Goal: Task Accomplishment & Management: Complete application form

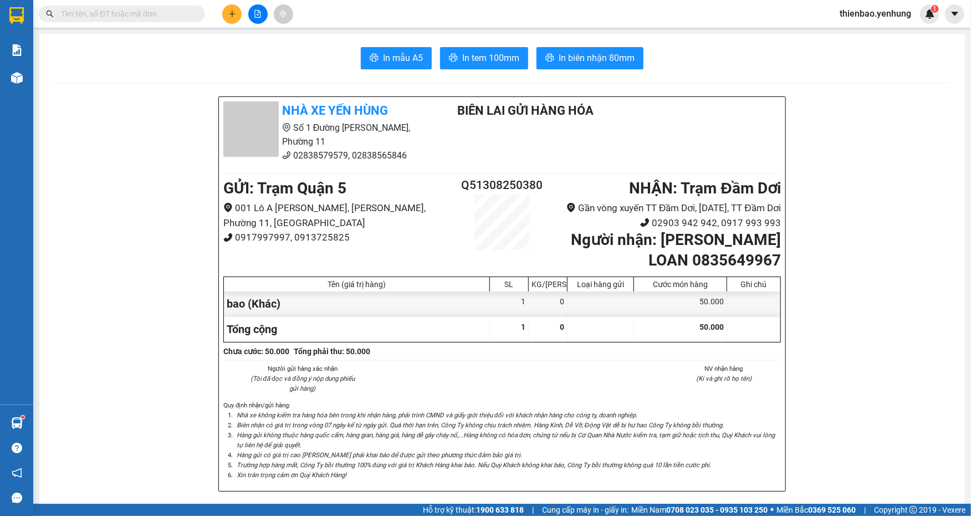
click at [260, 29] on main "In mẫu A5 In tem 100mm In biên nhận 80mm Nhà xe Yến Hùng Số 1 Đường Đặng [GEOGR…" at bounding box center [485, 252] width 971 height 504
click at [220, 14] on div at bounding box center [257, 13] width 83 height 19
click at [224, 17] on button at bounding box center [231, 13] width 19 height 19
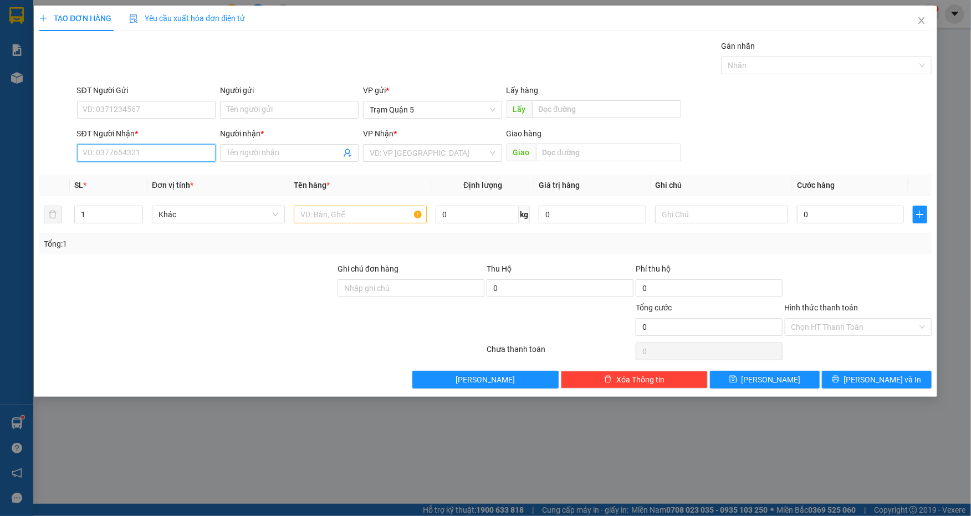
click at [188, 149] on input "SĐT Người Nhận *" at bounding box center [146, 153] width 139 height 18
type input "00000000000000000"
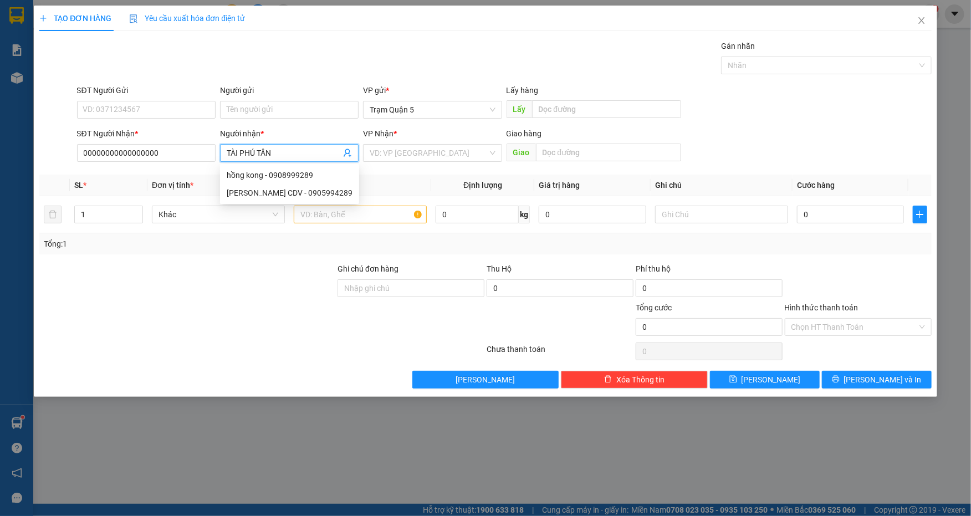
type input "TÀI PHÚ TÂN"
click at [396, 155] on input "search" at bounding box center [428, 153] width 117 height 17
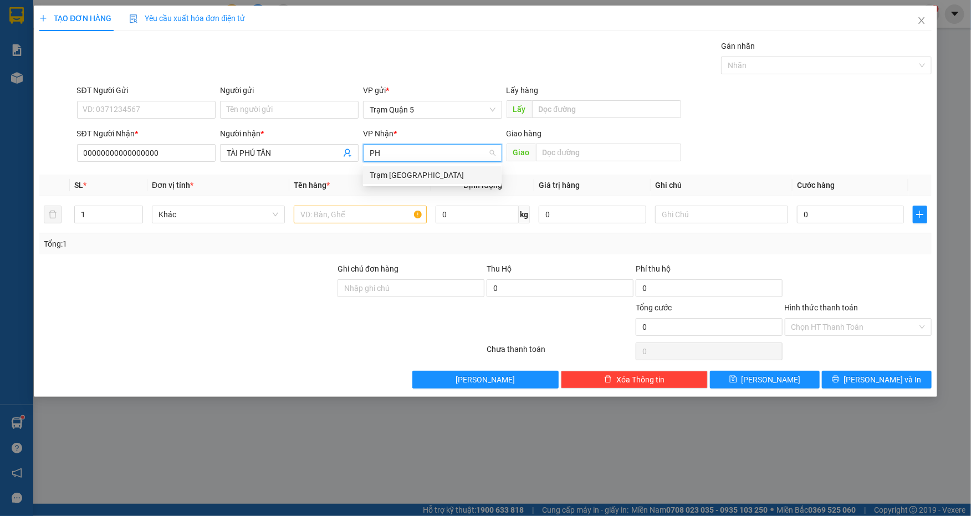
type input "PHÚ"
click at [422, 169] on div "Trạm [GEOGRAPHIC_DATA]" at bounding box center [432, 175] width 125 height 12
click at [377, 206] on input "text" at bounding box center [360, 215] width 133 height 18
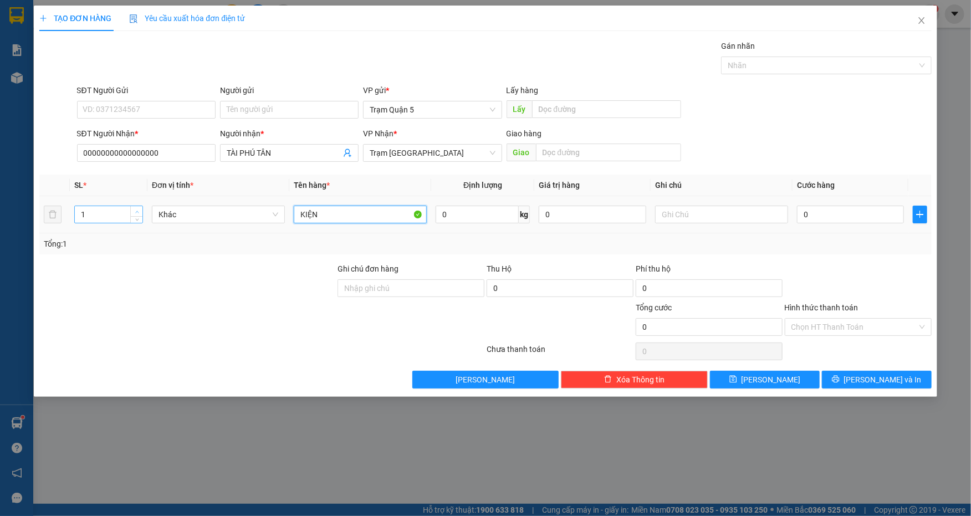
type input "KIỆN"
click at [137, 208] on span "up" at bounding box center [137, 211] width 7 height 7
type input "3"
click at [137, 208] on span "up" at bounding box center [137, 211] width 7 height 7
type input "1"
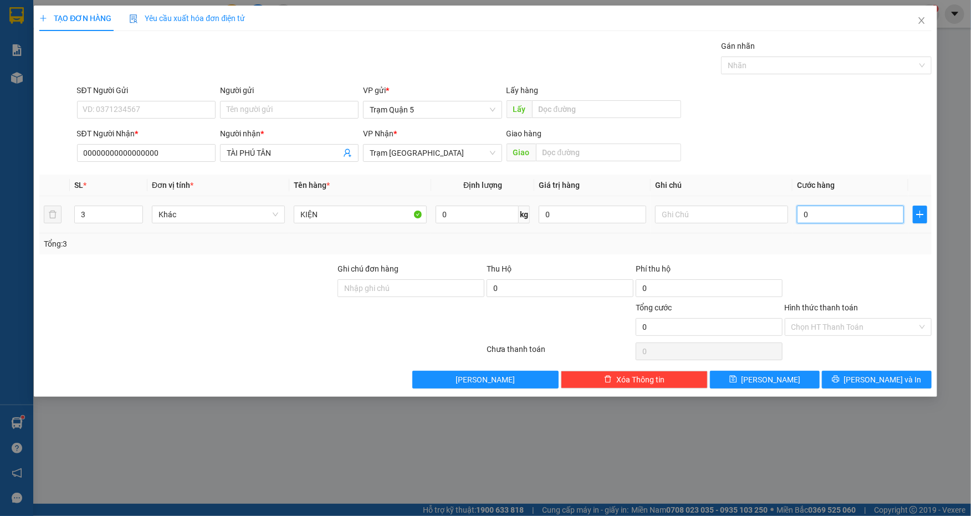
type input "1"
type input "15"
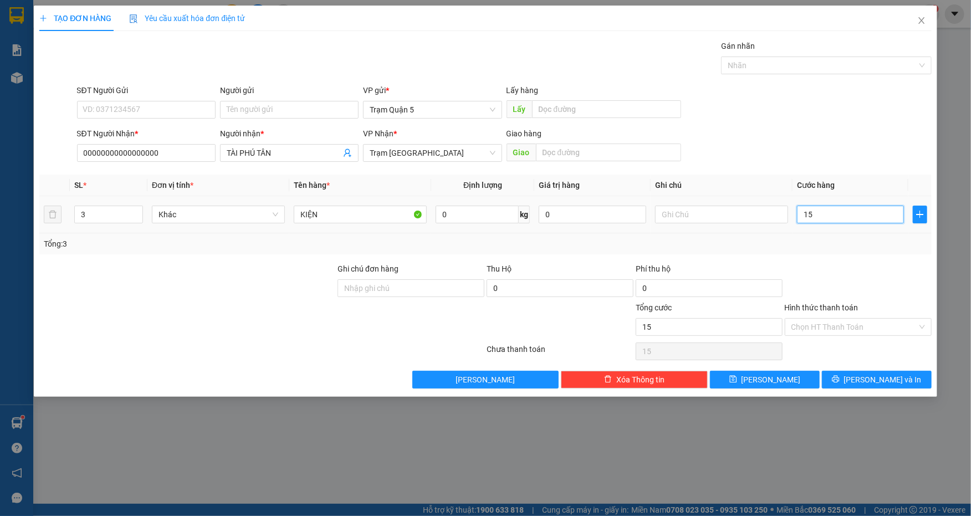
type input "150"
type input "150.000"
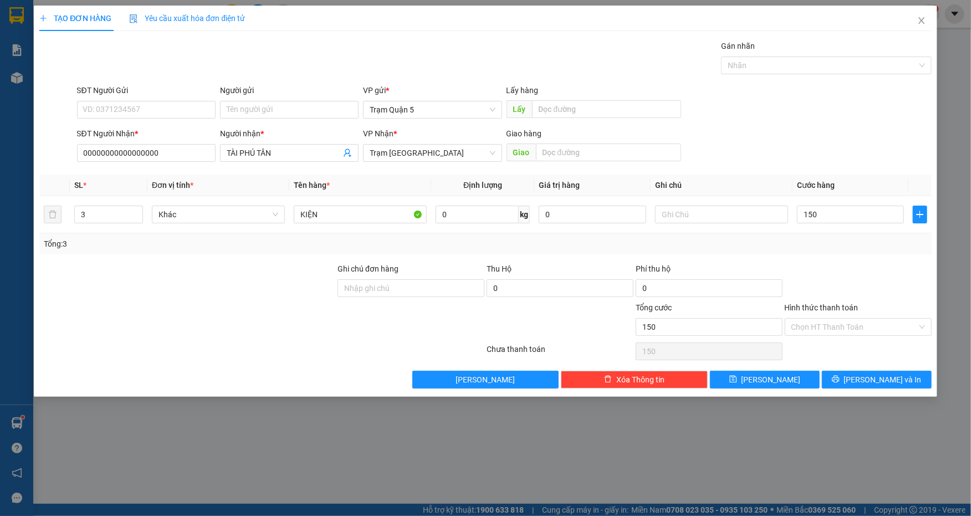
type input "150.000"
click at [855, 250] on div "Tổng: 3" at bounding box center [485, 243] width 892 height 21
drag, startPoint x: 884, startPoint y: 406, endPoint x: 880, endPoint y: 392, distance: 14.0
click at [882, 401] on div "TẠO ĐƠN HÀNG Yêu cầu xuất hóa đơn điện tử Transit Pickup Surcharge Ids Transit …" at bounding box center [485, 258] width 971 height 516
click at [879, 391] on div "TẠO ĐƠN HÀNG Yêu cầu xuất hóa đơn điện tử Transit Pickup Surcharge Ids Transit …" at bounding box center [485, 201] width 903 height 391
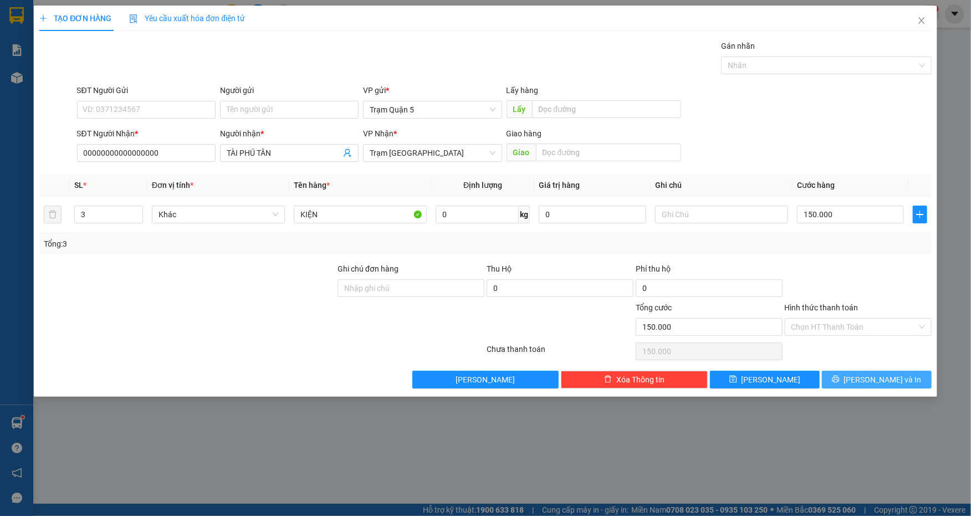
click at [877, 386] on button "[PERSON_NAME] và In" at bounding box center [877, 380] width 110 height 18
drag, startPoint x: 866, startPoint y: 362, endPoint x: 871, endPoint y: 373, distance: 11.4
click at [867, 365] on div "Transit Pickup Surcharge Ids Transit Deliver Surcharge Ids Transit Deliver Surc…" at bounding box center [485, 214] width 892 height 349
click at [871, 374] on span "[PERSON_NAME] và In" at bounding box center [883, 380] width 78 height 12
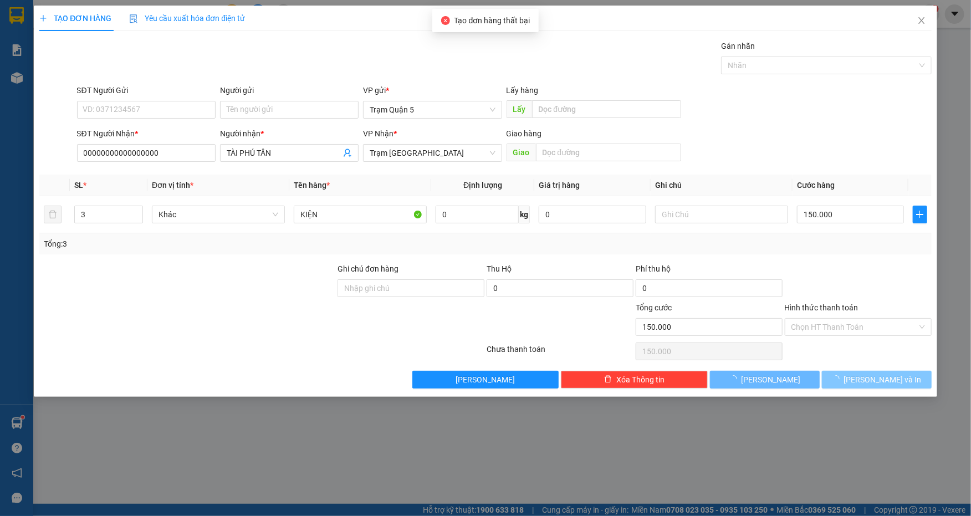
click at [871, 374] on span "[PERSON_NAME] và In" at bounding box center [883, 380] width 78 height 12
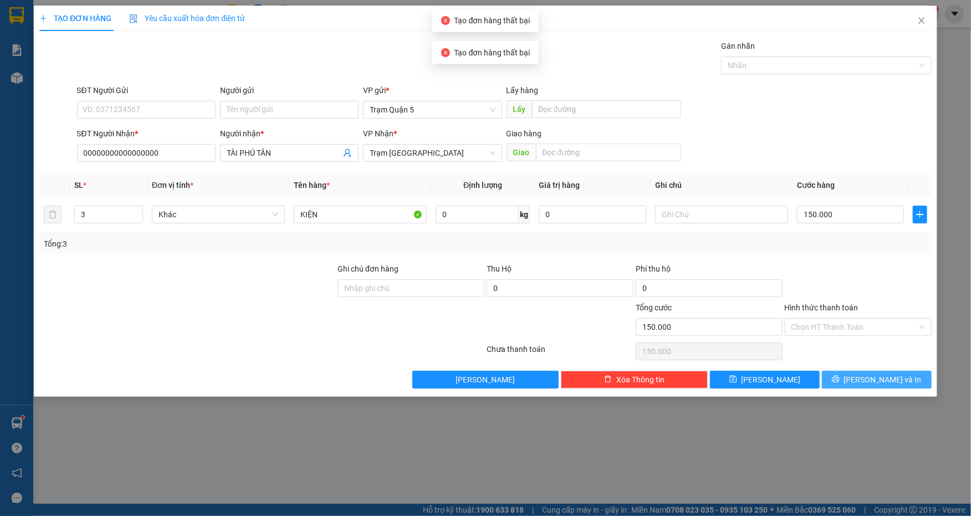
click at [871, 374] on span "[PERSON_NAME] và In" at bounding box center [883, 380] width 78 height 12
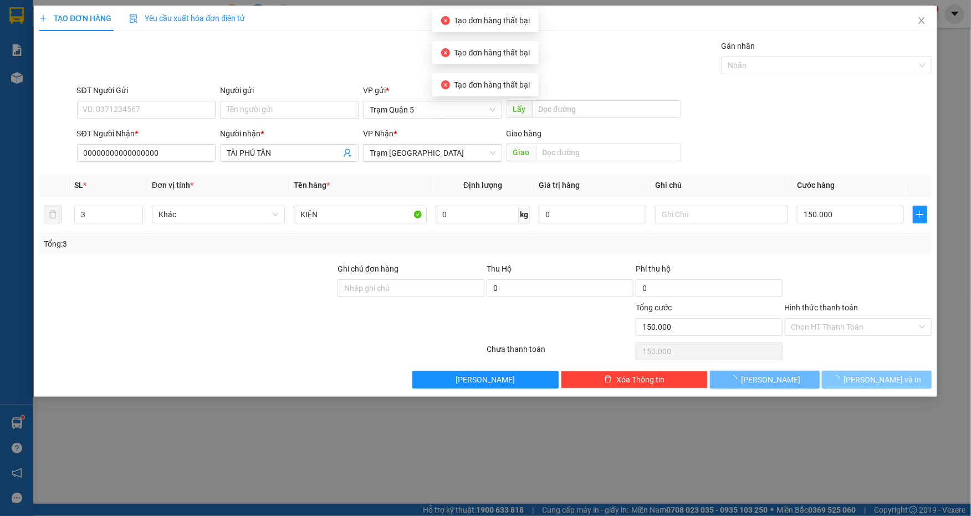
click at [871, 374] on span "[PERSON_NAME] và In" at bounding box center [883, 380] width 78 height 12
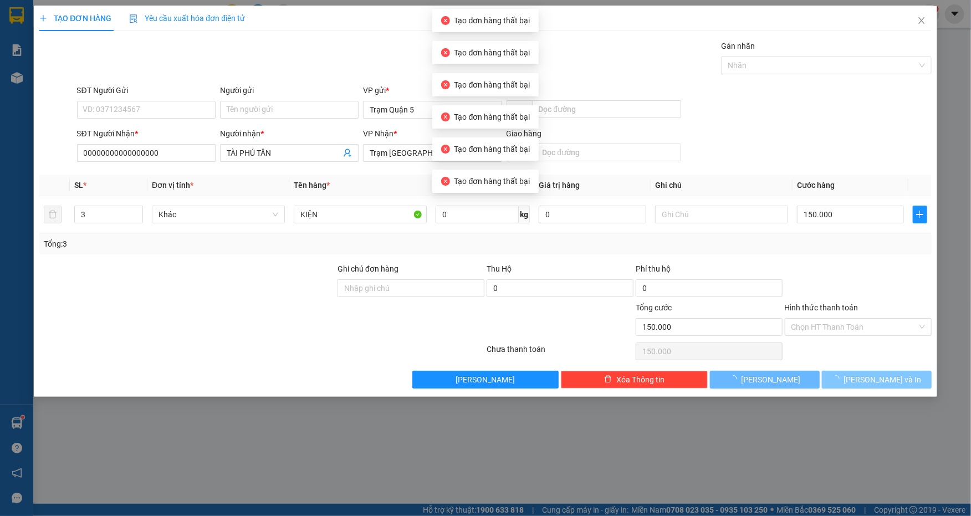
click at [871, 374] on span "[PERSON_NAME] và In" at bounding box center [883, 380] width 78 height 12
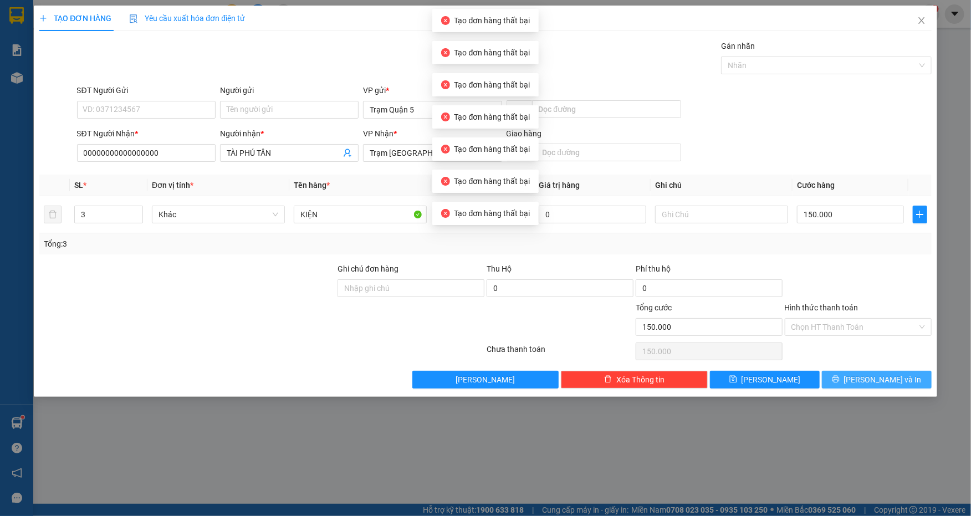
click at [871, 374] on span "[PERSON_NAME] và In" at bounding box center [883, 380] width 78 height 12
click at [166, 159] on input "00000000000000000" at bounding box center [146, 153] width 139 height 18
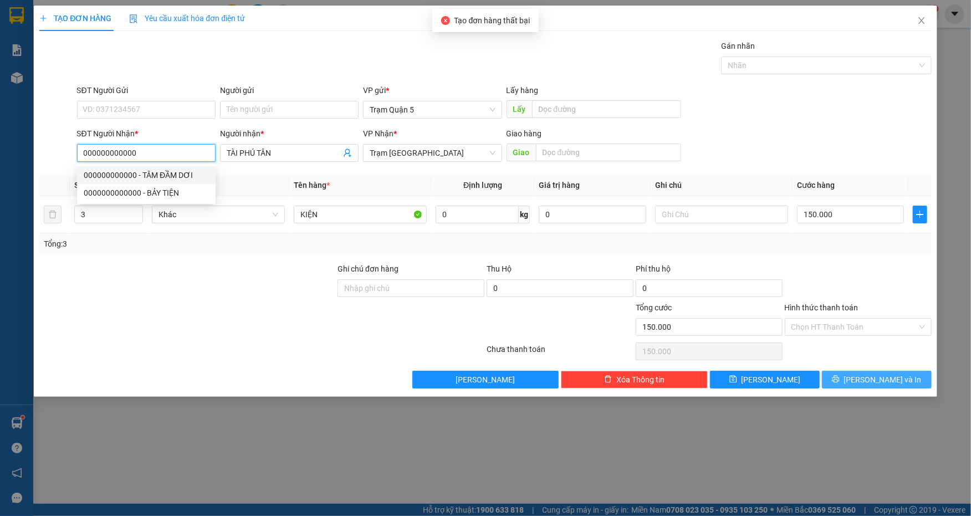
type input "000000000000"
click at [865, 381] on button "[PERSON_NAME] và In" at bounding box center [877, 380] width 110 height 18
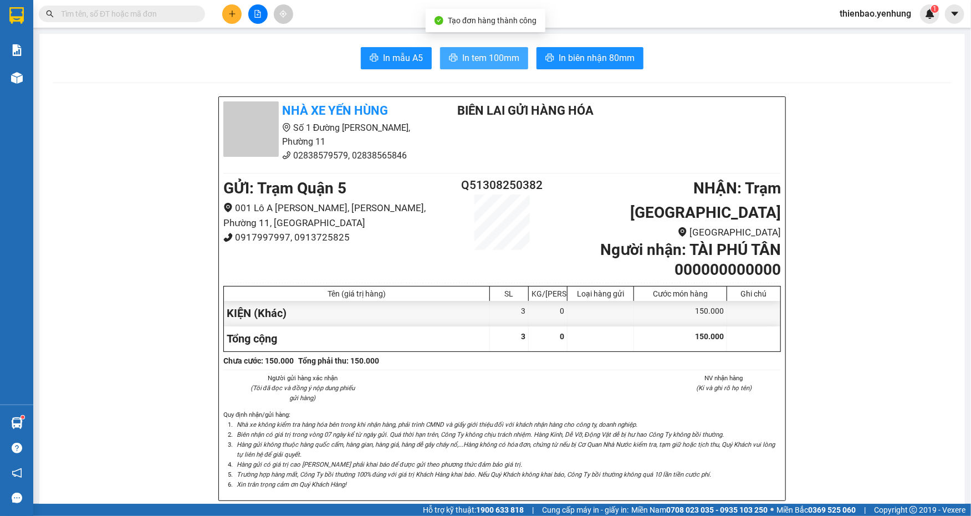
click at [451, 66] on button "In tem 100mm" at bounding box center [484, 58] width 88 height 22
click at [511, 51] on span "In tem 100mm" at bounding box center [490, 58] width 57 height 14
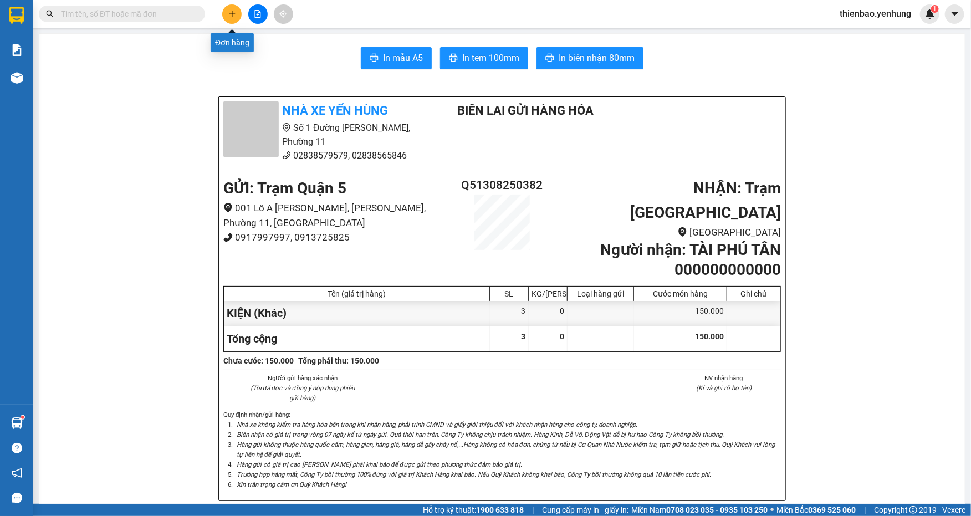
click at [228, 16] on icon "plus" at bounding box center [232, 14] width 8 height 8
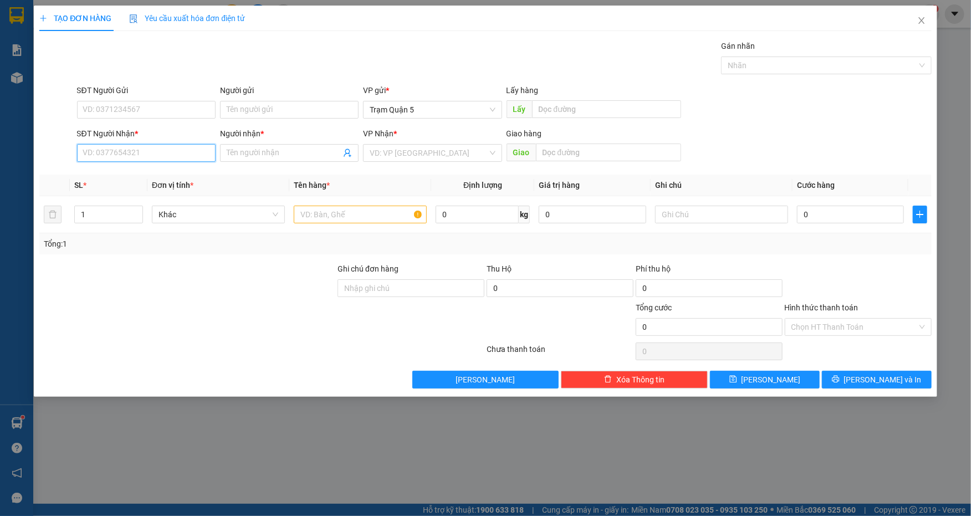
drag, startPoint x: 180, startPoint y: 156, endPoint x: 191, endPoint y: 156, distance: 10.5
click at [190, 156] on input "SĐT Người Nhận *" at bounding box center [146, 153] width 139 height 18
type input "0948525292"
click at [173, 178] on div "0948525292 - a" at bounding box center [146, 175] width 125 height 12
type input "a"
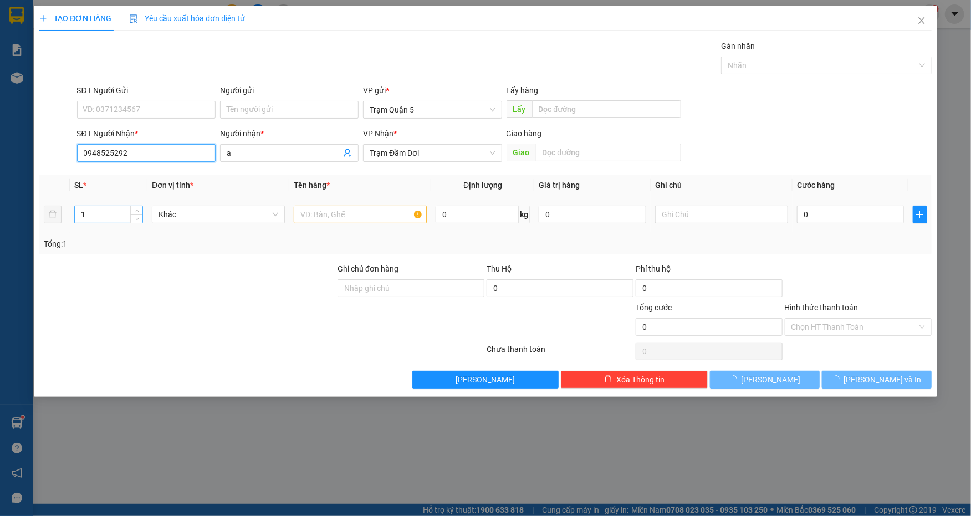
type input "280.000"
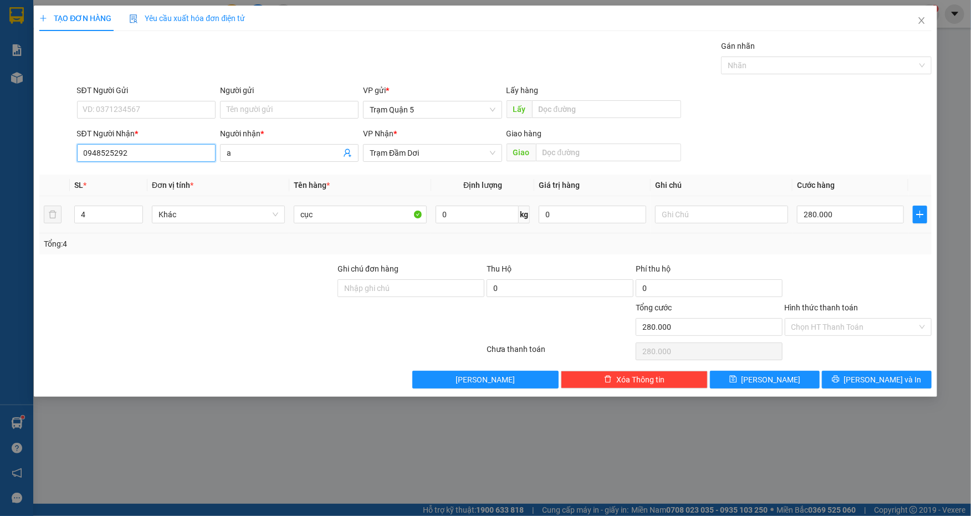
type input "0948525292"
click at [102, 216] on input "4" at bounding box center [109, 214] width 68 height 17
type input "7"
click at [852, 219] on input "280.000" at bounding box center [850, 215] width 107 height 18
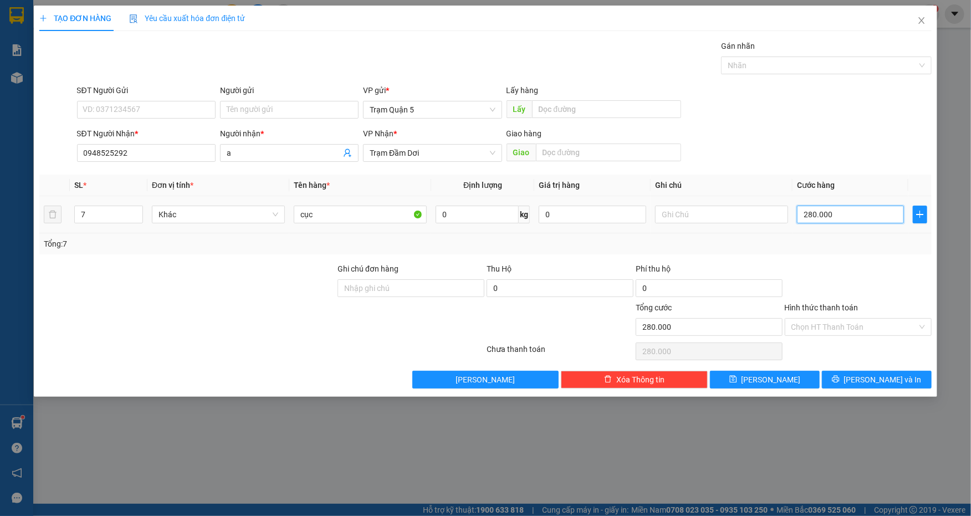
type input "0"
type input "4"
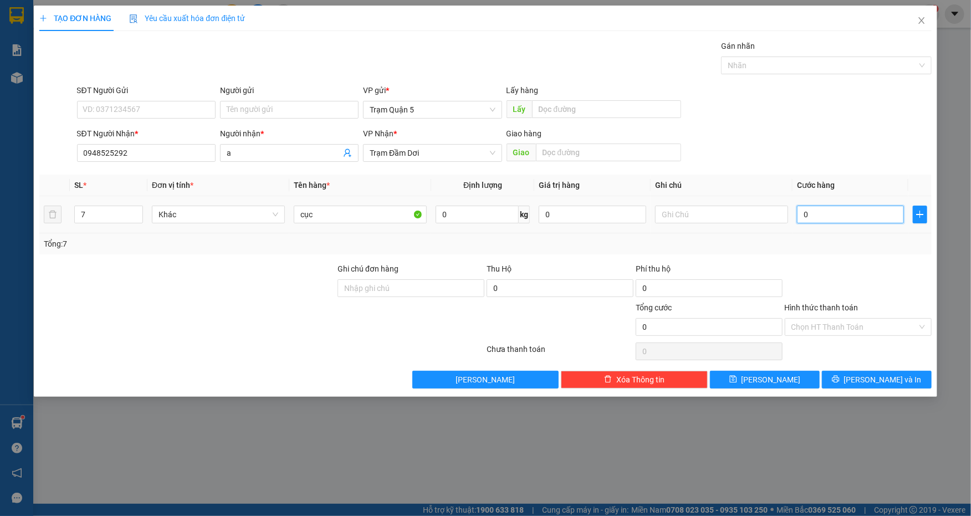
type input "04"
type input "42"
type input "042"
type input "420"
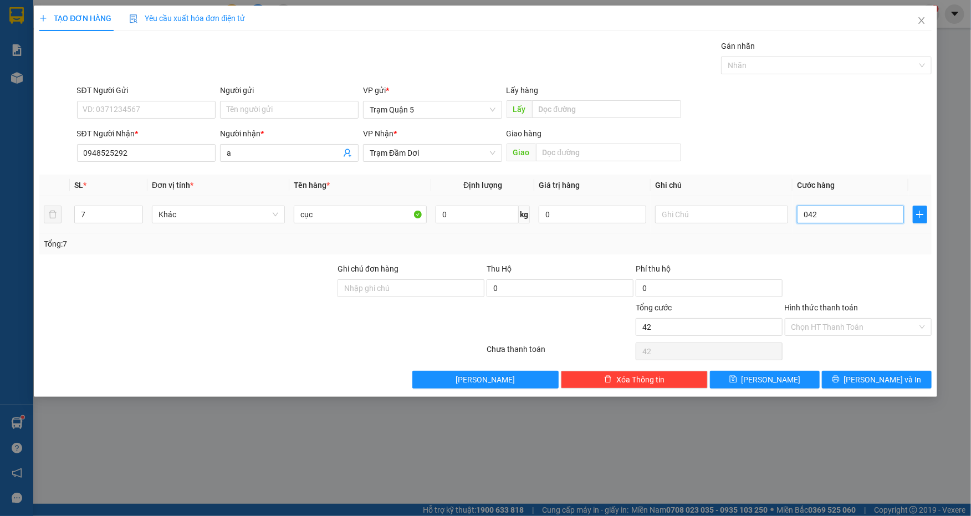
type input "420"
type input "0.420"
type input "420.000"
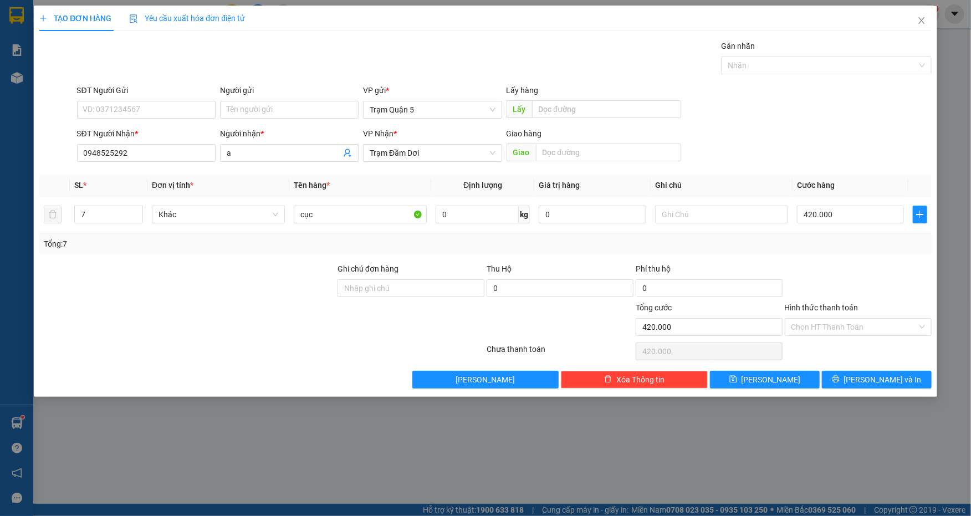
click at [914, 111] on div "SĐT Người Gửi VD: 0371234567 Người gửi Tên người gửi VP gửi * Trạm Quận 5 Lấy h…" at bounding box center [504, 103] width 859 height 39
click at [887, 381] on span "[PERSON_NAME] và In" at bounding box center [883, 380] width 78 height 12
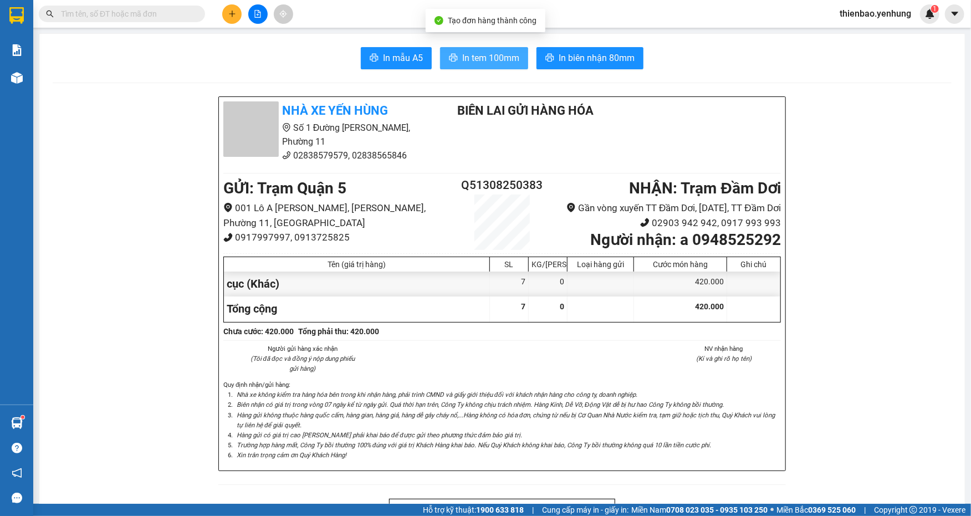
click at [497, 57] on span "In tem 100mm" at bounding box center [490, 58] width 57 height 14
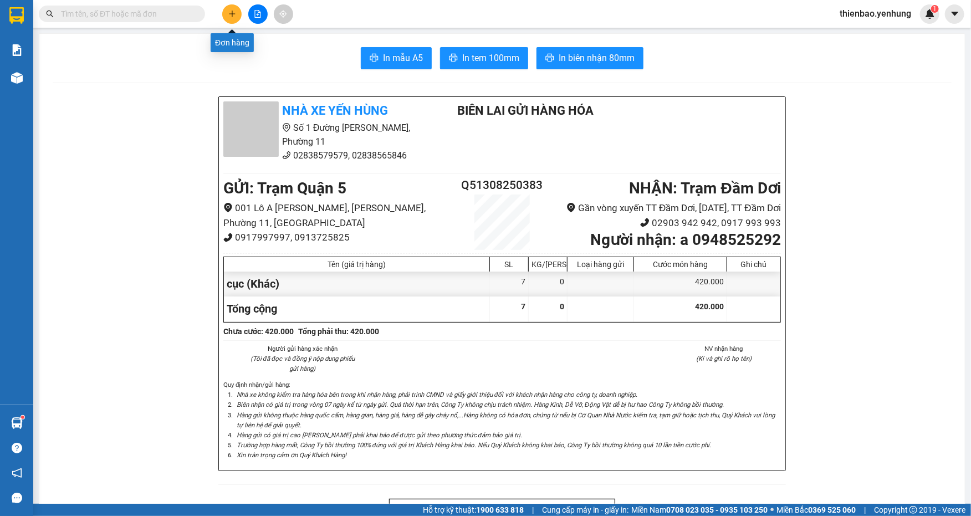
click at [233, 13] on icon "plus" at bounding box center [232, 14] width 8 height 8
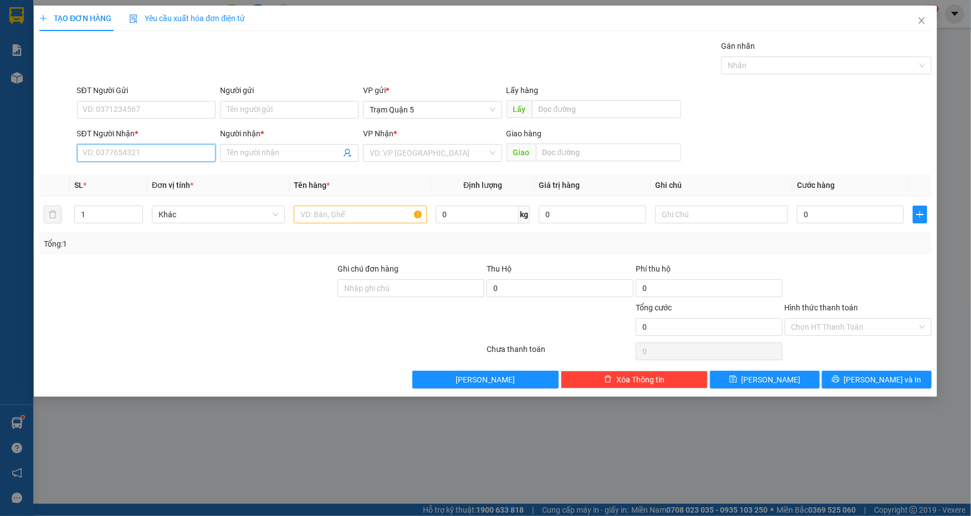
drag, startPoint x: 169, startPoint y: 155, endPoint x: 175, endPoint y: 150, distance: 7.8
click at [169, 155] on input "SĐT Người Nhận *" at bounding box center [146, 153] width 139 height 18
click at [186, 175] on div "0913552067 - DI 5 CAPE" at bounding box center [146, 175] width 125 height 12
type input "0913552067"
type input "DI 5 CAPE"
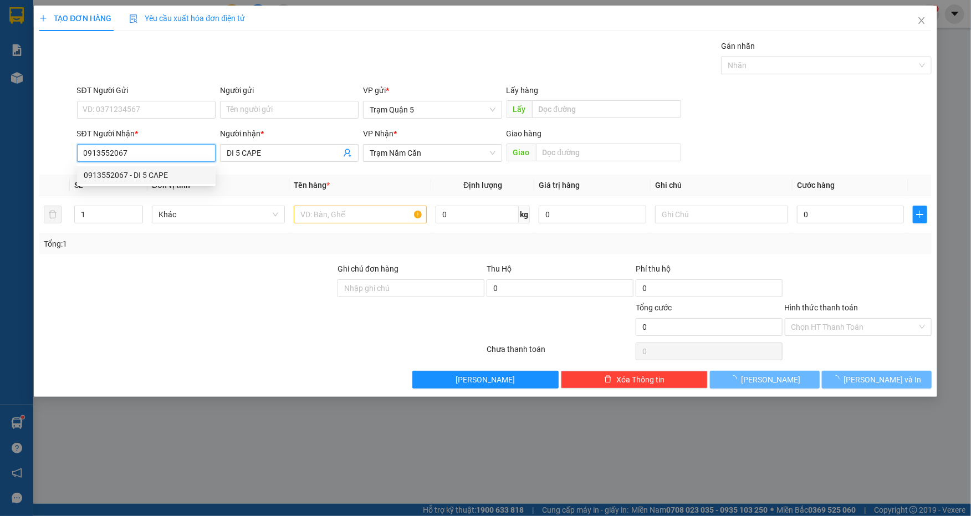
type input "50.000"
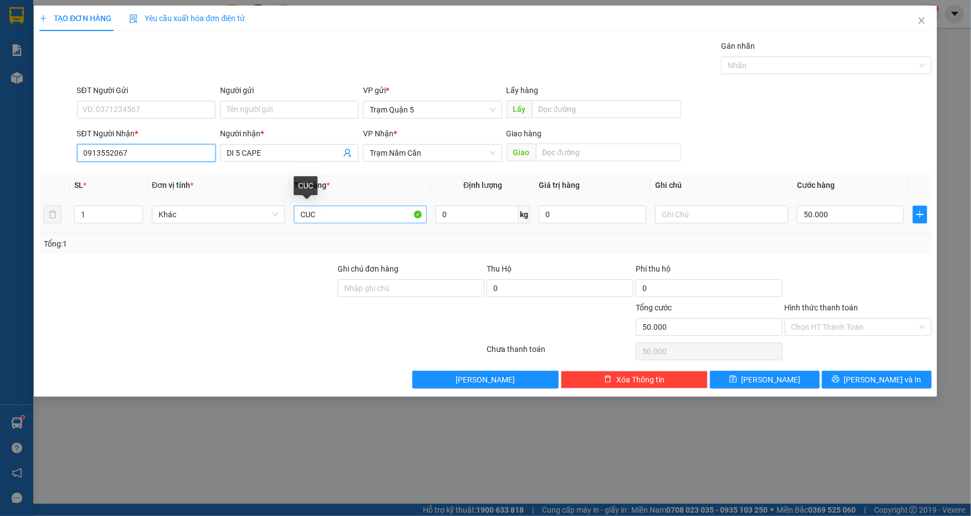
type input "0913552067"
click at [320, 211] on input "CUC" at bounding box center [360, 215] width 133 height 18
type input "C"
type input "BAO"
click at [847, 213] on input "50.000" at bounding box center [850, 215] width 107 height 18
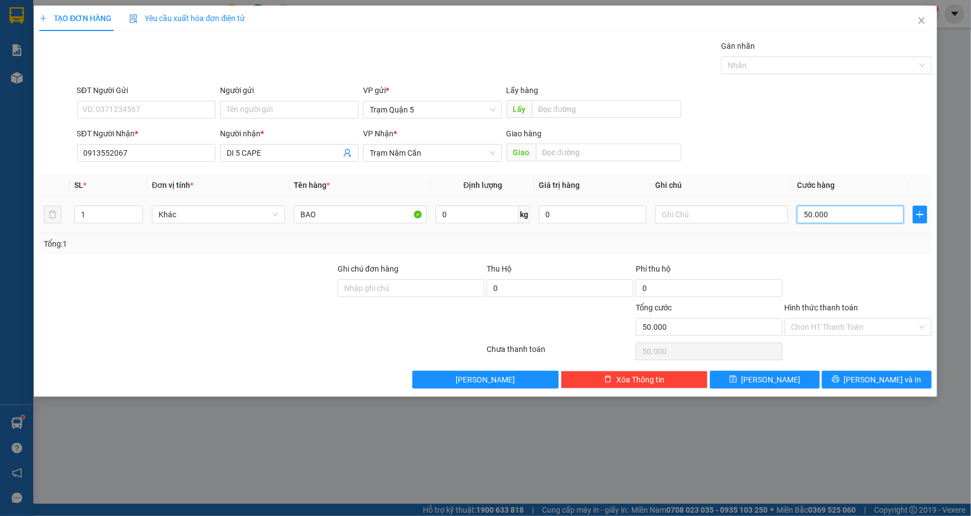
type input "0"
type input "5"
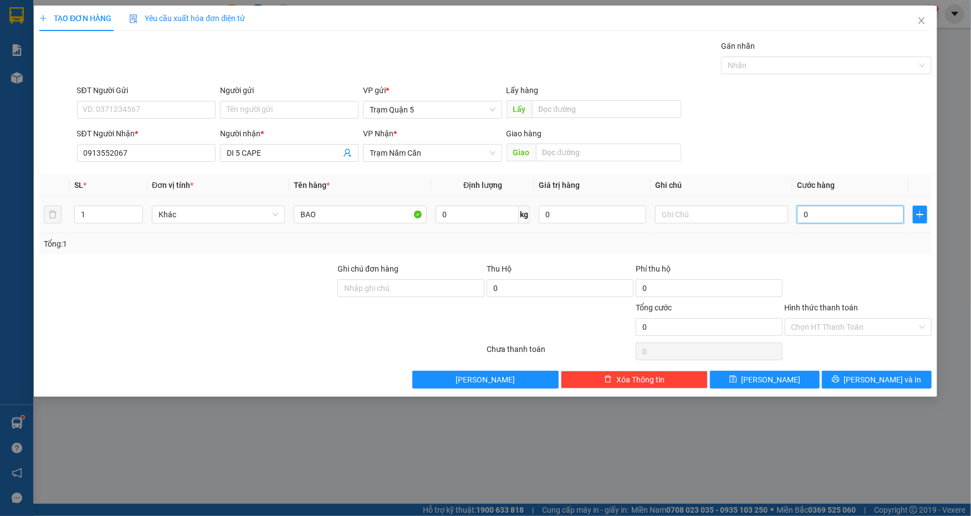
type input "05"
type input "50"
type input "050"
type input "50.000"
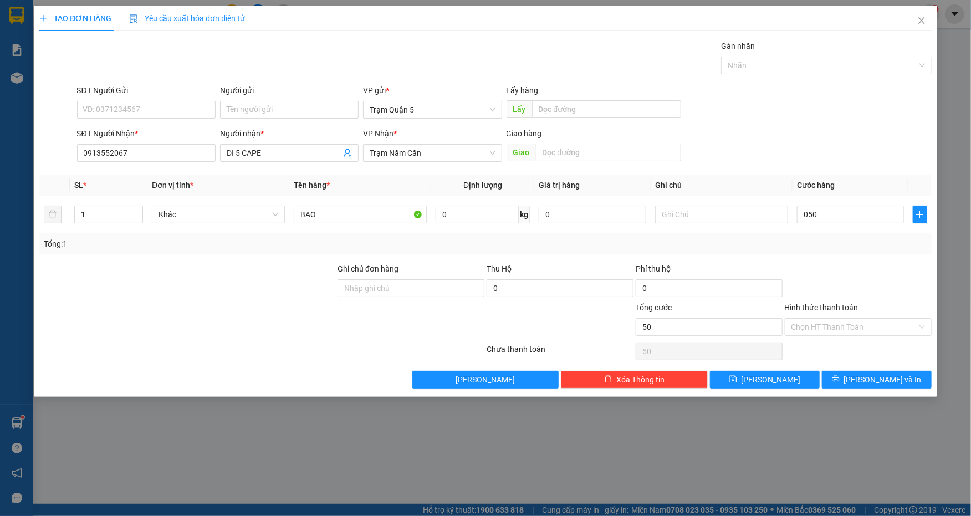
type input "50.000"
drag, startPoint x: 823, startPoint y: 114, endPoint x: 815, endPoint y: 189, distance: 75.3
click at [822, 119] on div "SĐT Người Gửi VD: 0371234567 Người gửi Tên người gửi VP gửi * Trạm Quận 5 Lấy h…" at bounding box center [504, 103] width 859 height 39
click at [875, 378] on span "[PERSON_NAME] và In" at bounding box center [883, 380] width 78 height 12
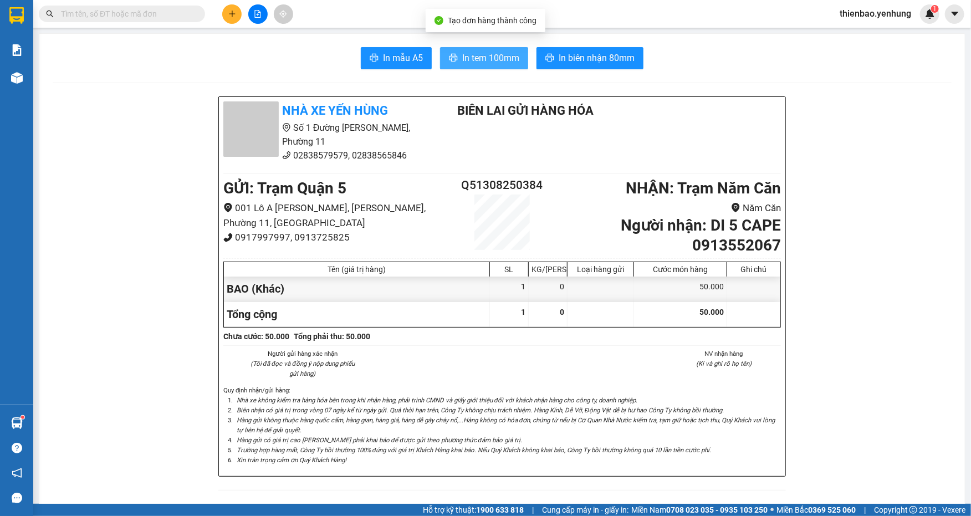
click at [485, 54] on span "In tem 100mm" at bounding box center [490, 58] width 57 height 14
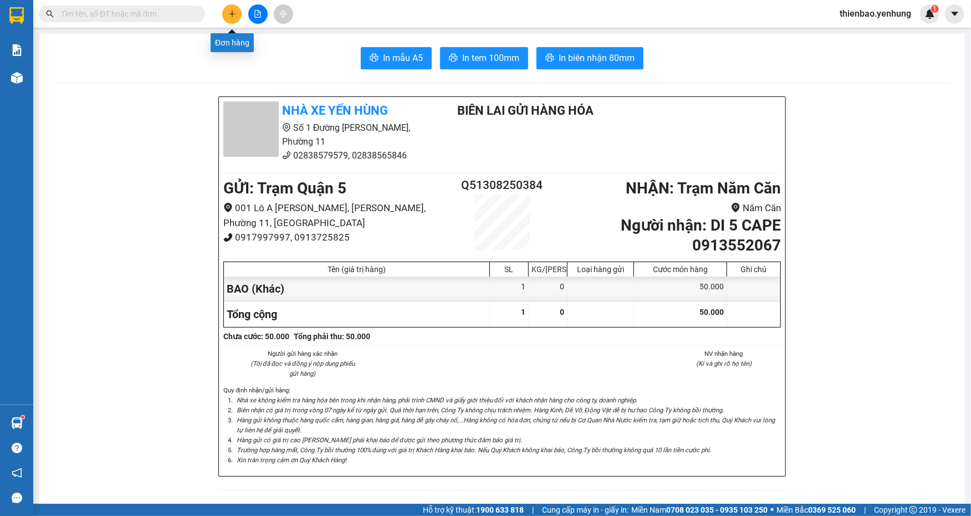
click at [227, 12] on button at bounding box center [231, 13] width 19 height 19
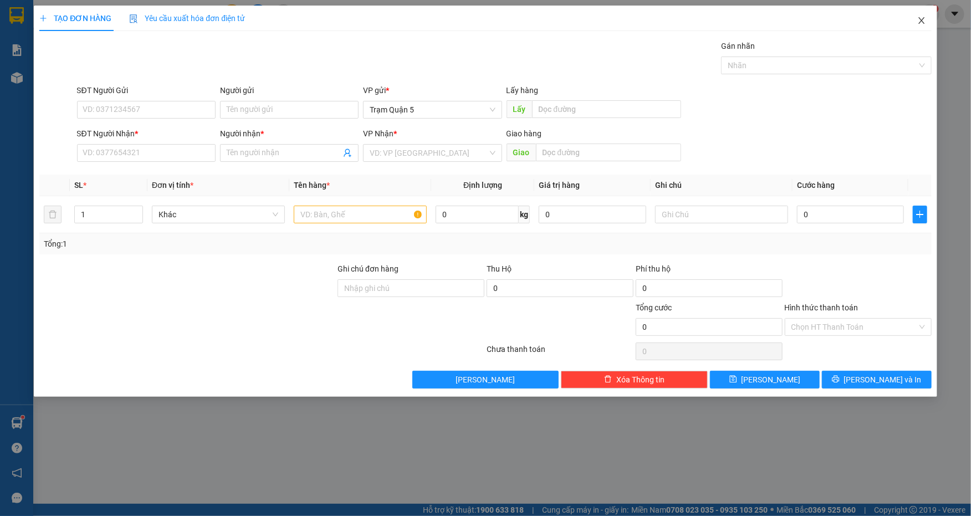
click at [920, 22] on icon "close" at bounding box center [921, 20] width 9 height 9
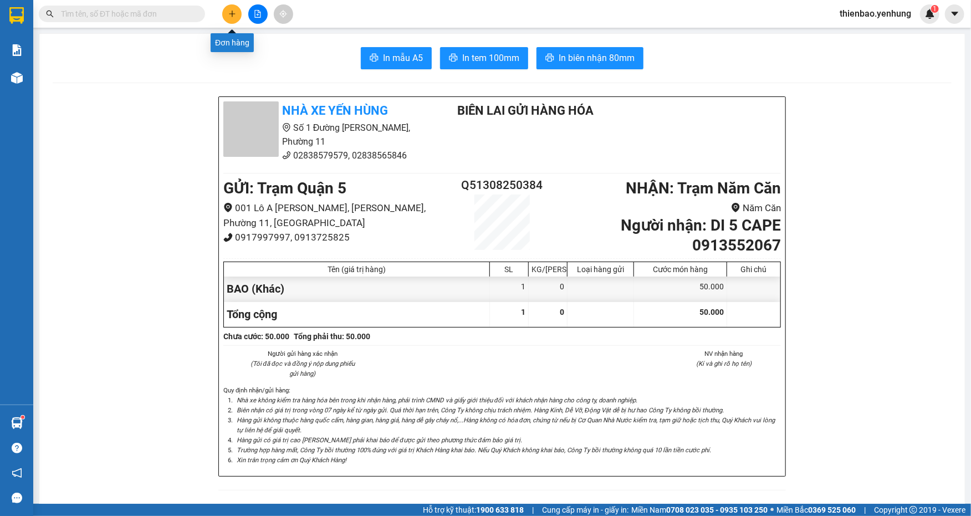
click at [229, 11] on icon "plus" at bounding box center [232, 14] width 8 height 8
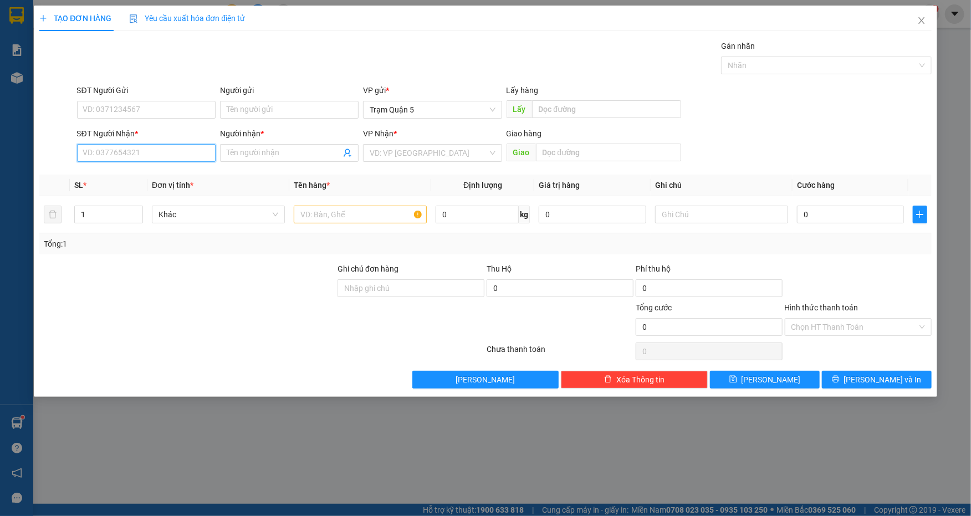
click at [182, 147] on input "SĐT Người Nhận *" at bounding box center [146, 153] width 139 height 18
type input "0943995792"
click at [182, 178] on div "0943995792 - THÀNH ĐÔ" at bounding box center [146, 175] width 125 height 12
type input "THÀNH ĐÔ"
type input "50.000"
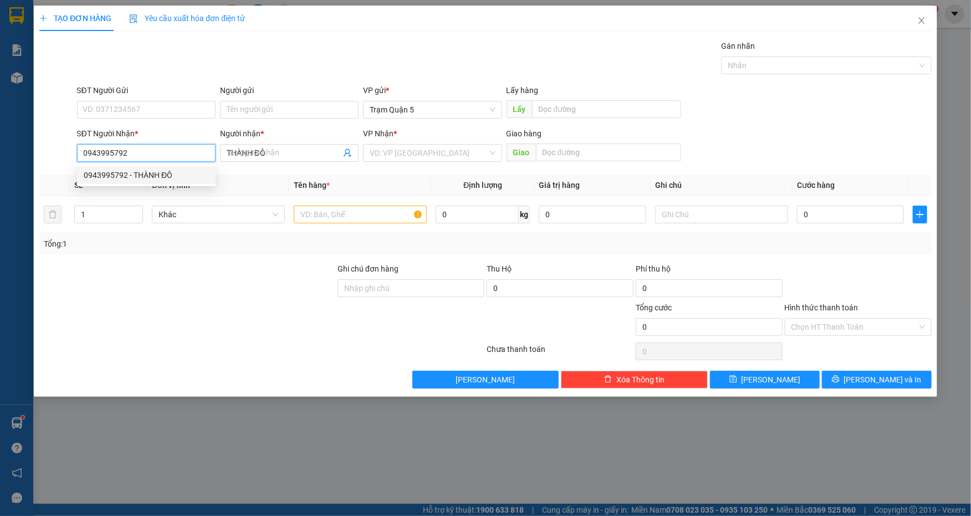
type input "50.000"
type input "0943995792"
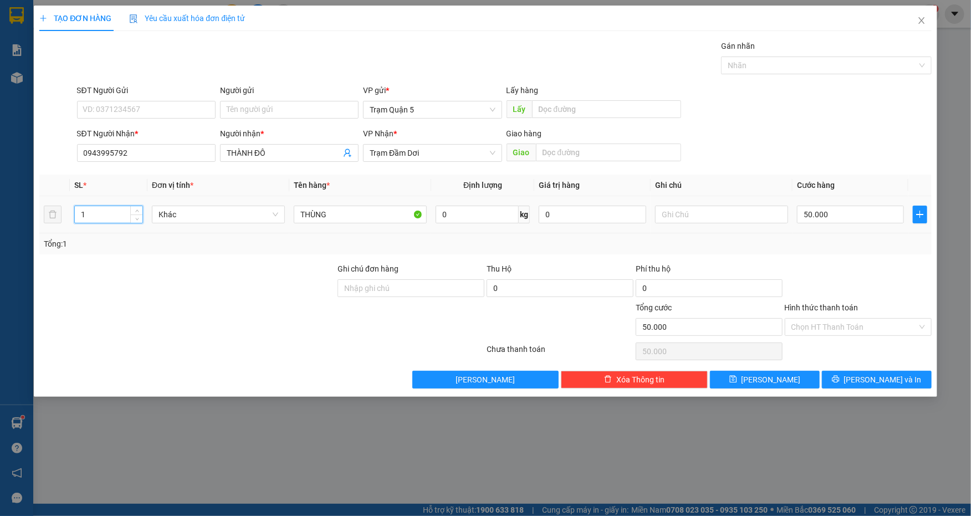
click at [113, 210] on input "1" at bounding box center [109, 214] width 68 height 17
type input "1"
type input "4"
click at [339, 212] on input "THÙNG" at bounding box center [360, 215] width 133 height 18
type input "T"
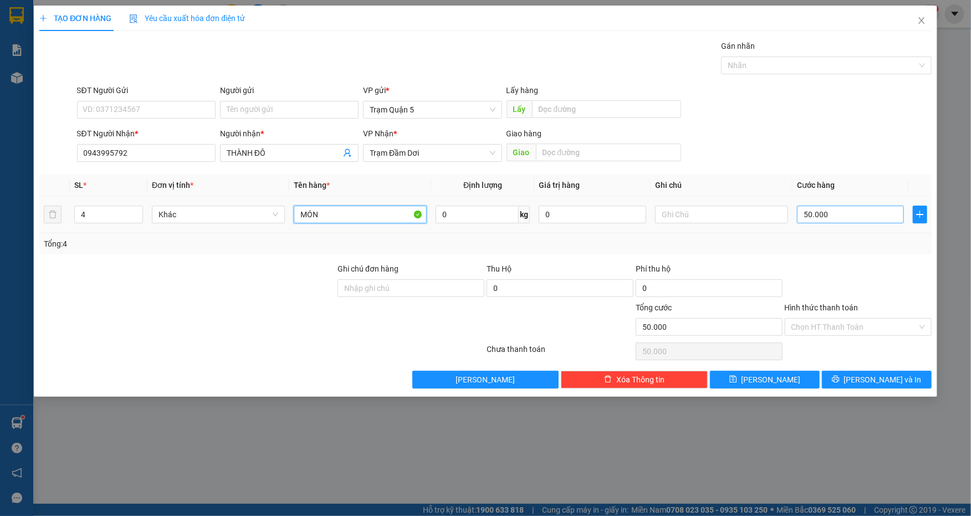
type input "MÓN"
type input "0"
type input "2"
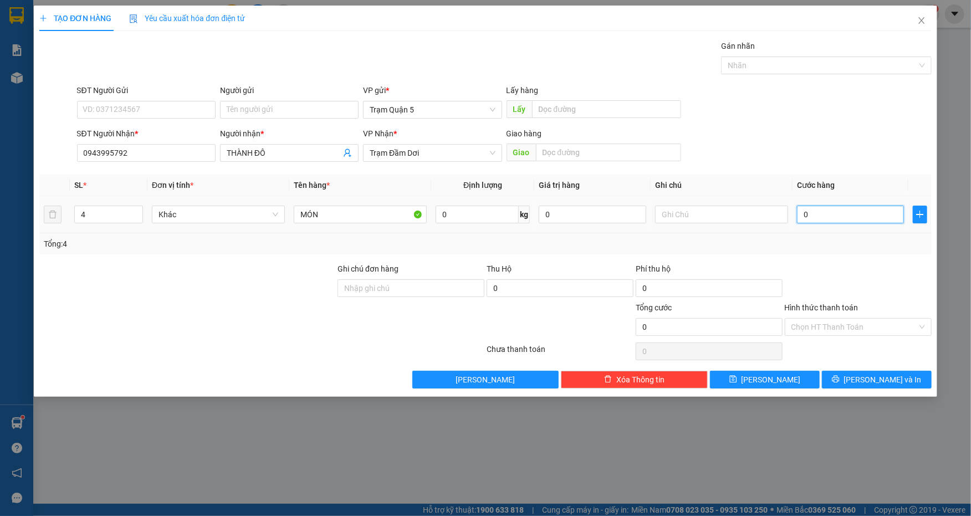
type input "2"
type input "02"
type input "25"
type input "025"
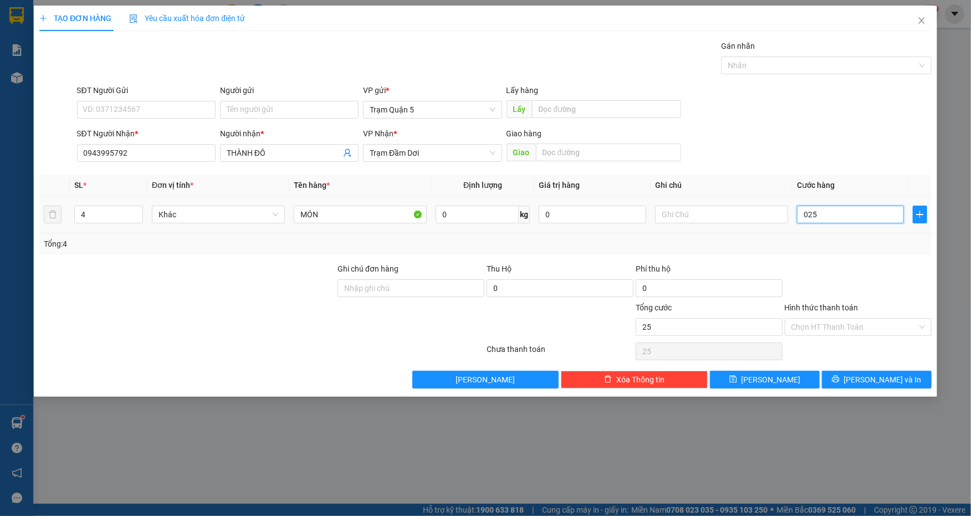
type input "250"
type input "0.250"
type input "250.000"
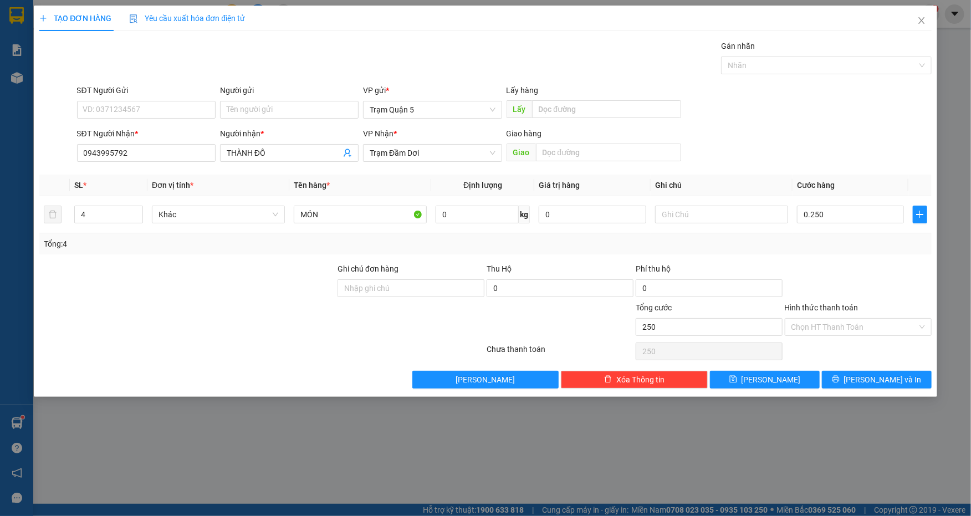
type input "250.000"
drag, startPoint x: 843, startPoint y: 159, endPoint x: 833, endPoint y: 159, distance: 10.0
click at [840, 159] on div "SĐT Người Nhận * 0943995792 Người nhận * THÀNH ĐÔ VP Nhận * Trạm Đầm Dơi Giao h…" at bounding box center [504, 146] width 859 height 39
click at [838, 215] on input "250.000" at bounding box center [850, 215] width 107 height 18
type input "0"
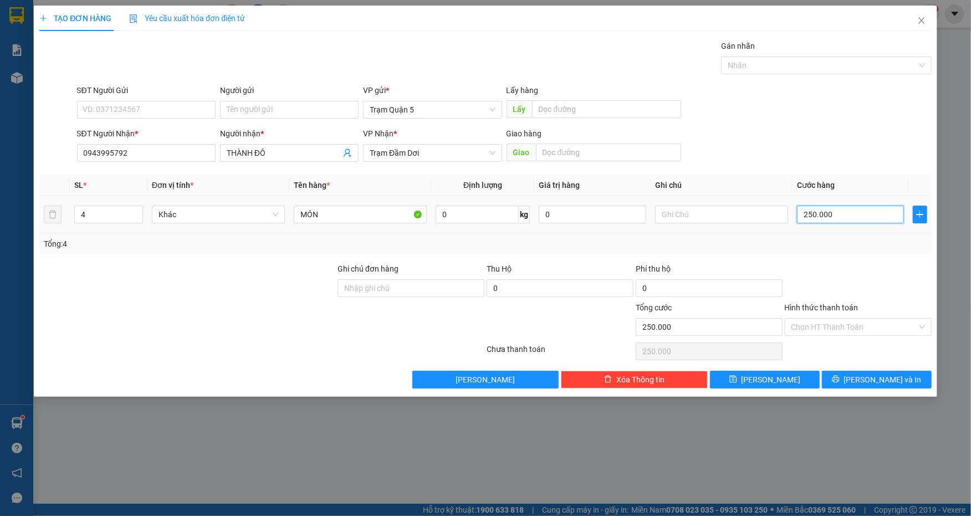
type input "0"
type input "2"
type input "02"
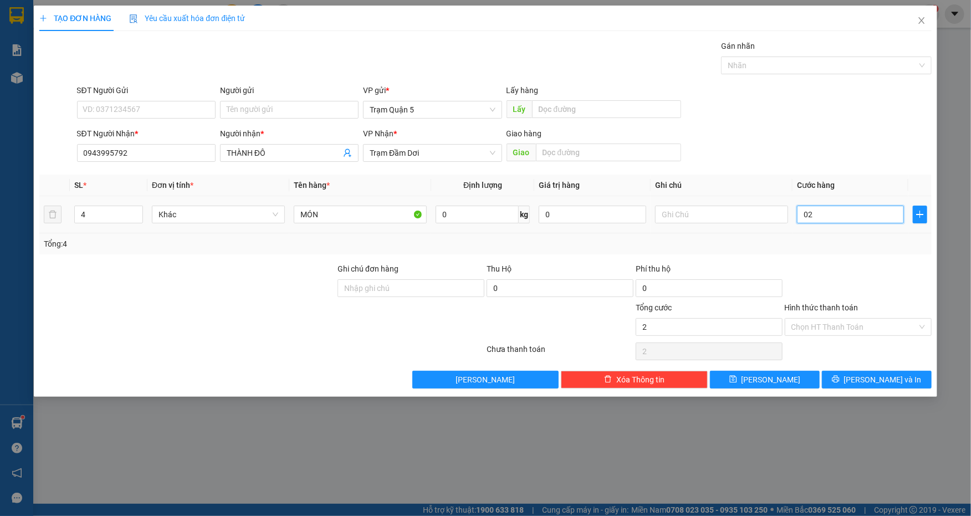
type input "21"
type input "021"
type input "210"
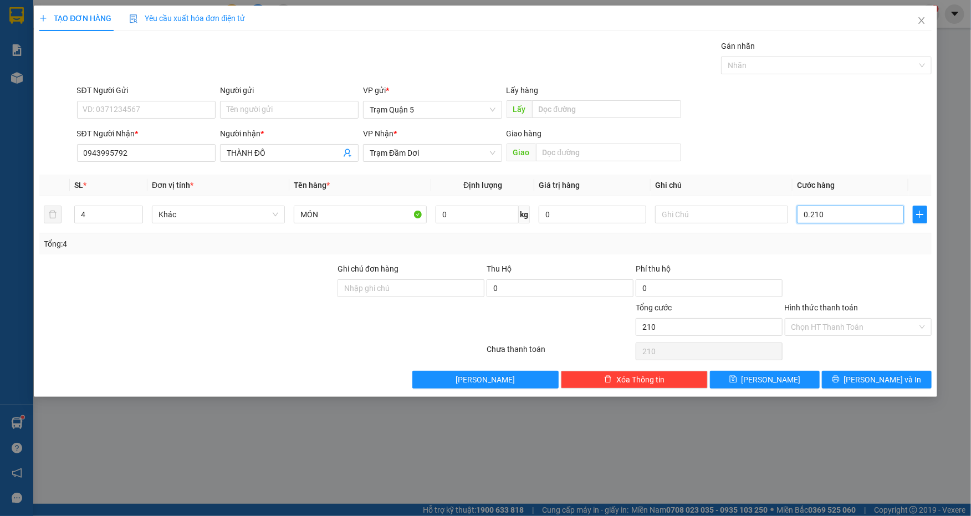
type input "0.210"
type input "210.000"
click at [862, 150] on div "SĐT Người Nhận * 0943995792 Người nhận * THÀNH ĐÔ VP Nhận * Trạm Đầm Dơi Giao h…" at bounding box center [504, 146] width 859 height 39
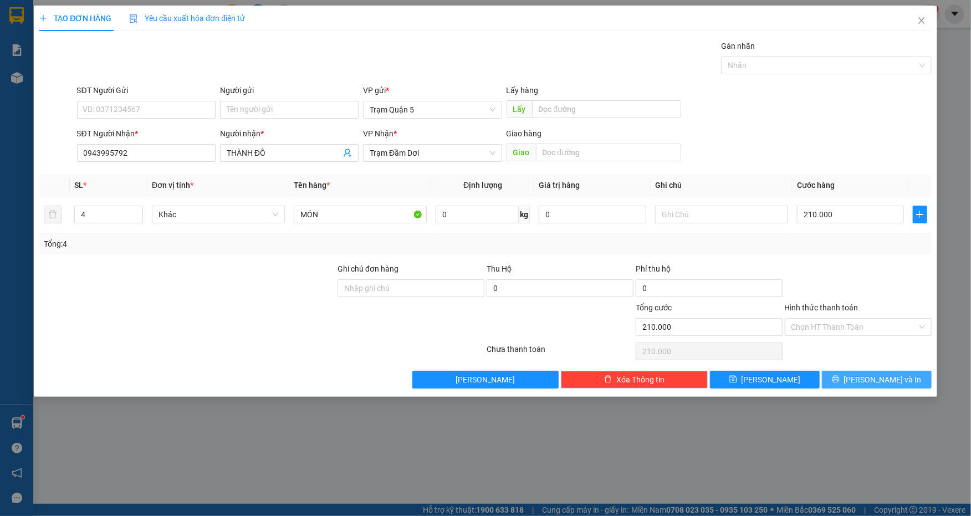
click at [882, 380] on span "[PERSON_NAME] và In" at bounding box center [883, 380] width 78 height 12
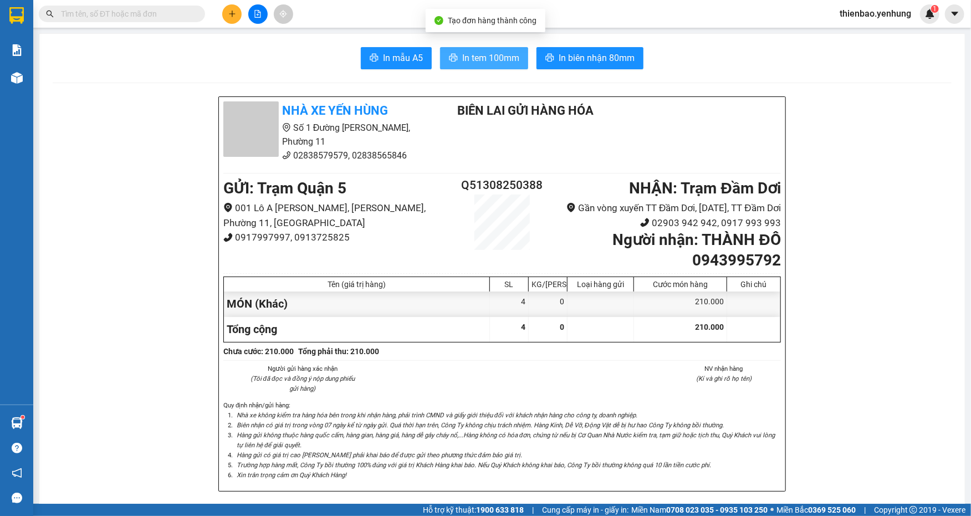
click at [503, 55] on span "In tem 100mm" at bounding box center [490, 58] width 57 height 14
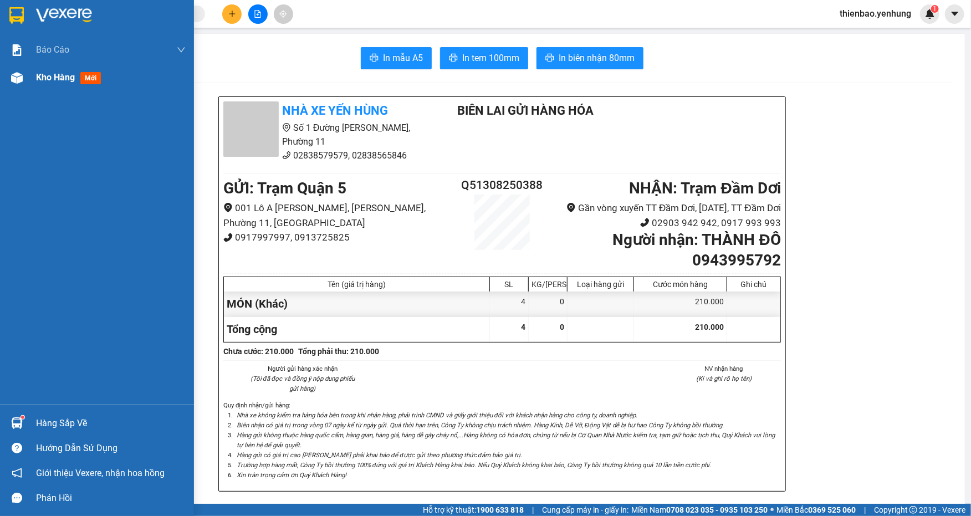
click at [19, 75] on img at bounding box center [17, 78] width 12 height 12
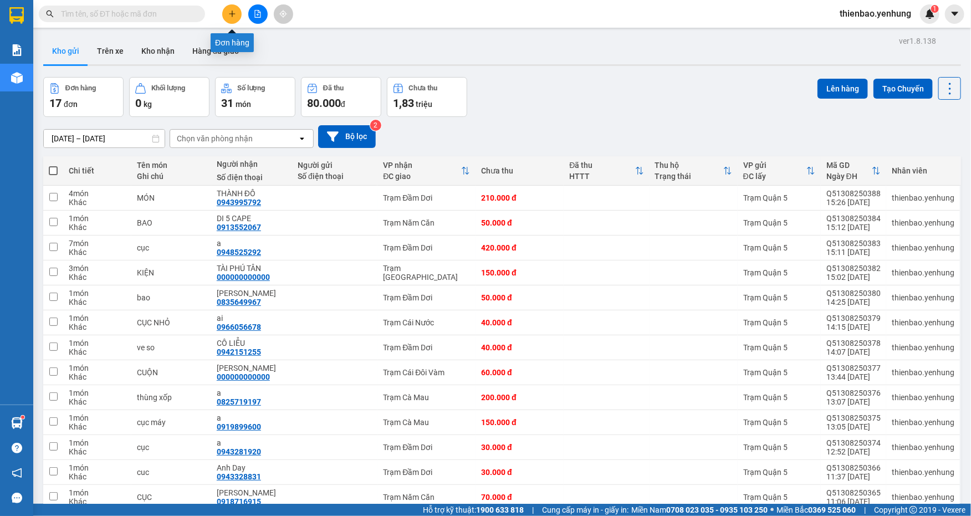
click at [229, 12] on icon "plus" at bounding box center [232, 14] width 8 height 8
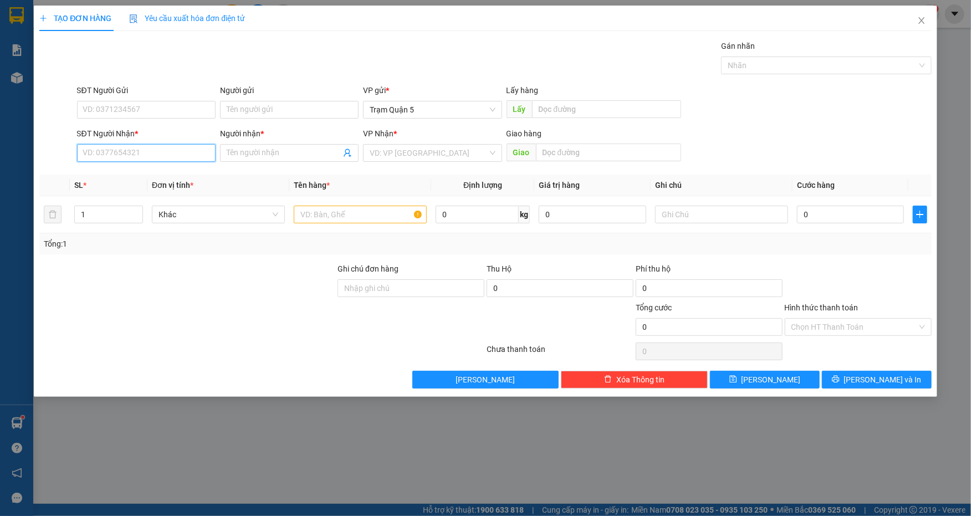
click at [178, 156] on input "SĐT Người Nhận *" at bounding box center [146, 153] width 139 height 18
type input "0919635648"
click at [276, 157] on input "Người nhận *" at bounding box center [284, 153] width 114 height 12
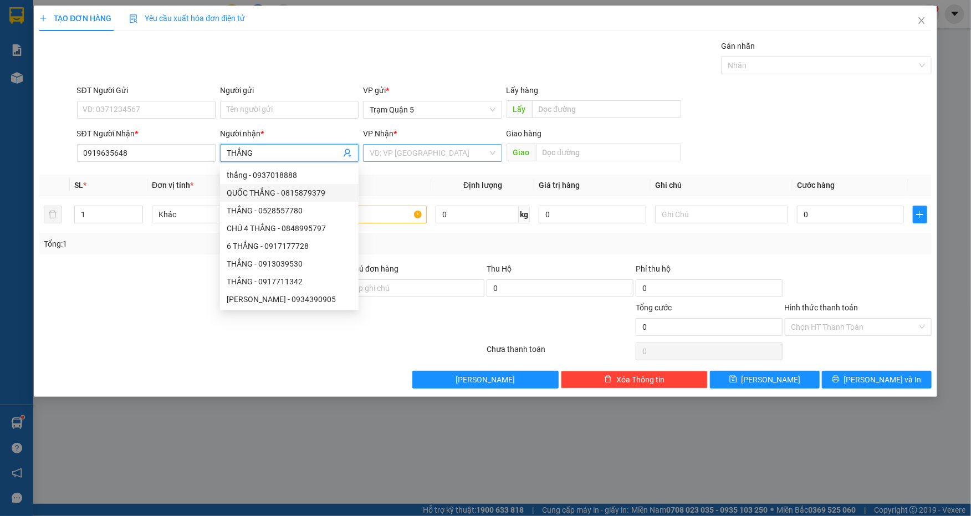
click at [492, 155] on div "VD: VP [GEOGRAPHIC_DATA]" at bounding box center [432, 153] width 139 height 18
type input "THẮNG"
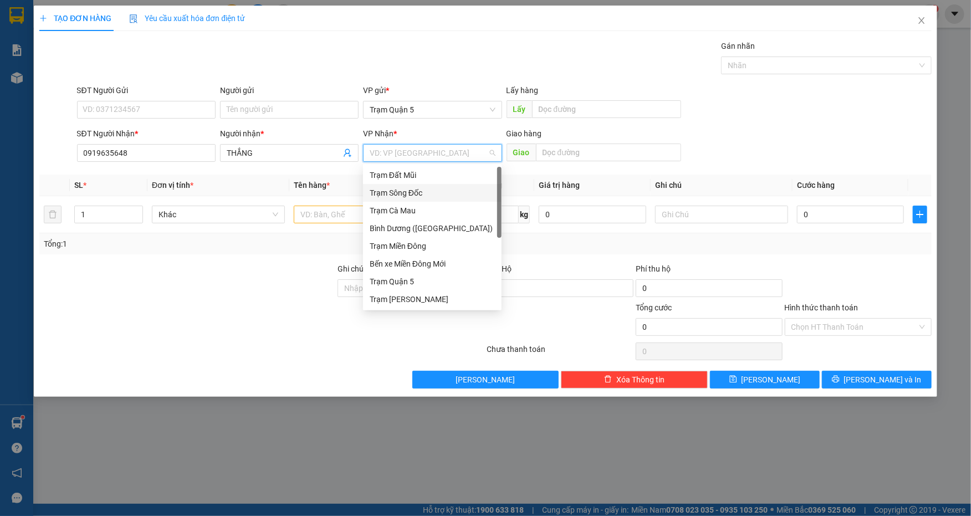
scroll to position [4, 0]
drag, startPoint x: 500, startPoint y: 202, endPoint x: 443, endPoint y: 204, distance: 56.6
click at [443, 204] on div "Trạm Đất Mũi Trạm Sông Đốc Trạm [GEOGRAPHIC_DATA] ([GEOGRAPHIC_DATA]) Trạm Miền…" at bounding box center [432, 237] width 139 height 142
click at [458, 210] on div "Trạm Cà Mau" at bounding box center [432, 207] width 125 height 12
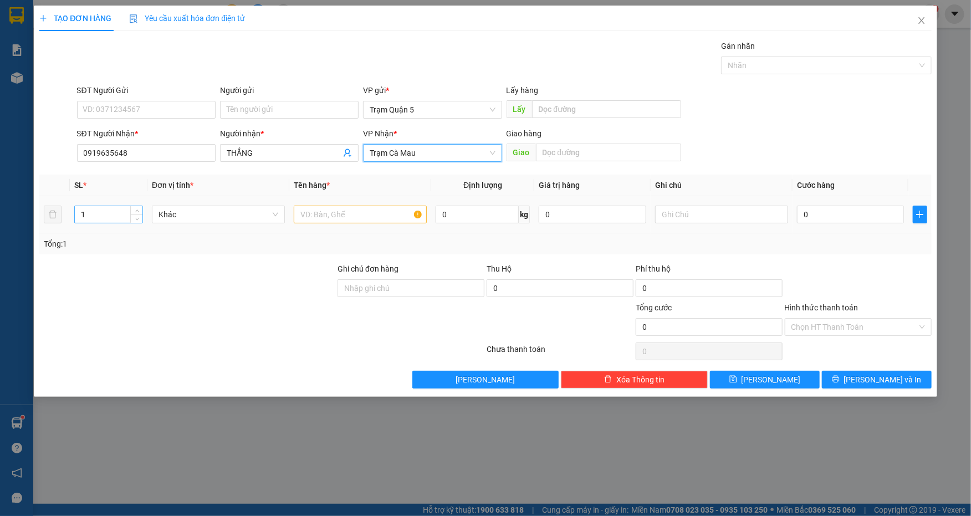
click at [117, 216] on input "1" at bounding box center [109, 214] width 68 height 17
type input "2"
click at [360, 214] on input "text" at bounding box center [360, 215] width 133 height 18
type input "[PERSON_NAME]"
type input "1"
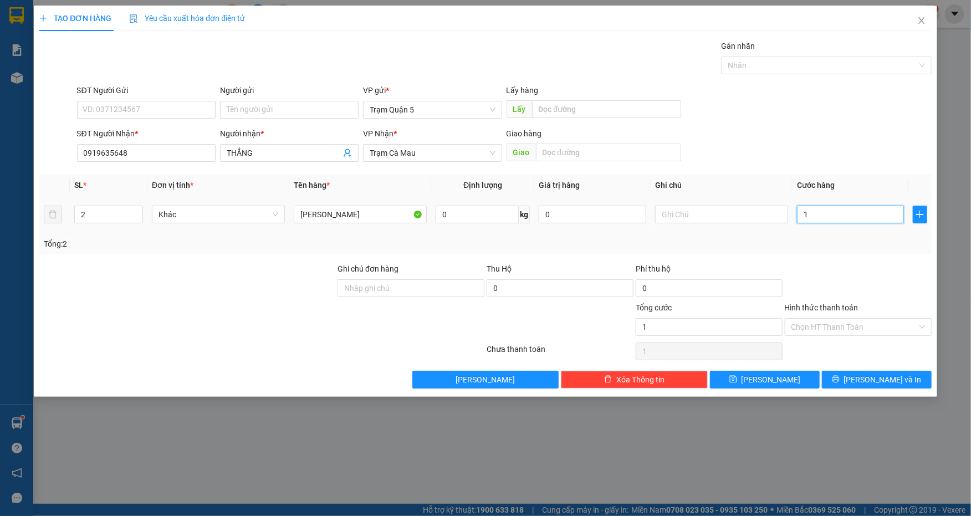
type input "1"
type input "10"
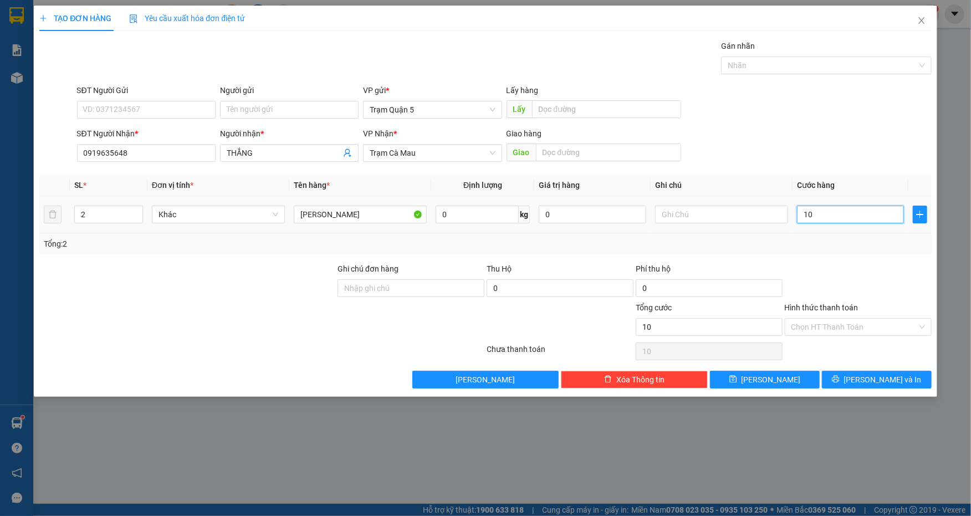
type input "100"
type input "100.000"
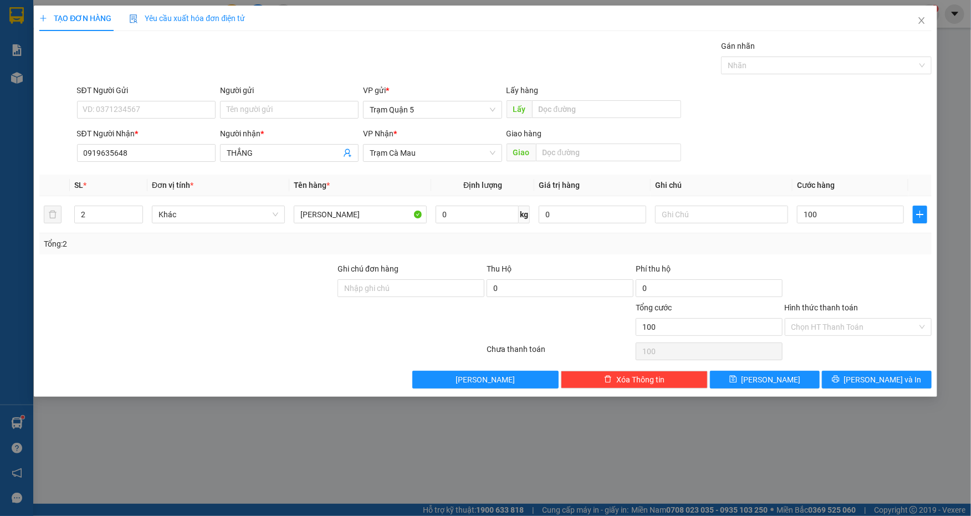
type input "100.000"
drag, startPoint x: 869, startPoint y: 101, endPoint x: 860, endPoint y: 111, distance: 13.7
click at [869, 101] on div "SĐT Người Gửi VD: 0371234567 Người gửi Tên người gửi VP gửi * Trạm Quận 5 Lấy h…" at bounding box center [504, 103] width 859 height 39
click at [858, 218] on input "100.000" at bounding box center [850, 215] width 107 height 18
type input "0"
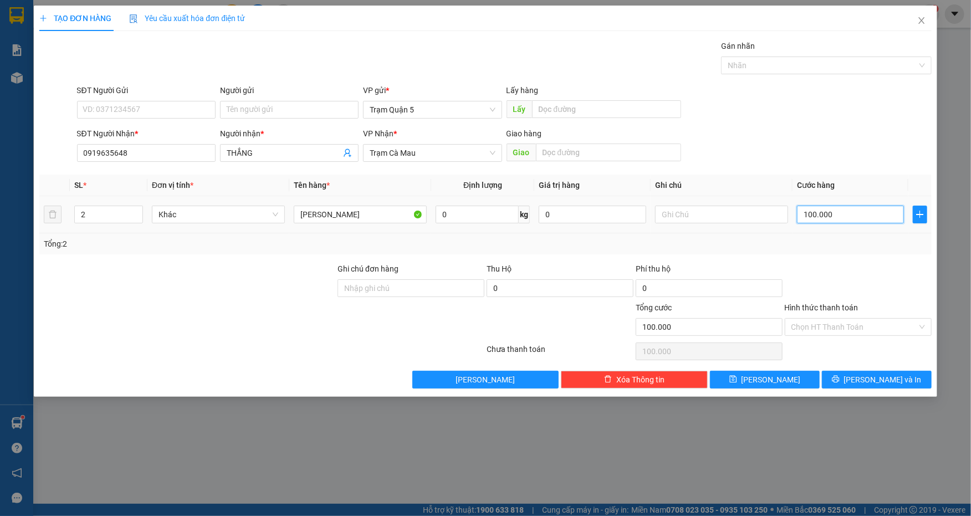
type input "0"
type input "08"
type input "8"
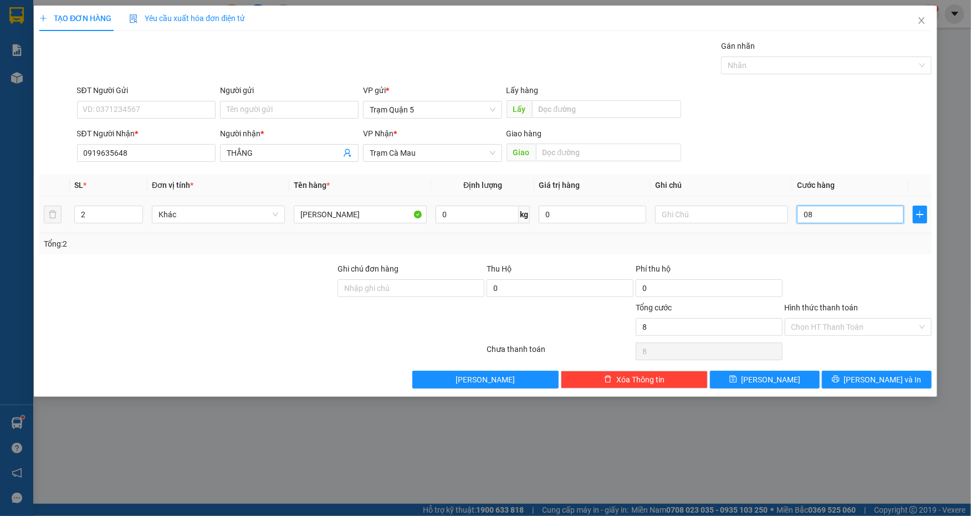
type input "080"
type input "80"
type input "80.000"
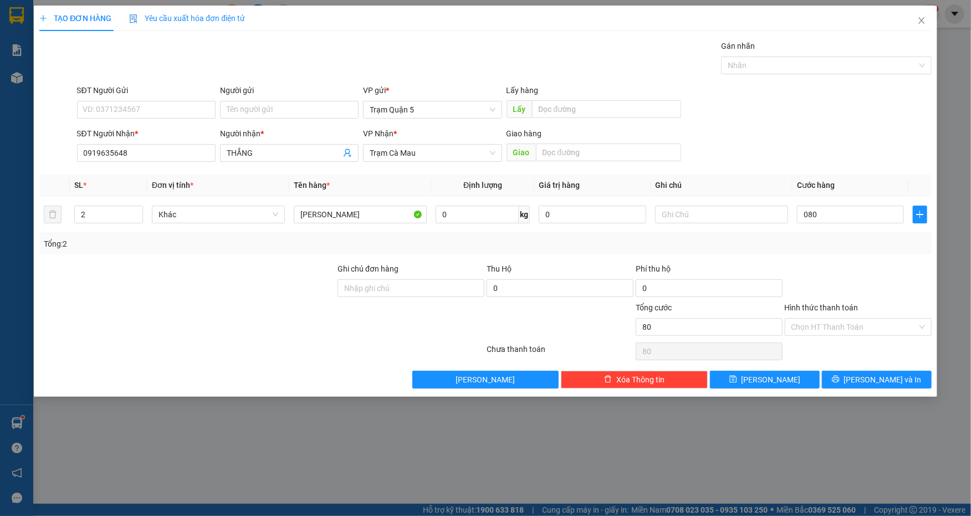
type input "80.000"
drag, startPoint x: 807, startPoint y: 124, endPoint x: 830, endPoint y: 146, distance: 31.7
click at [814, 130] on form "SĐT Người Gửi VD: 0371234567 Người gửi Tên người gửi VP gửi * Trạm Quận 5 Lấy h…" at bounding box center [485, 125] width 892 height 82
drag, startPoint x: 882, startPoint y: 377, endPoint x: 867, endPoint y: 347, distance: 34.2
click at [881, 376] on span "[PERSON_NAME] và In" at bounding box center [883, 380] width 78 height 12
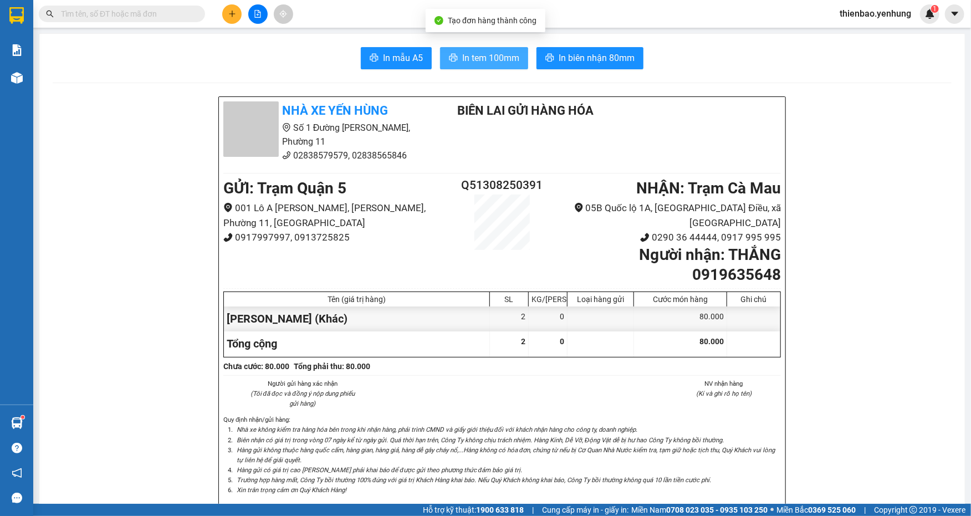
click at [472, 51] on span "In tem 100mm" at bounding box center [490, 58] width 57 height 14
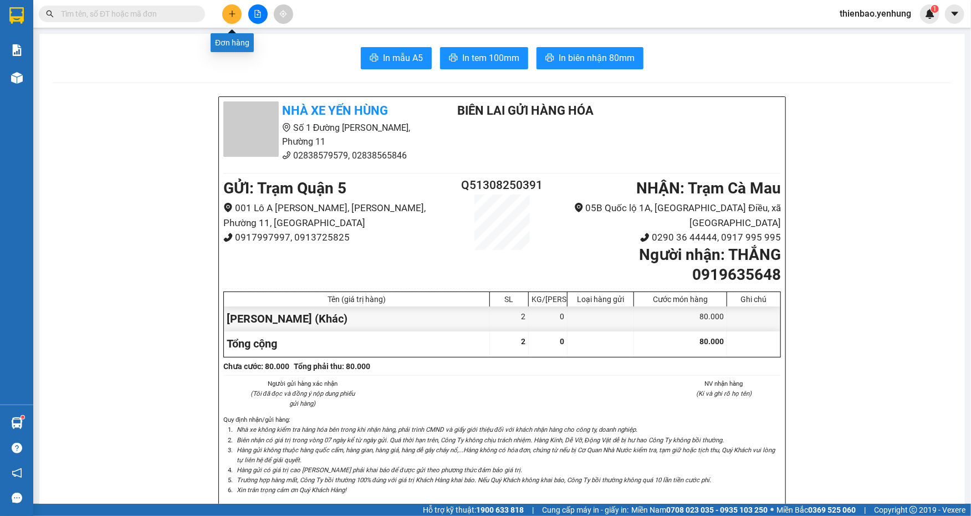
click at [231, 14] on icon "plus" at bounding box center [232, 14] width 8 height 8
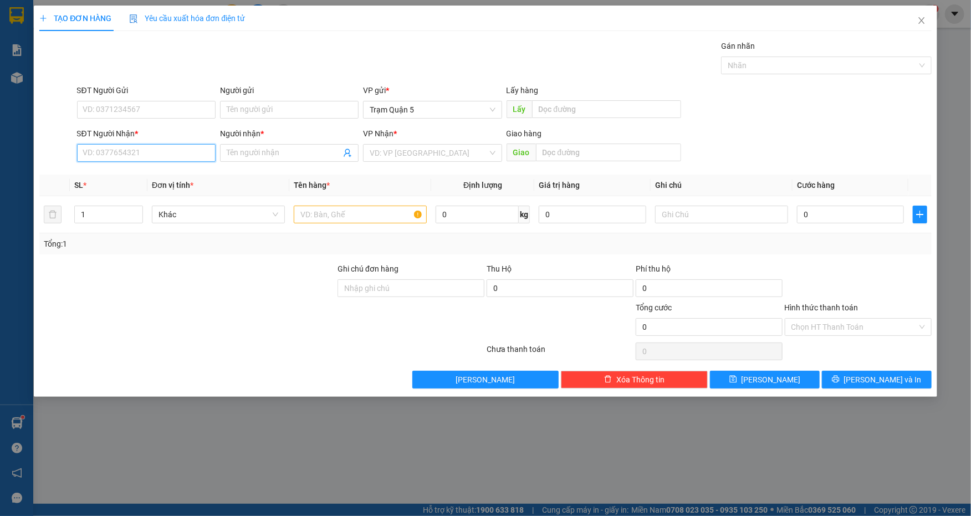
drag, startPoint x: 184, startPoint y: 153, endPoint x: 216, endPoint y: 120, distance: 45.8
click at [190, 147] on input "SĐT Người Nhận *" at bounding box center [146, 153] width 139 height 18
drag, startPoint x: 178, startPoint y: 157, endPoint x: 187, endPoint y: 157, distance: 9.4
click at [178, 157] on input "09440945" at bounding box center [146, 153] width 139 height 18
click at [185, 178] on div "0944094596 - Hồng VẢI" at bounding box center [146, 175] width 125 height 12
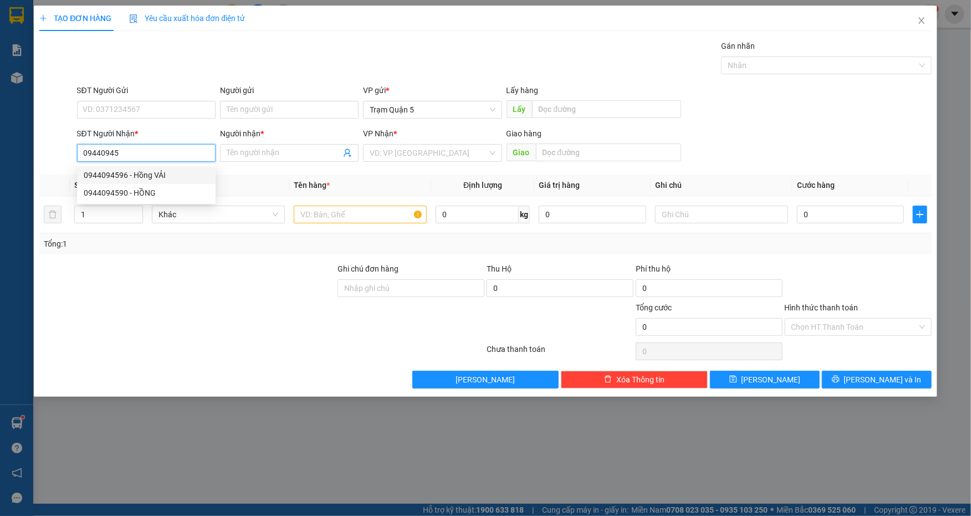
type input "0944094596"
type input "Hồng VẢI"
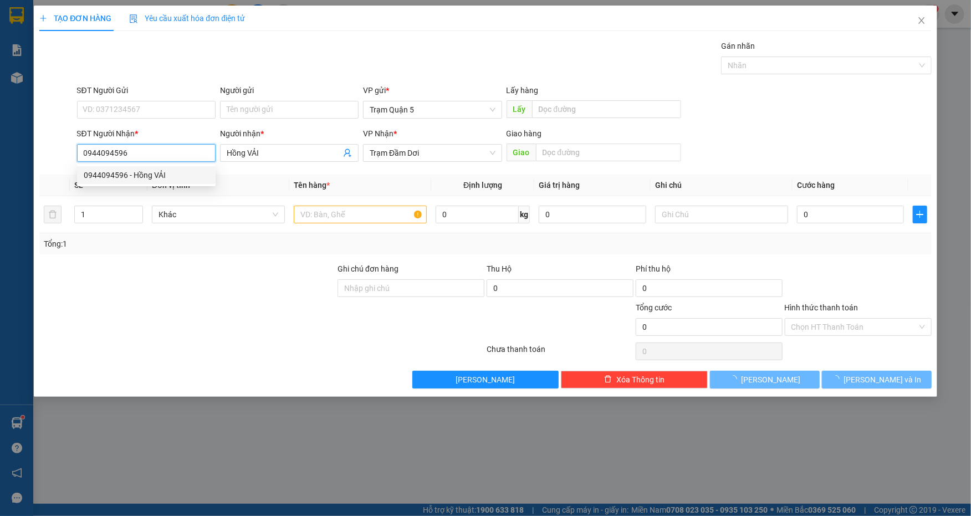
type input "60.000"
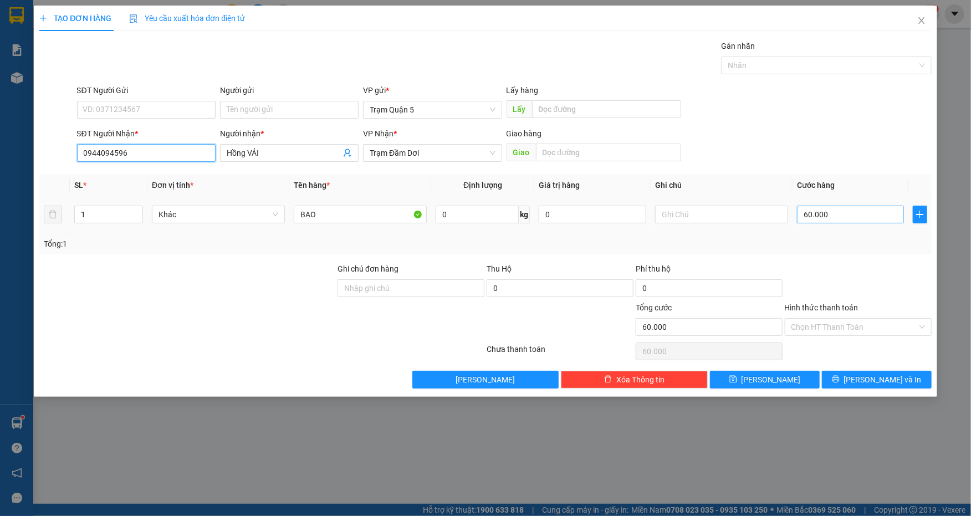
type input "0944094596"
click at [847, 210] on input "60.000" at bounding box center [850, 215] width 107 height 18
type input "0"
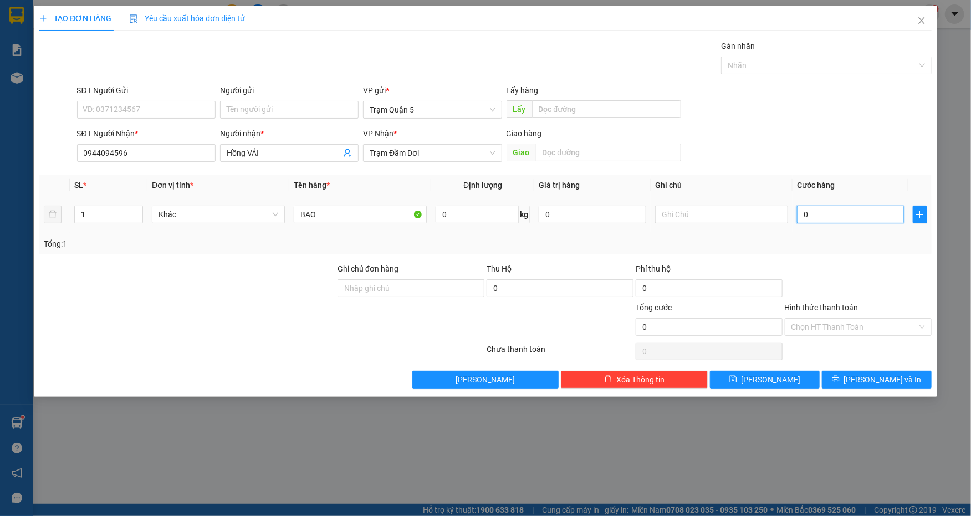
type input "7"
type input "07"
type input "70"
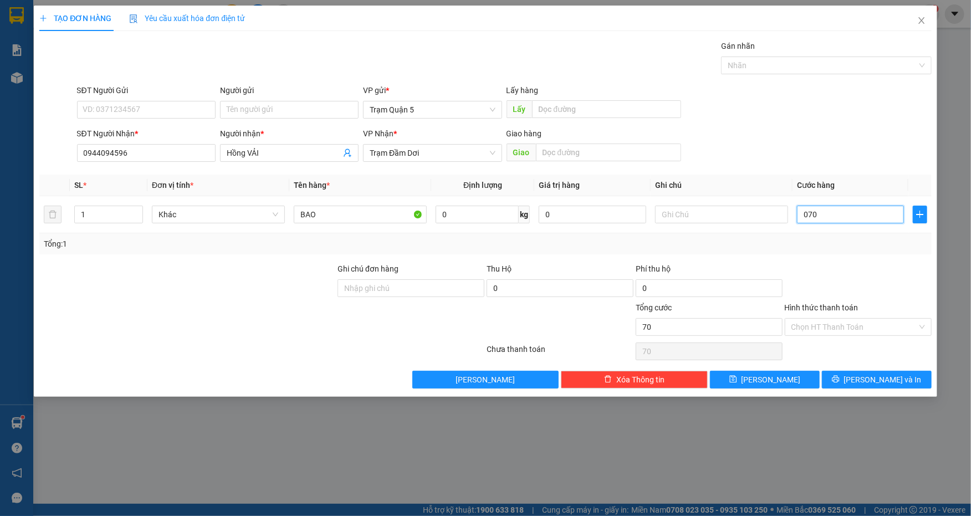
type input "070"
type input "70.000"
drag, startPoint x: 821, startPoint y: 106, endPoint x: 896, endPoint y: 188, distance: 110.2
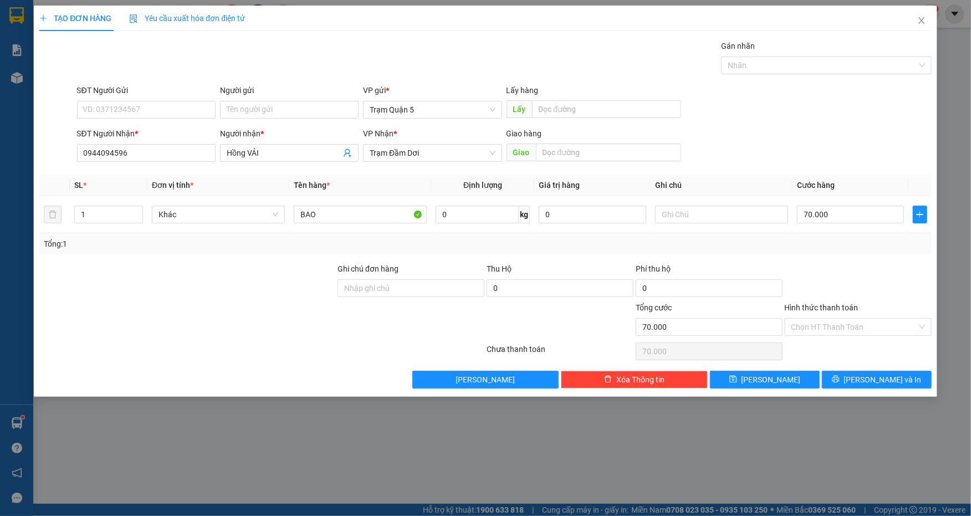
click at [834, 116] on div "SĐT Người Gửi VD: 0371234567 Người gửi Tên người gửi VP gửi * Trạm Quận 5 Lấy h…" at bounding box center [504, 103] width 859 height 39
click at [878, 381] on span "[PERSON_NAME] và In" at bounding box center [883, 380] width 78 height 12
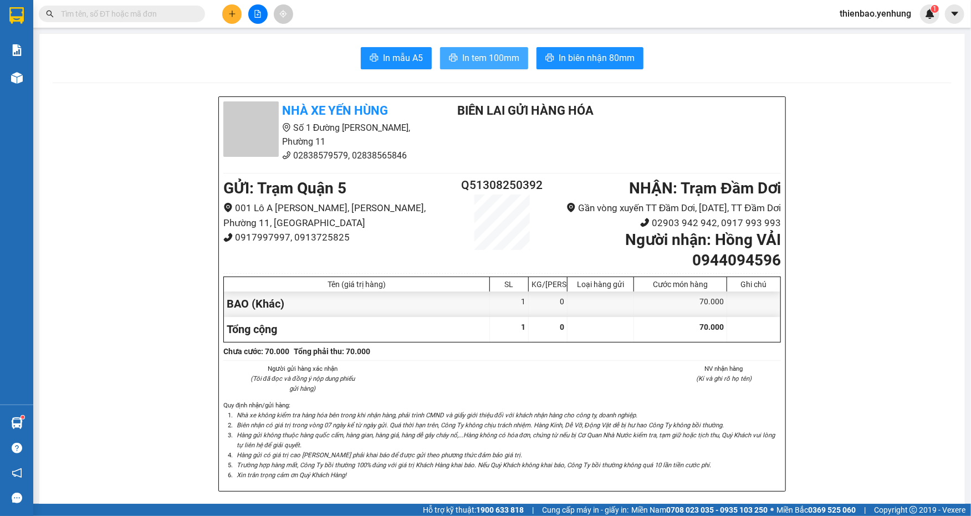
click at [493, 52] on span "In tem 100mm" at bounding box center [490, 58] width 57 height 14
click at [227, 16] on button at bounding box center [231, 13] width 19 height 19
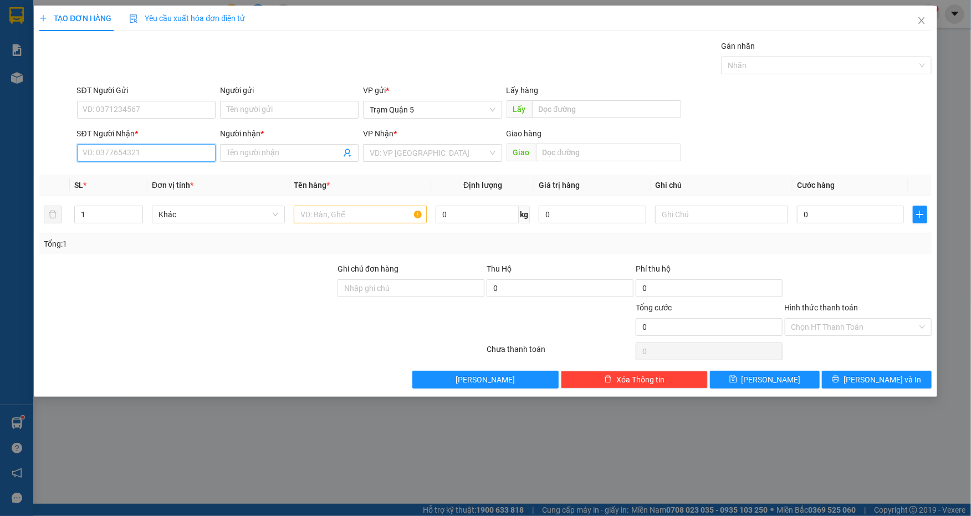
click at [130, 153] on input "SĐT Người Nhận *" at bounding box center [146, 153] width 139 height 18
type input "0945571561"
click at [171, 177] on div "0945571561 - Xuyên dd" at bounding box center [146, 175] width 125 height 12
type input "Xuyên dd"
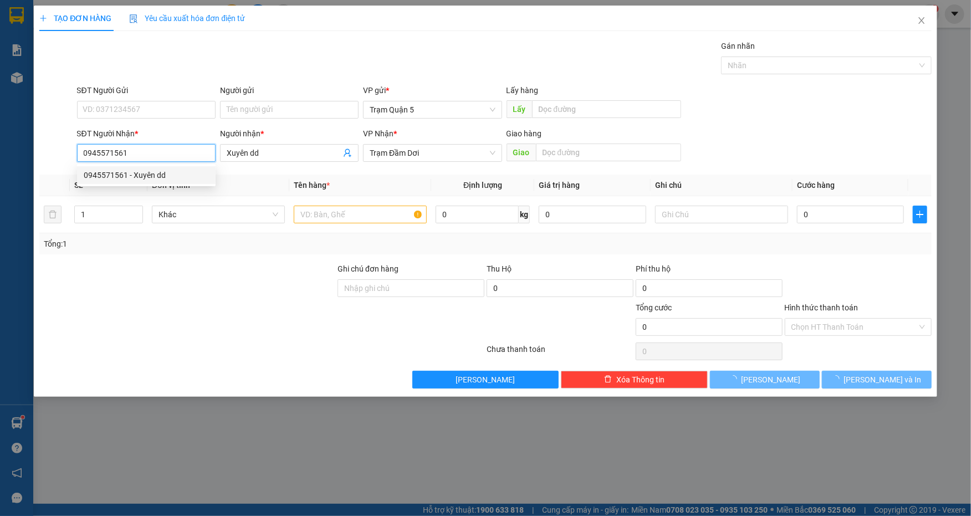
type input "40.000"
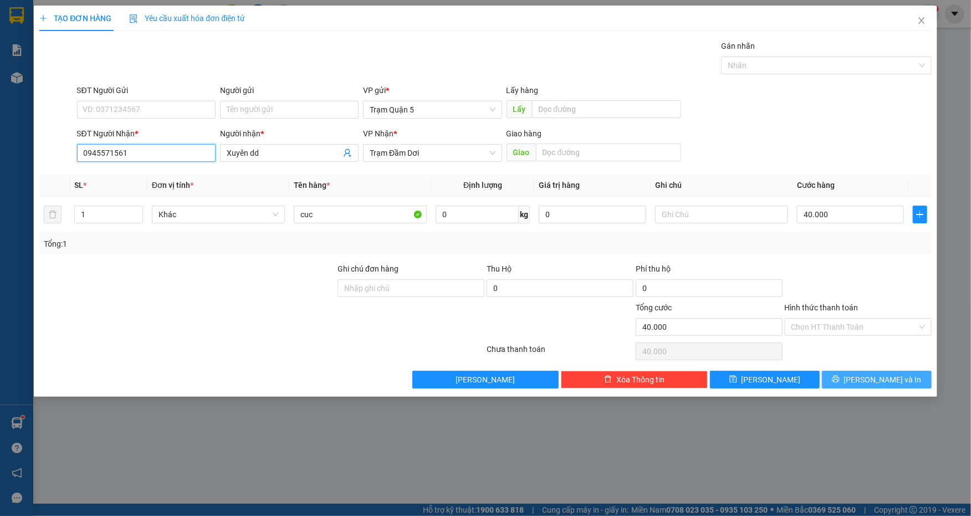
type input "0945571561"
click at [873, 381] on span "[PERSON_NAME] và In" at bounding box center [883, 380] width 78 height 12
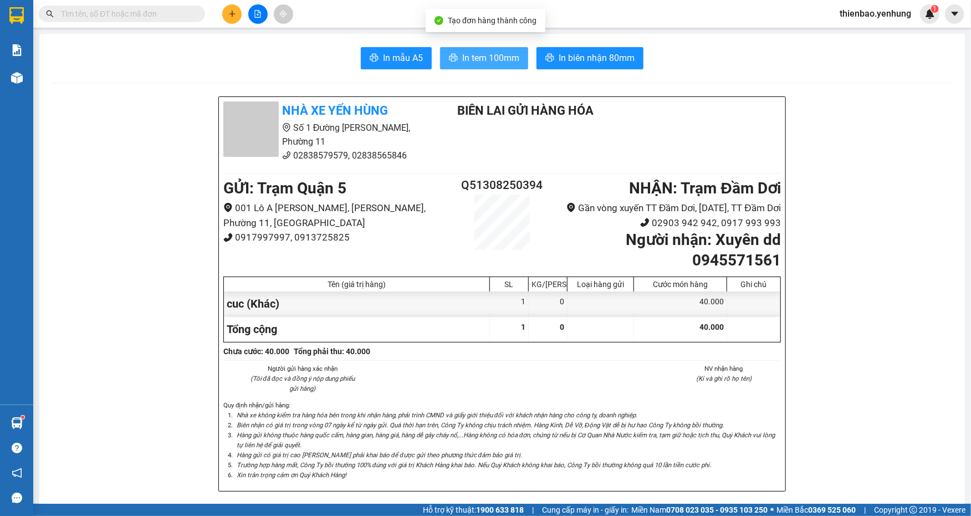
click at [507, 52] on span "In tem 100mm" at bounding box center [490, 58] width 57 height 14
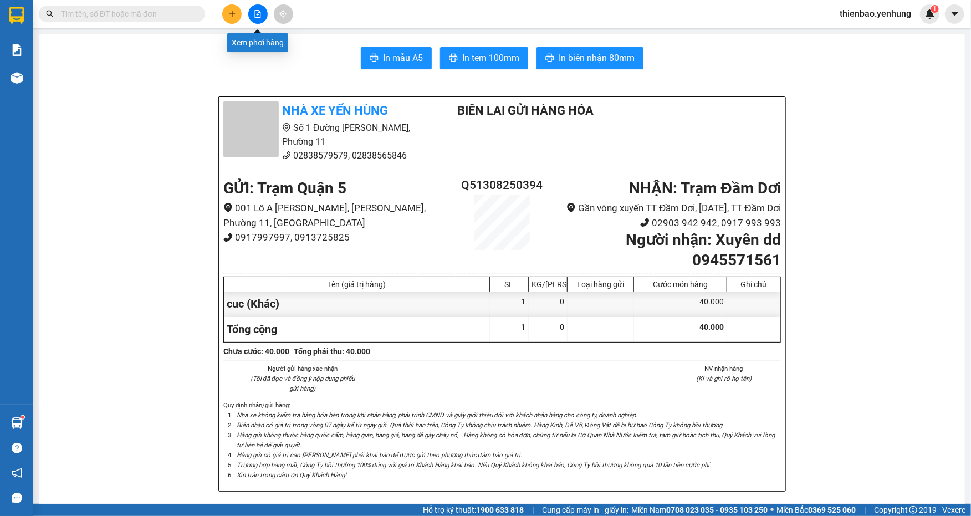
click at [254, 12] on icon "file-add" at bounding box center [258, 14] width 8 height 8
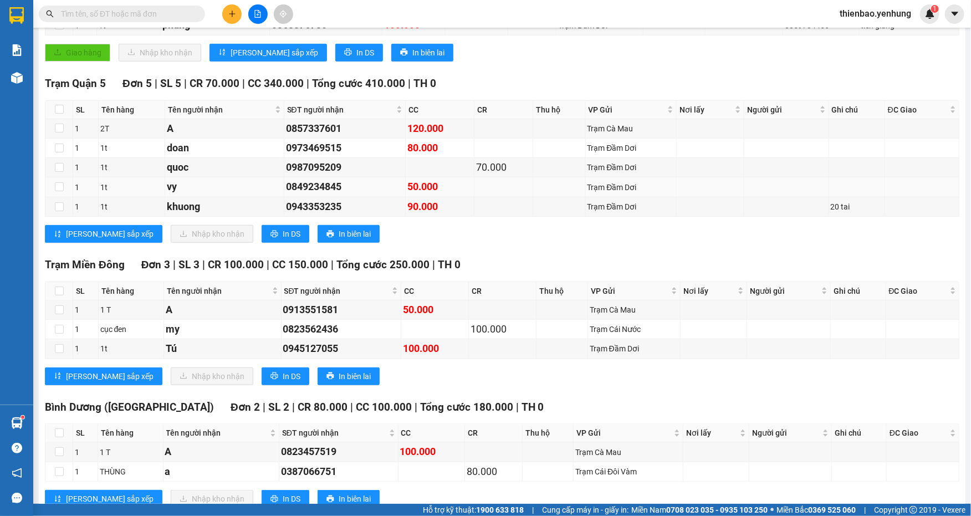
scroll to position [297, 0]
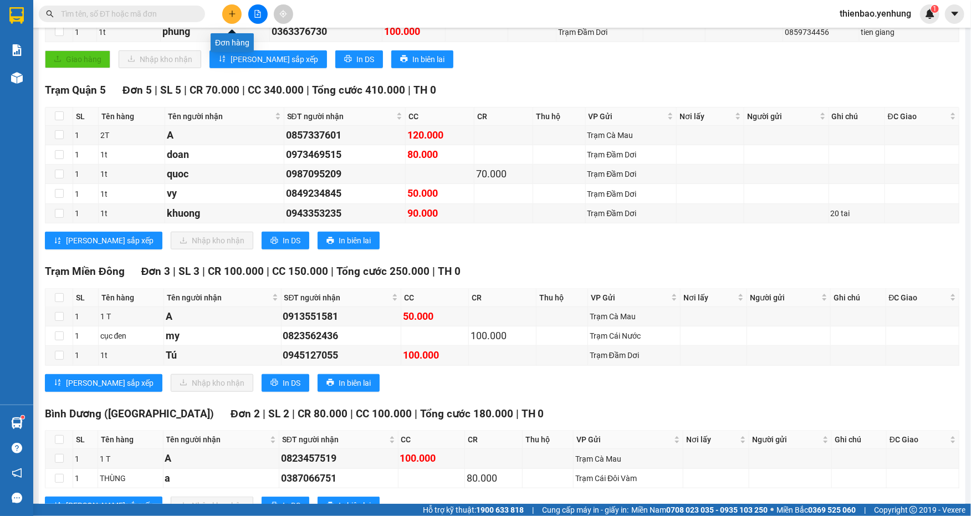
click at [237, 14] on button at bounding box center [231, 13] width 19 height 19
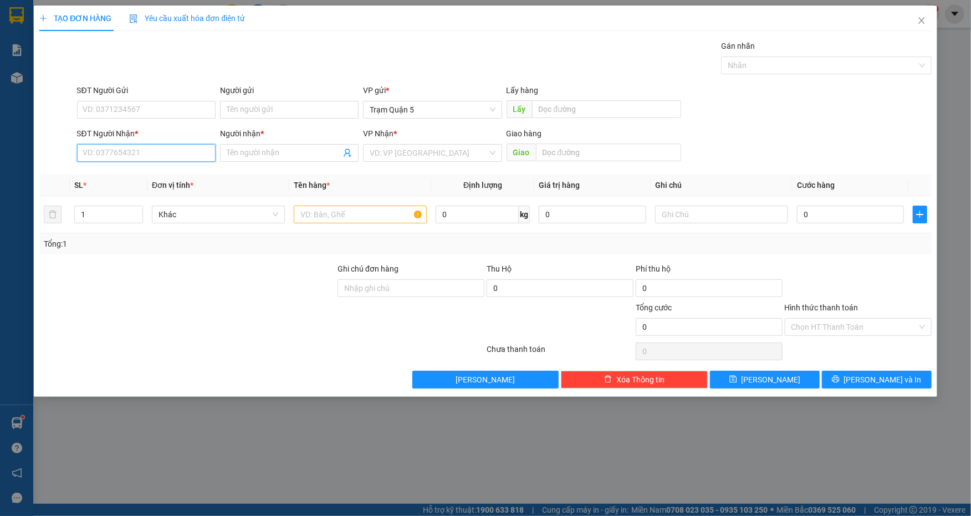
click at [153, 149] on input "SĐT Người Nhận *" at bounding box center [146, 153] width 139 height 18
click at [175, 176] on div "0828794868 - A HỮU" at bounding box center [146, 175] width 125 height 12
type input "0828794868"
type input "A [DEMOGRAPHIC_DATA]"
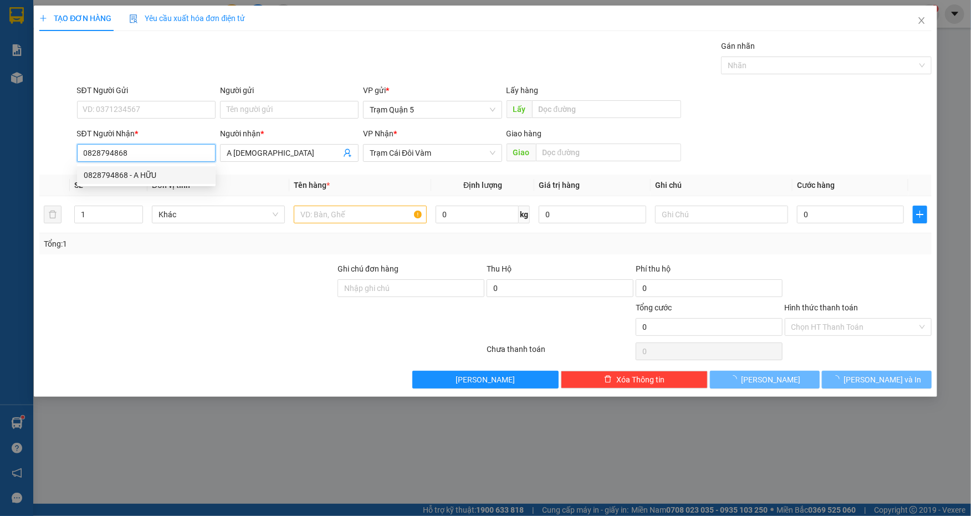
type input "50.000"
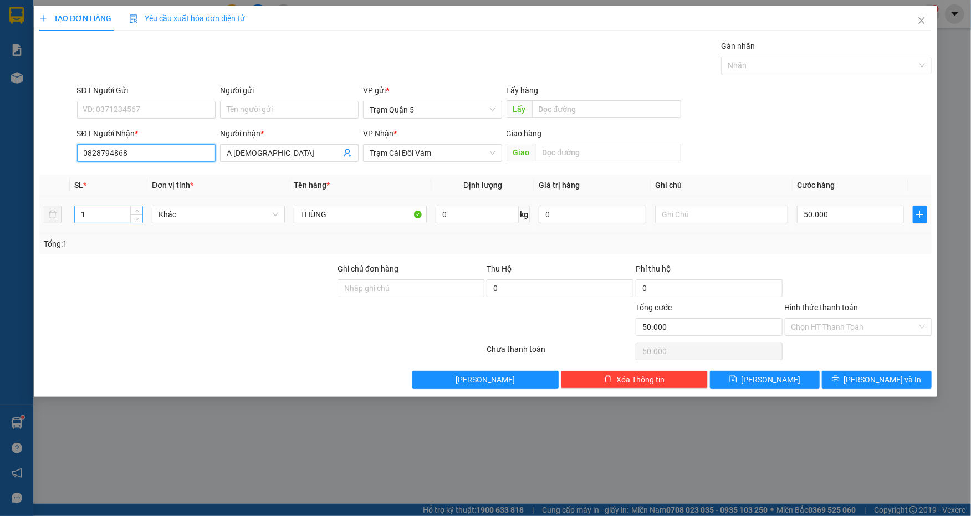
type input "0828794868"
click at [93, 214] on input "1" at bounding box center [109, 214] width 68 height 17
click at [924, 323] on div "Chọn HT Thanh Toán" at bounding box center [858, 327] width 147 height 18
type input "11"
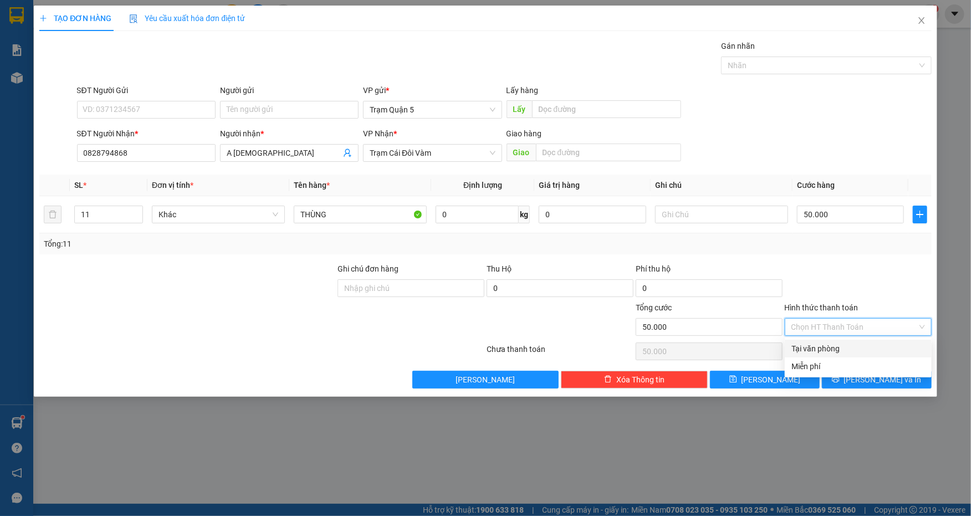
click at [873, 344] on div "Tại văn phòng" at bounding box center [858, 348] width 134 height 12
type input "0"
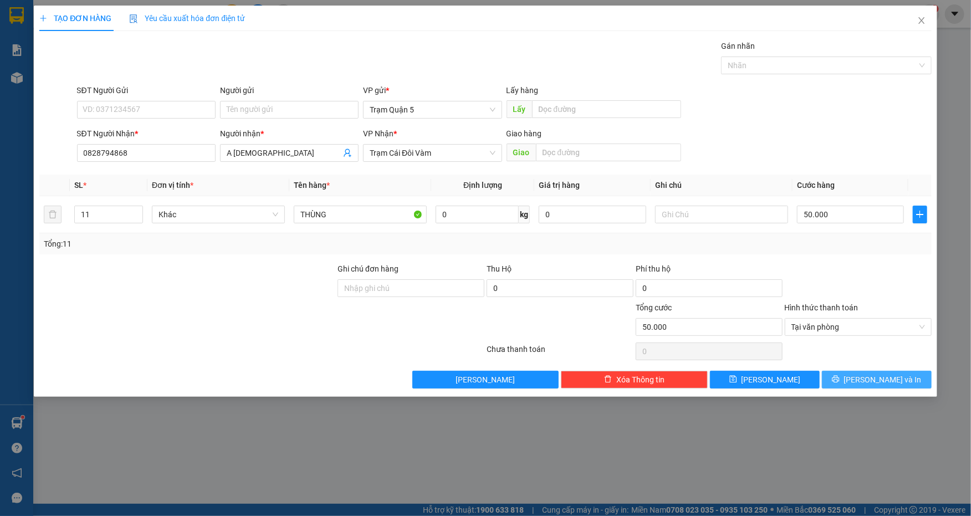
click at [881, 380] on span "[PERSON_NAME] và In" at bounding box center [883, 380] width 78 height 12
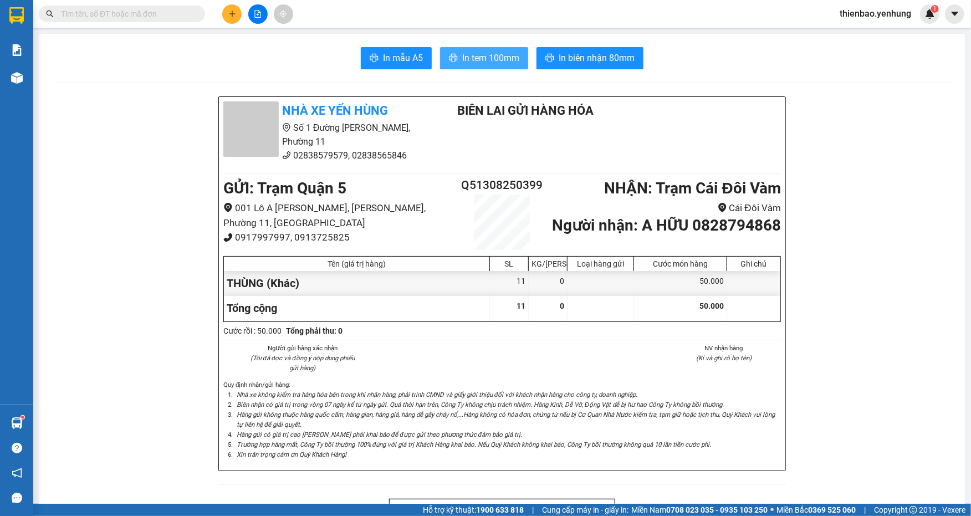
click at [504, 60] on span "In tem 100mm" at bounding box center [490, 58] width 57 height 14
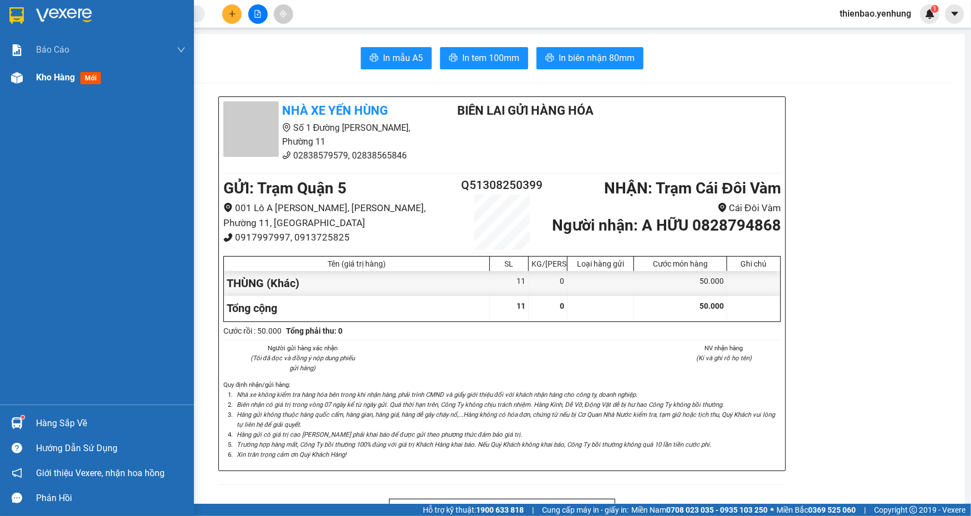
click at [15, 77] on img at bounding box center [17, 78] width 12 height 12
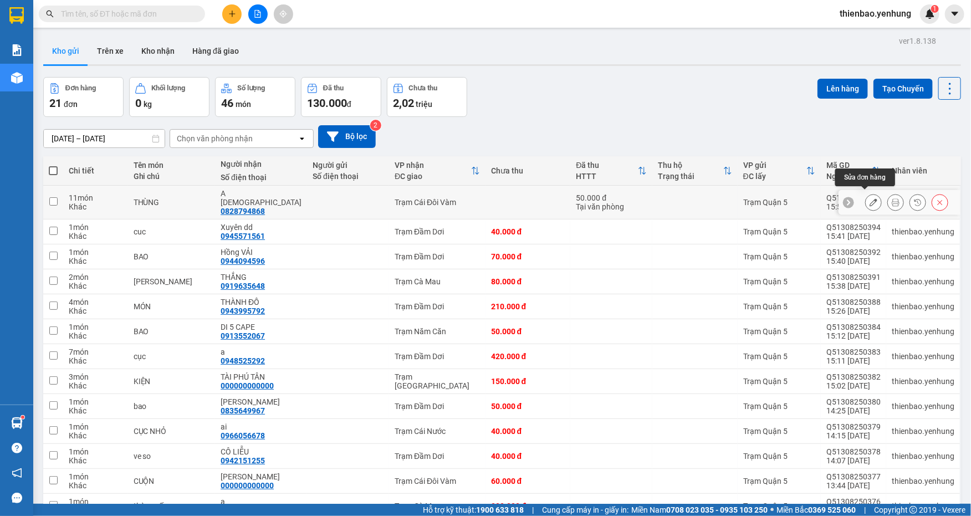
click at [869, 198] on icon at bounding box center [873, 202] width 8 height 8
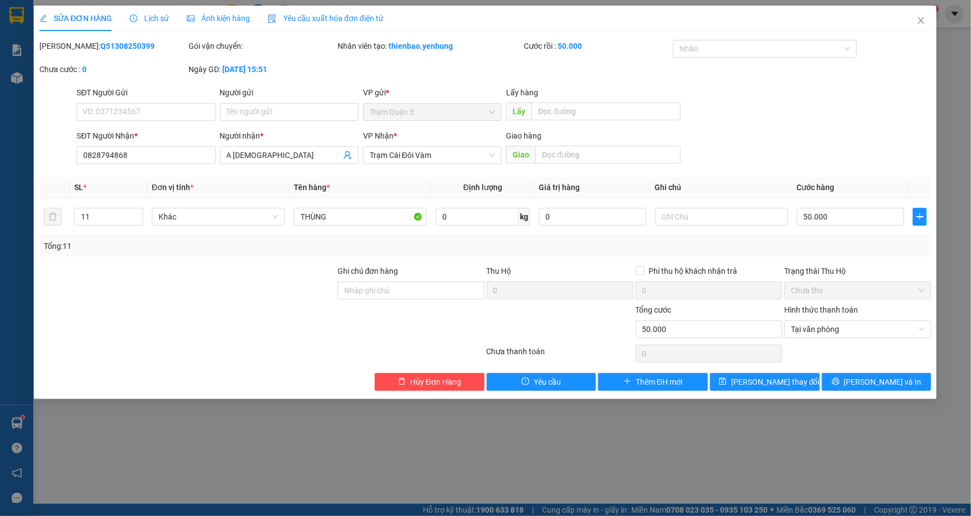
type input "0828794868"
type input "A [DEMOGRAPHIC_DATA]"
click at [837, 220] on input "50.000" at bounding box center [850, 217] width 107 height 18
type input "0"
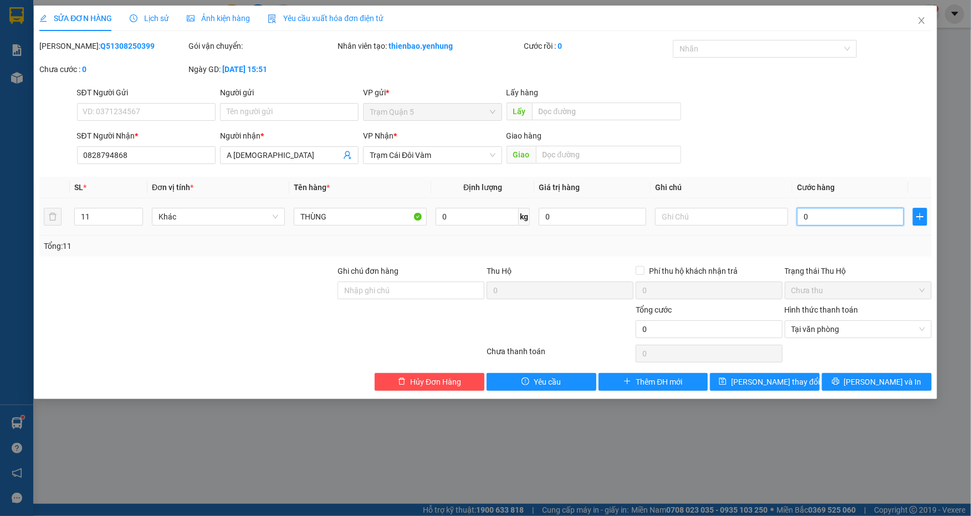
type input "5"
type input "05"
type input "55"
type input "055"
type input "550"
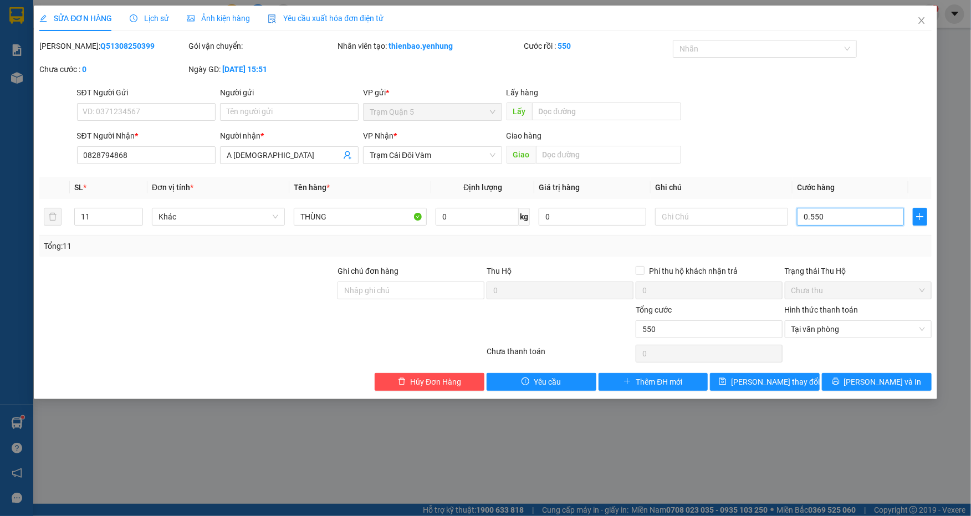
type input "0.550"
type input "550.000"
click at [824, 103] on div "SĐT Người Gửi VD: 0371234567 Người gửi Tên người gửi VP gửi * Trạm Quận 5 Lấy h…" at bounding box center [504, 105] width 859 height 39
click at [779, 387] on button "[PERSON_NAME] thay đổi" at bounding box center [765, 382] width 110 height 18
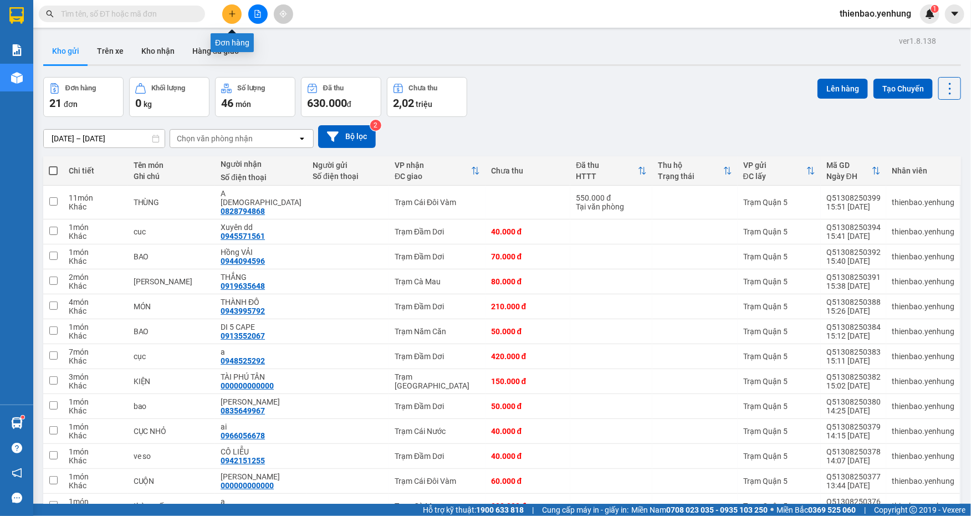
click at [231, 17] on icon "plus" at bounding box center [232, 14] width 8 height 8
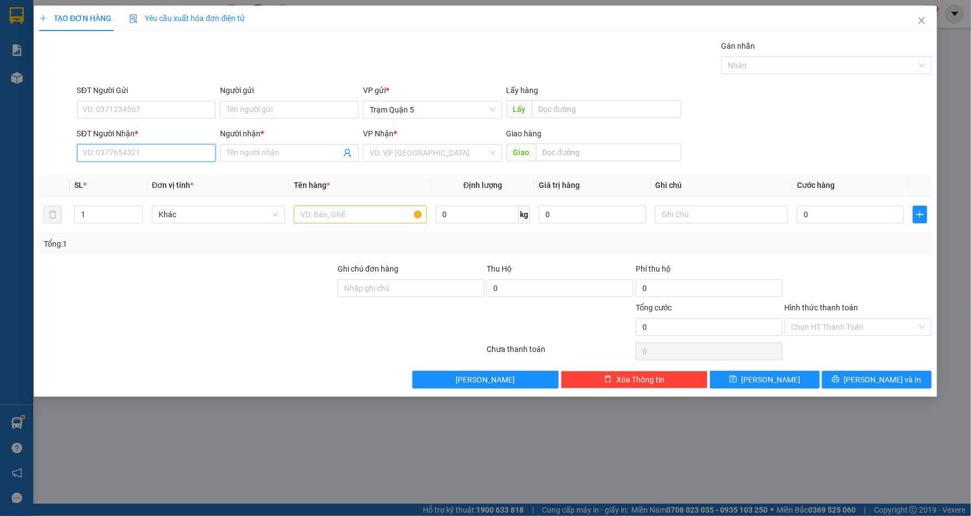
click at [157, 153] on input "SĐT Người Nhận *" at bounding box center [146, 153] width 139 height 18
type input "0947521558"
click at [186, 178] on div "0947521558 - [PERSON_NAME]" at bounding box center [146, 175] width 125 height 12
type input "HUYỀN"
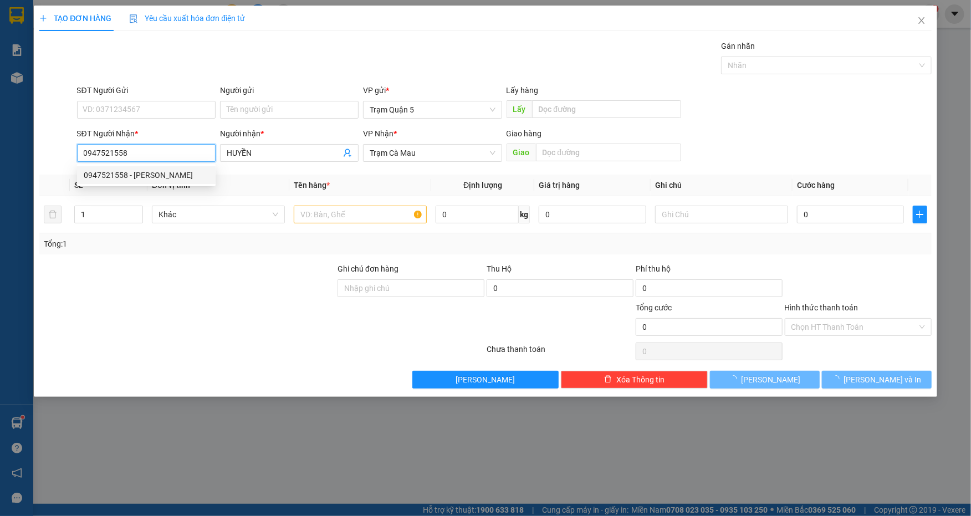
type input "140.000"
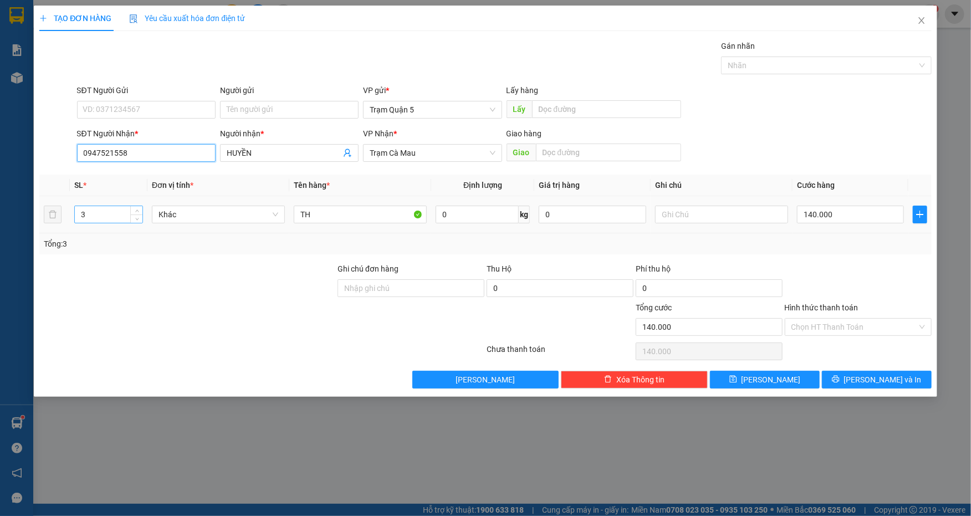
type input "0947521558"
click at [108, 218] on input "3" at bounding box center [109, 214] width 68 height 17
type input "2"
click at [836, 217] on input "140.000" at bounding box center [850, 215] width 107 height 18
type input "0"
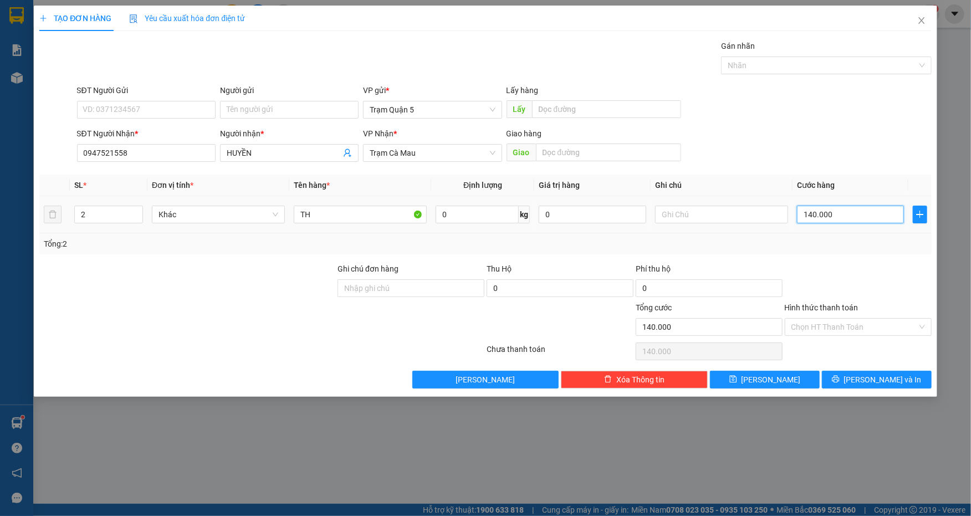
type input "0"
type input "1"
type input "01"
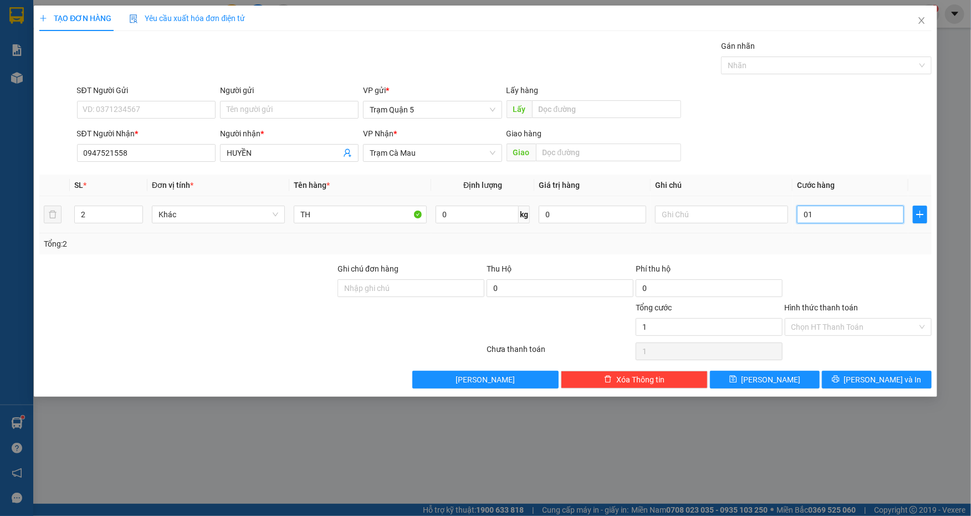
type input "12"
type input "012"
type input "120"
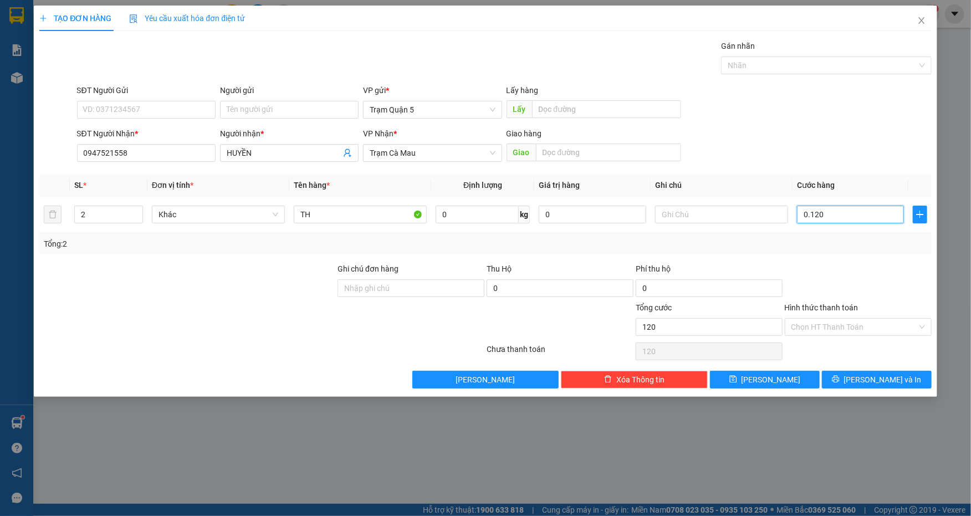
type input "0.120"
type input "120.000"
click at [836, 119] on div "SĐT Người Gửi VD: 0371234567 Người gửi Tên người gửi VP gửi * Trạm Quận 5 Lấy h…" at bounding box center [504, 103] width 859 height 39
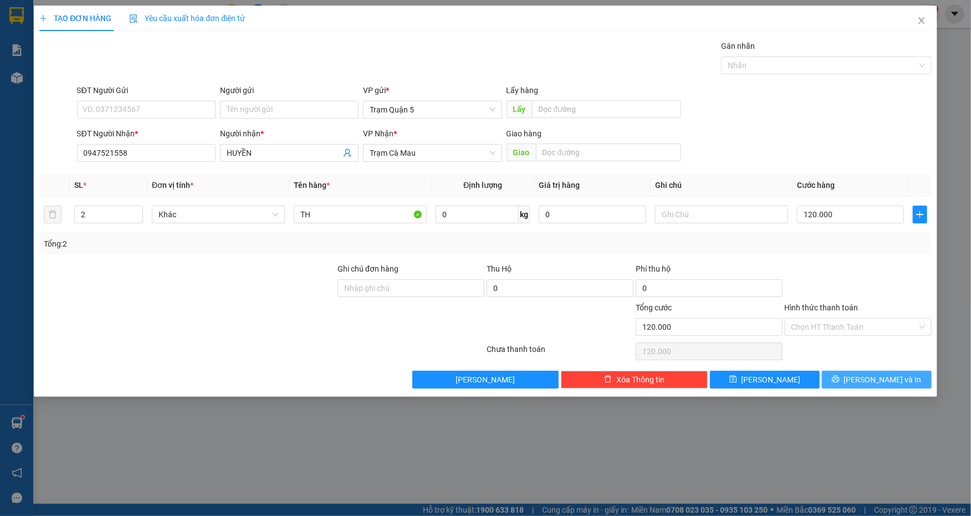
click at [886, 381] on span "[PERSON_NAME] và In" at bounding box center [883, 380] width 78 height 12
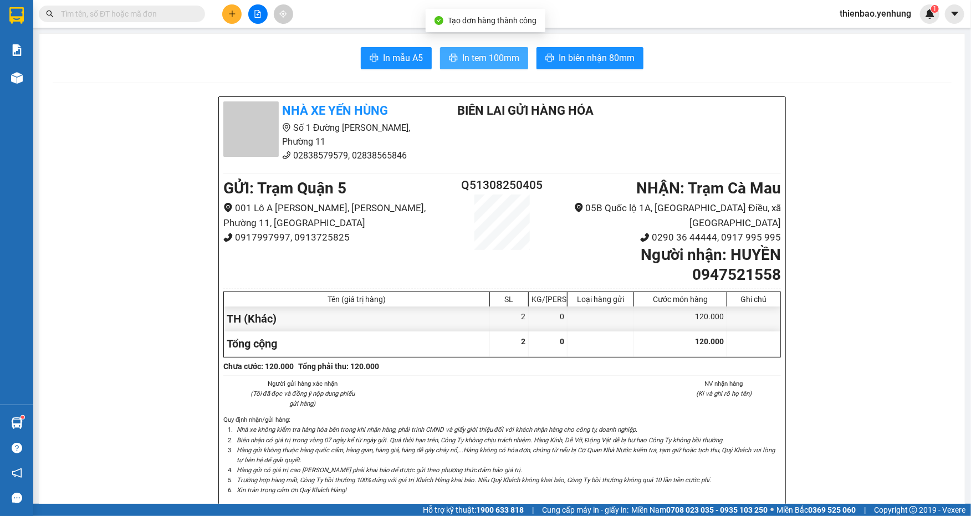
click at [500, 53] on span "In tem 100mm" at bounding box center [490, 58] width 57 height 14
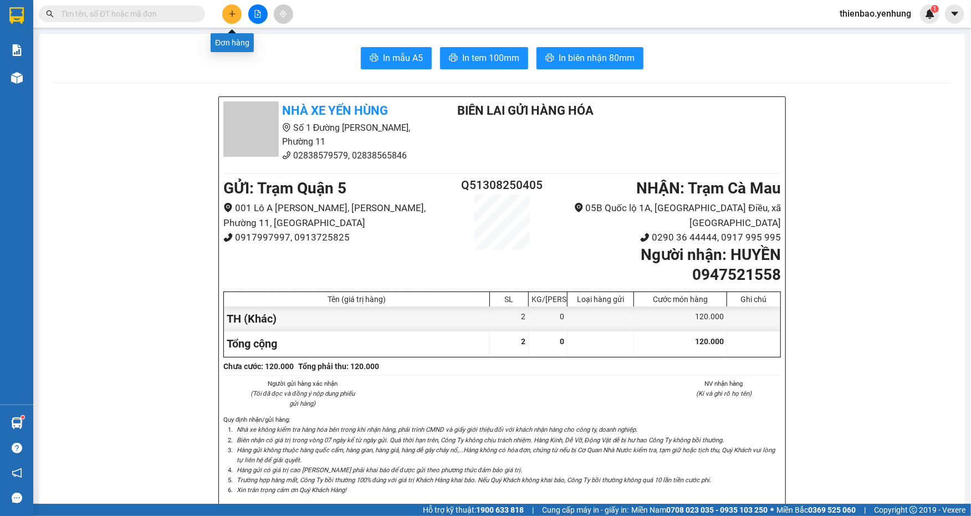
click at [228, 9] on button at bounding box center [231, 13] width 19 height 19
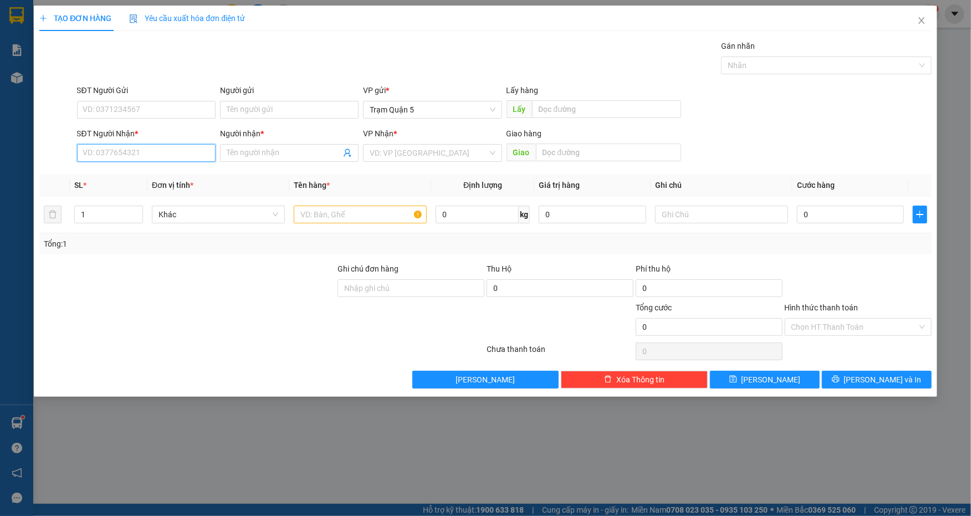
click at [154, 148] on input "SĐT Người Nhận *" at bounding box center [146, 153] width 139 height 18
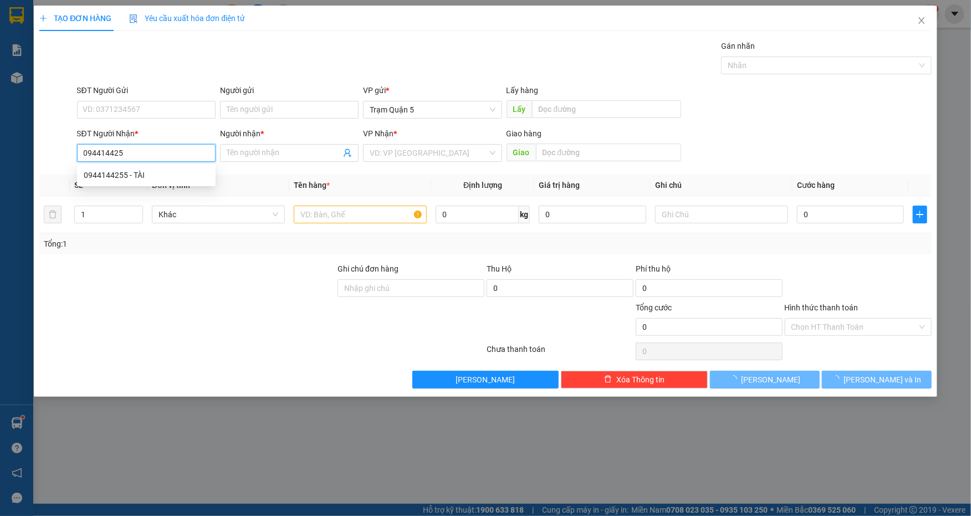
type input "0944144255"
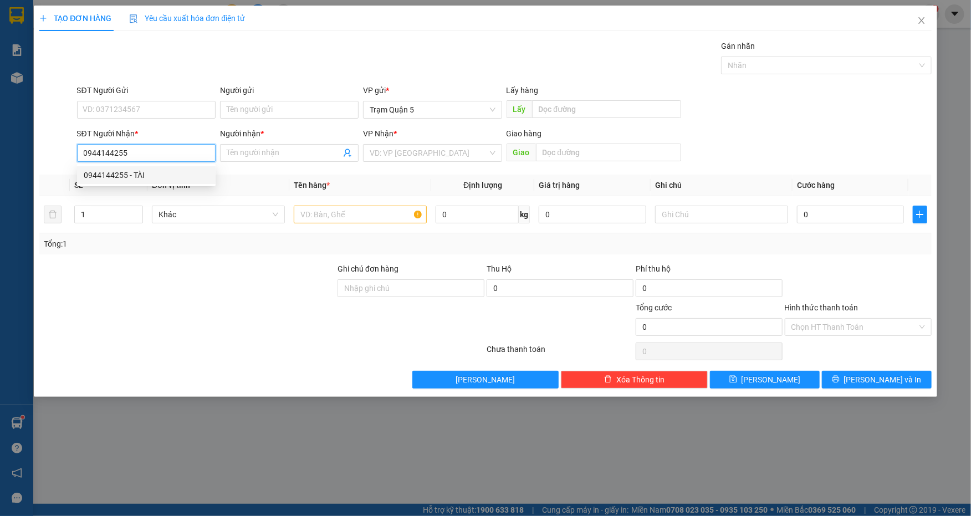
click at [171, 177] on div "0944144255 - TÀI" at bounding box center [146, 175] width 125 height 12
type input "TÀI"
type input "130.000"
type input "0944144255"
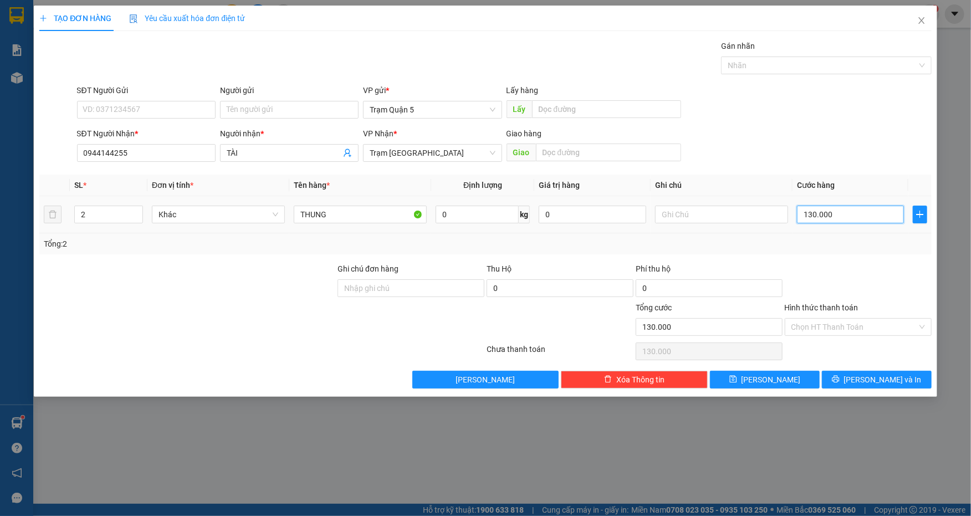
click at [858, 217] on input "130.000" at bounding box center [850, 215] width 107 height 18
type input "0"
type input "1"
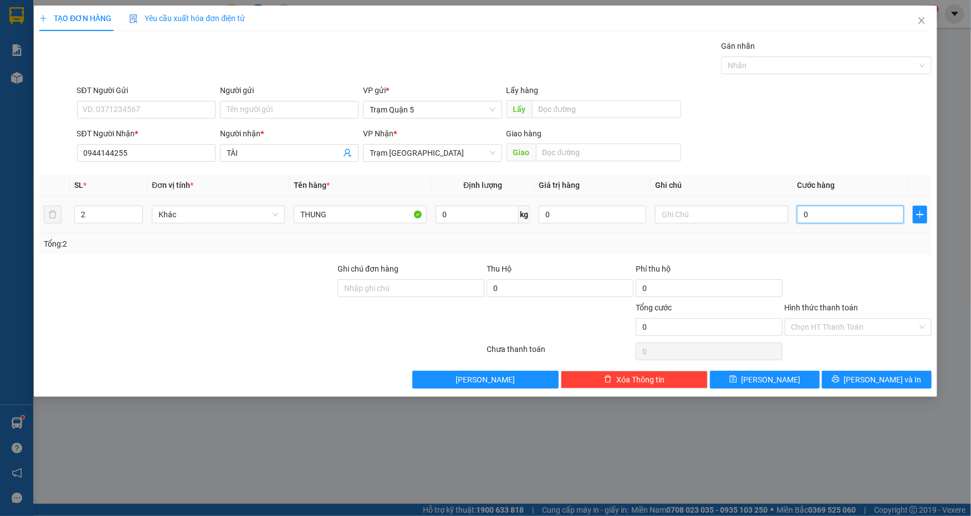
type input "1"
type input "0.121"
drag, startPoint x: 832, startPoint y: 116, endPoint x: 876, endPoint y: 137, distance: 49.1
click at [833, 117] on div "SĐT Người Gửi VD: 0371234567 Người gửi Tên người gửi VP gửi * Trạm Quận 5 Lấy h…" at bounding box center [504, 103] width 859 height 39
click at [872, 383] on span "[PERSON_NAME] và In" at bounding box center [883, 380] width 78 height 12
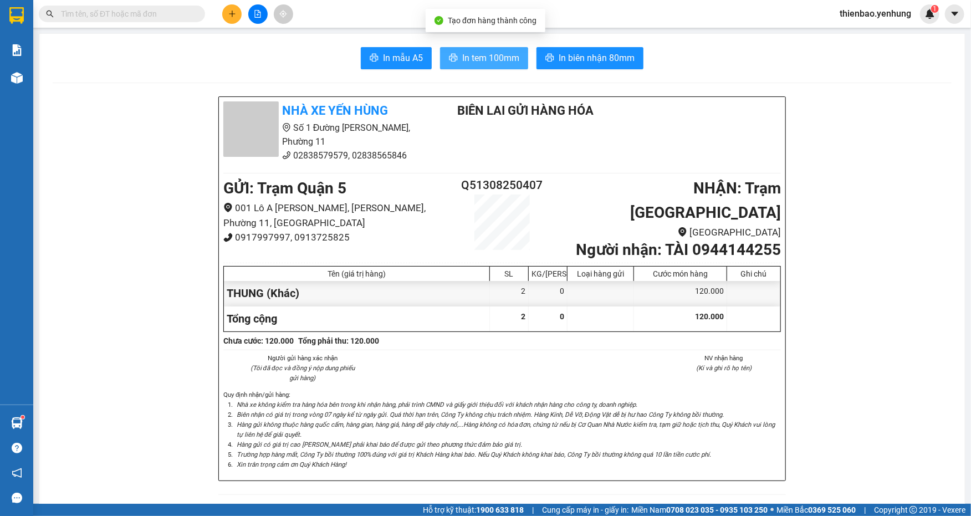
click at [490, 58] on span "In tem 100mm" at bounding box center [490, 58] width 57 height 14
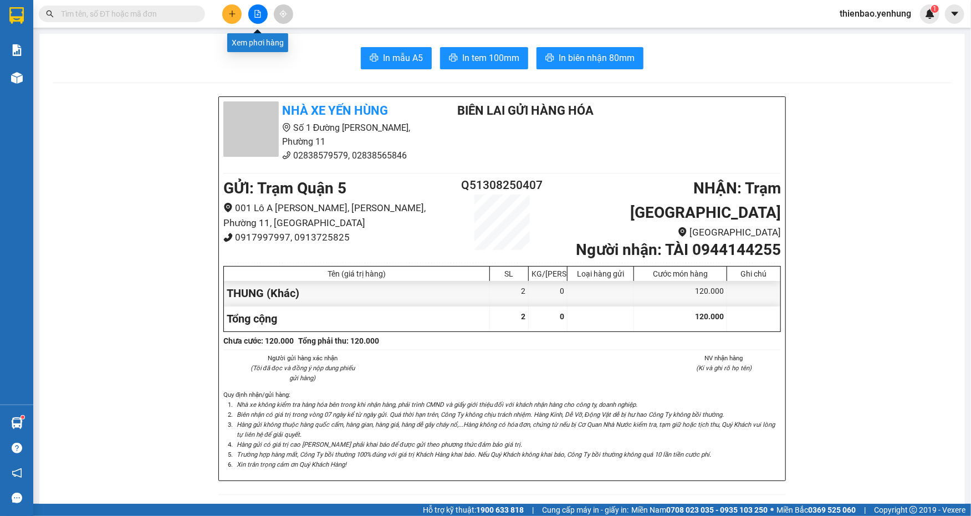
click at [259, 14] on icon "file-add" at bounding box center [258, 14] width 8 height 8
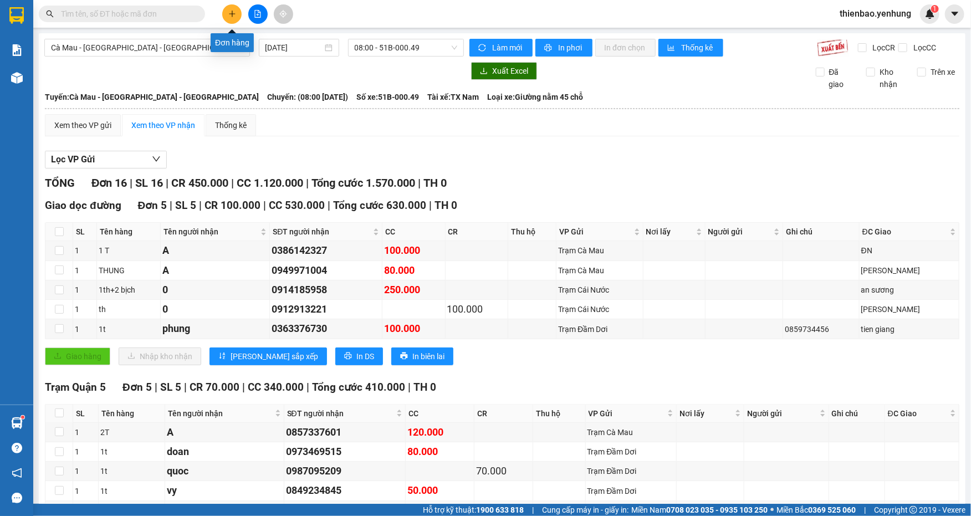
click at [234, 9] on button at bounding box center [231, 13] width 19 height 19
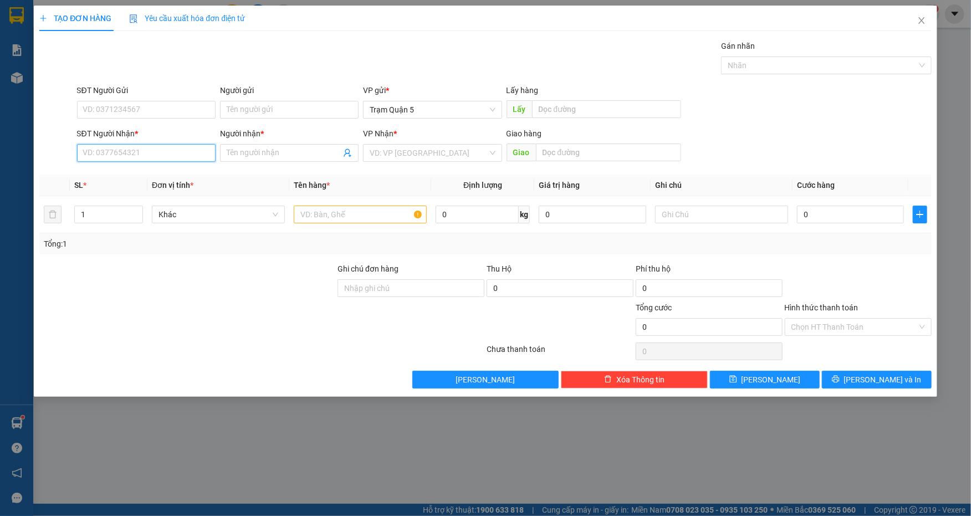
click at [171, 154] on input "SĐT Người Nhận *" at bounding box center [146, 153] width 139 height 18
click at [165, 176] on div "0853085838 - HUỆ" at bounding box center [146, 175] width 125 height 12
click at [846, 213] on input "50.000" at bounding box center [850, 215] width 107 height 18
drag, startPoint x: 894, startPoint y: 98, endPoint x: 845, endPoint y: 134, distance: 60.7
click at [888, 116] on div "SĐT Người Gửi VD: 0371234567 Người gửi Tên người gửi VP gửi * Trạm Quận 5 Lấy h…" at bounding box center [504, 103] width 859 height 39
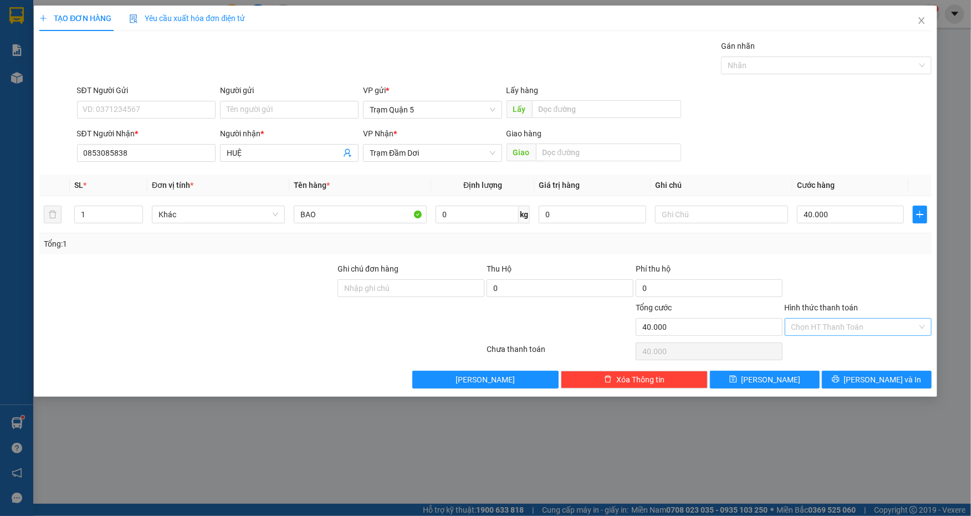
click at [923, 326] on div "Chọn HT Thanh Toán" at bounding box center [858, 327] width 147 height 18
click at [882, 346] on div "Tại văn phòng" at bounding box center [858, 348] width 134 height 12
click at [888, 379] on span "[PERSON_NAME] và In" at bounding box center [883, 380] width 78 height 12
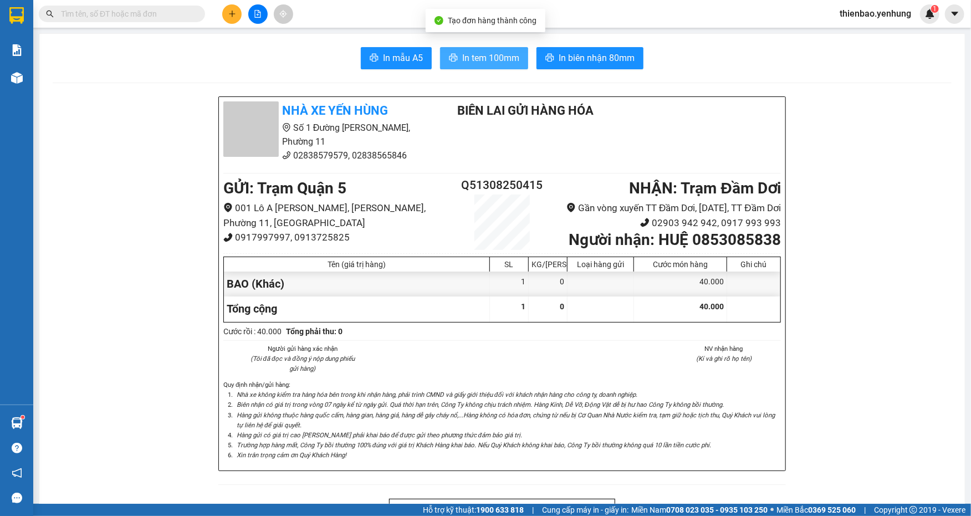
click at [475, 54] on span "In tem 100mm" at bounding box center [490, 58] width 57 height 14
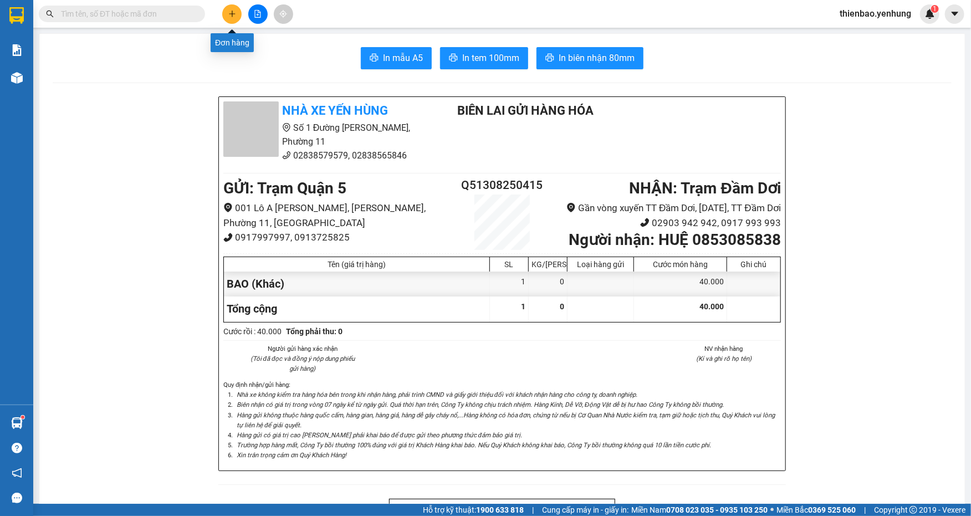
click at [228, 17] on icon "plus" at bounding box center [232, 14] width 8 height 8
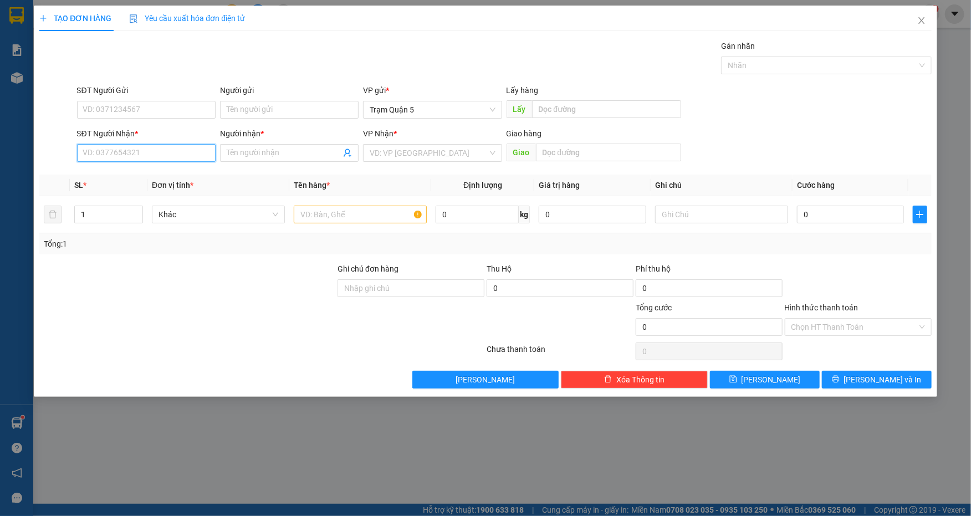
click at [176, 146] on input "SĐT Người Nhận *" at bounding box center [146, 153] width 139 height 18
click at [172, 173] on div "0944094596 - Hồng VẢI" at bounding box center [146, 175] width 125 height 12
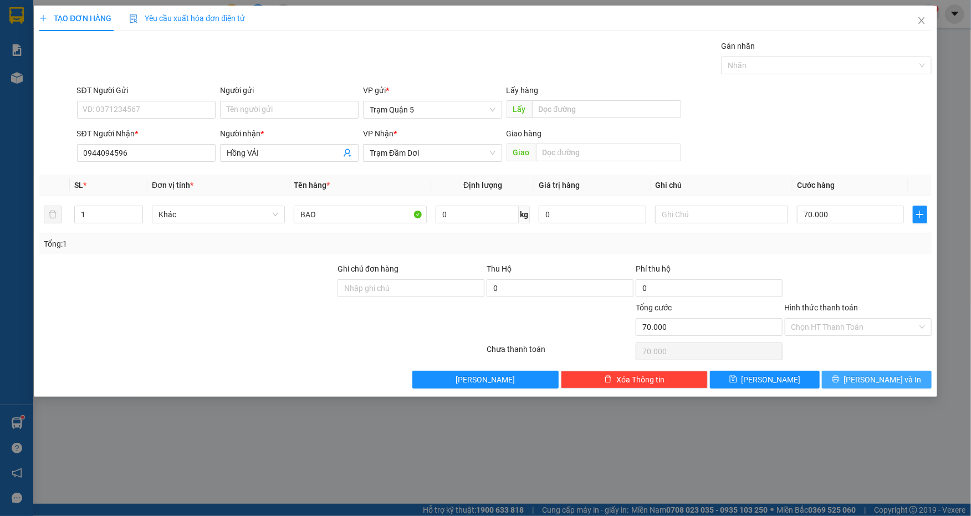
click at [893, 385] on span "[PERSON_NAME] và In" at bounding box center [883, 380] width 78 height 12
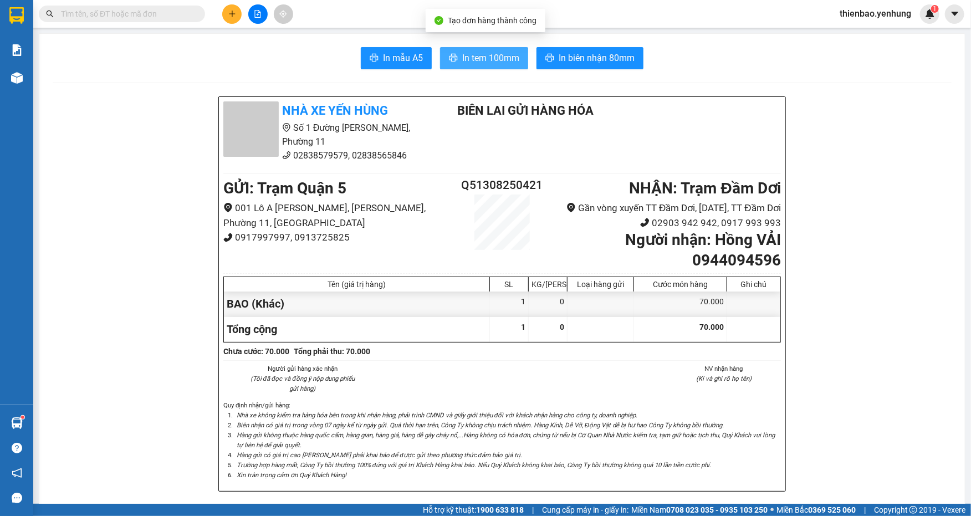
click at [485, 51] on span "In tem 100mm" at bounding box center [490, 58] width 57 height 14
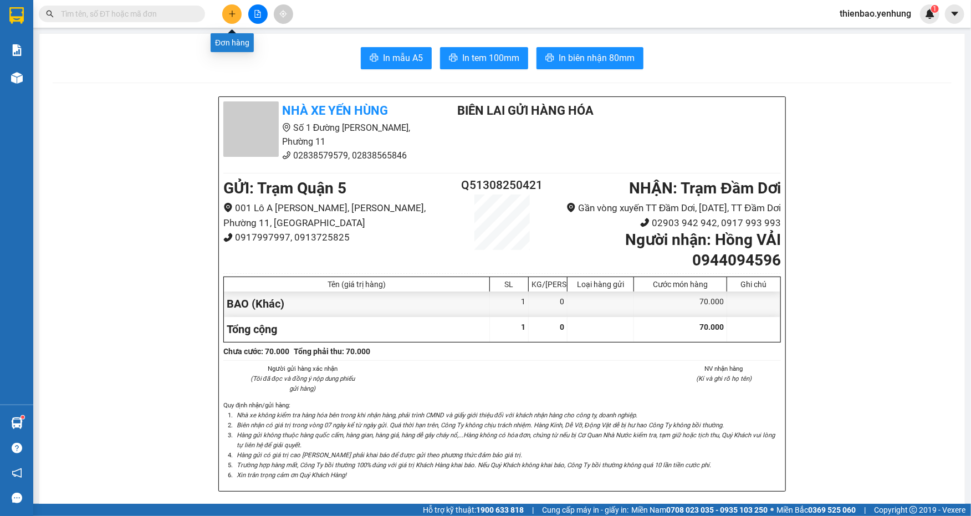
click at [228, 15] on icon "plus" at bounding box center [232, 14] width 8 height 8
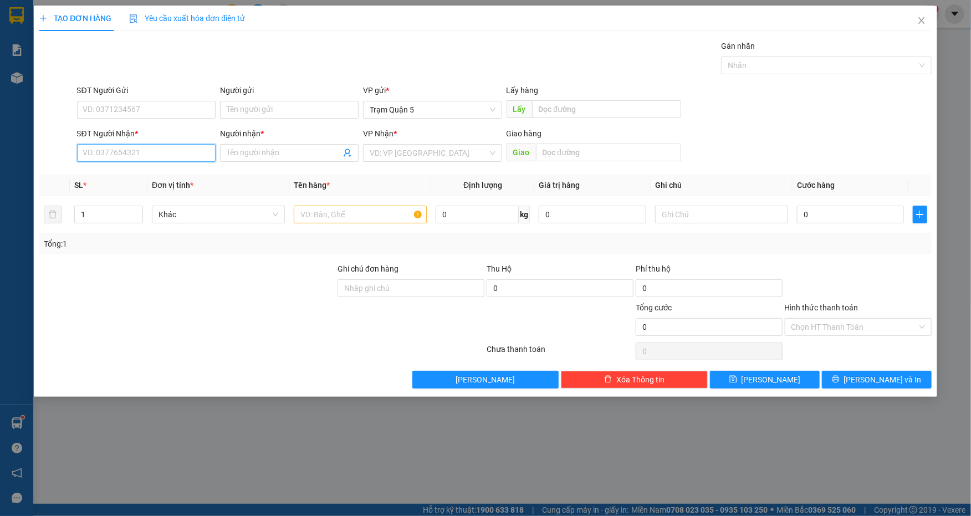
click at [177, 150] on input "SĐT Người Nhận *" at bounding box center [146, 153] width 139 height 18
drag, startPoint x: 163, startPoint y: 175, endPoint x: 157, endPoint y: 171, distance: 6.8
click at [157, 171] on div "0947521558 - [PERSON_NAME]" at bounding box center [146, 175] width 125 height 12
click at [843, 215] on input "120.000" at bounding box center [850, 215] width 107 height 18
click at [867, 137] on div "SĐT Người Nhận * 0947521558 Người nhận * HUYỀN VP Nhận * Trạm Cà Mau Giao hàng …" at bounding box center [504, 146] width 859 height 39
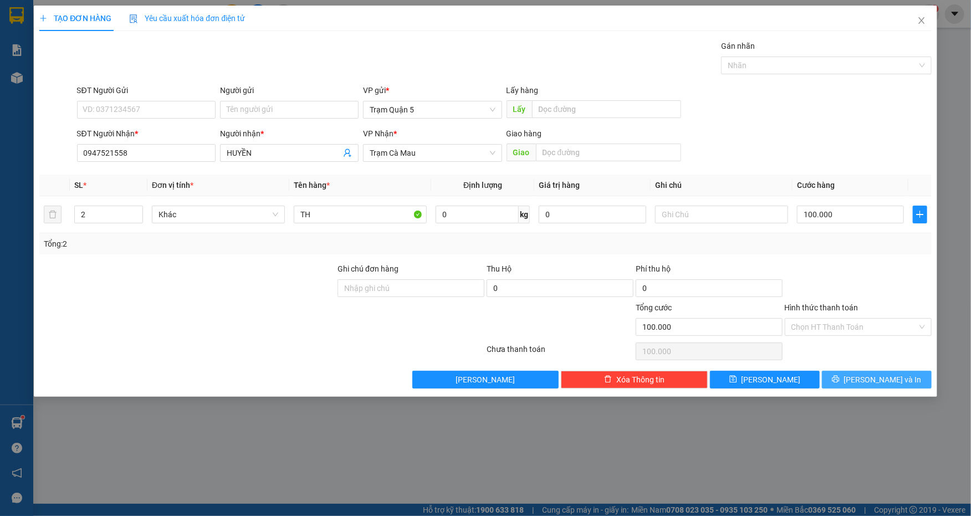
click at [886, 376] on span "[PERSON_NAME] và In" at bounding box center [883, 380] width 78 height 12
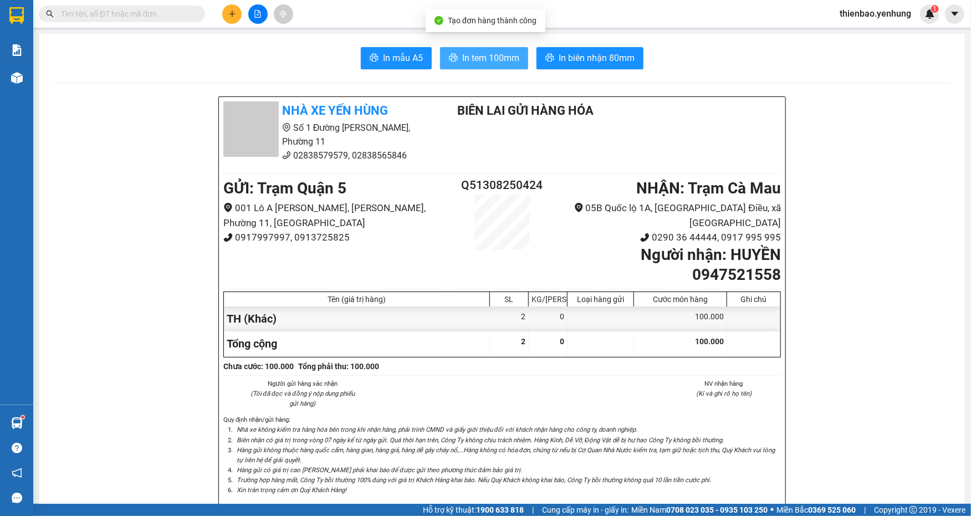
click at [483, 56] on span "In tem 100mm" at bounding box center [490, 58] width 57 height 14
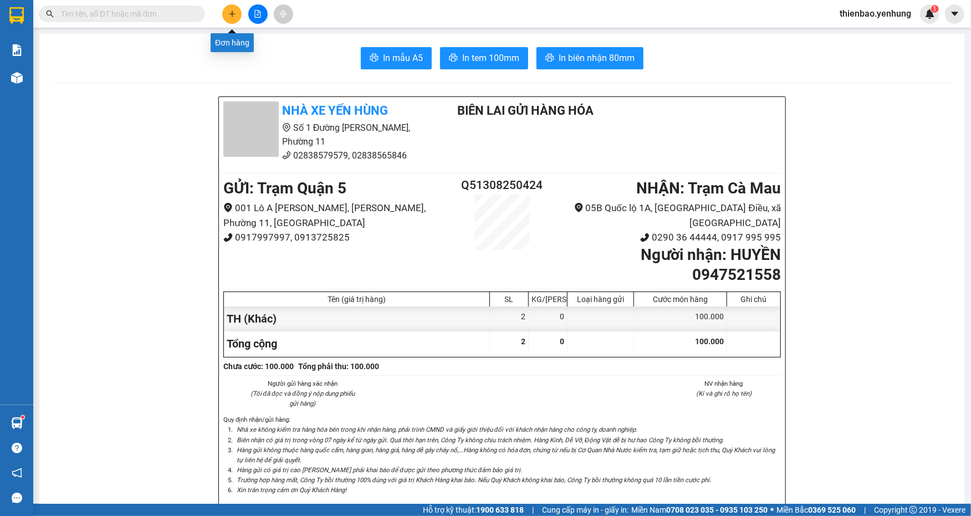
click at [229, 16] on icon "plus" at bounding box center [232, 14] width 8 height 8
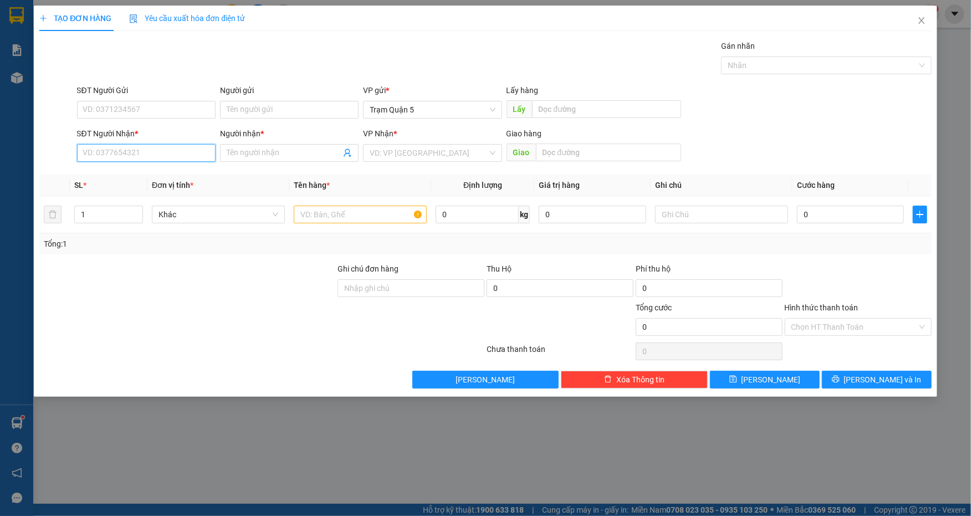
click at [149, 150] on input "SĐT Người Nhận *" at bounding box center [146, 153] width 139 height 18
drag, startPoint x: 163, startPoint y: 178, endPoint x: 147, endPoint y: 157, distance: 26.9
click at [162, 178] on div "0918068039 - TRANG" at bounding box center [146, 175] width 125 height 12
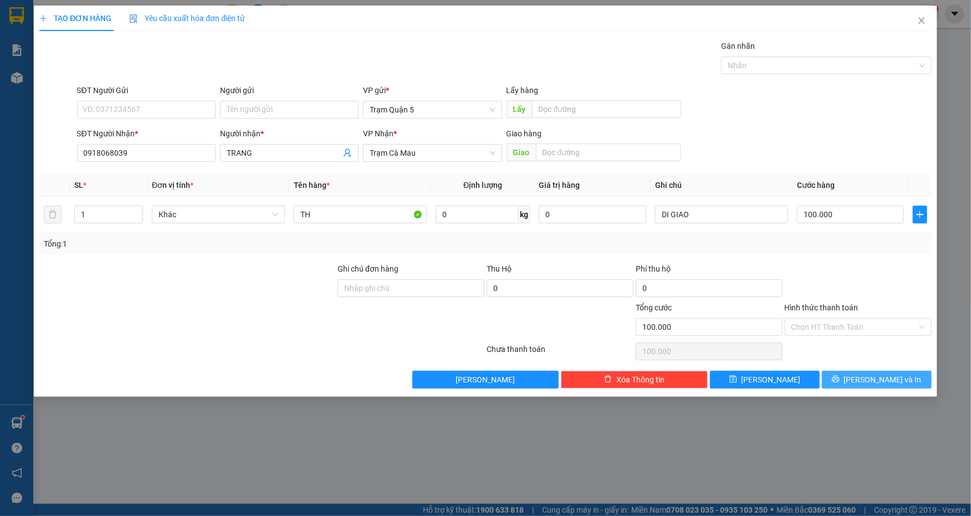
click at [884, 379] on span "[PERSON_NAME] và In" at bounding box center [883, 380] width 78 height 12
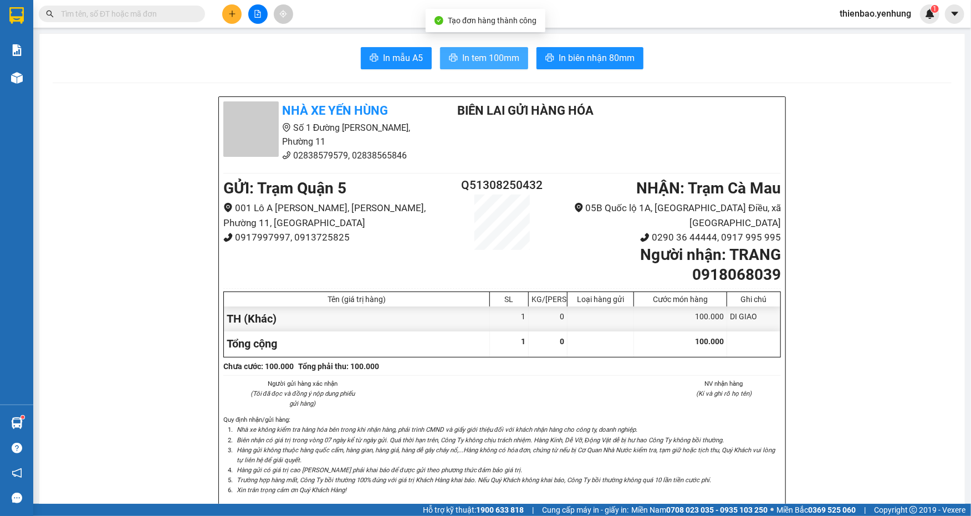
click at [494, 52] on button "In tem 100mm" at bounding box center [484, 58] width 88 height 22
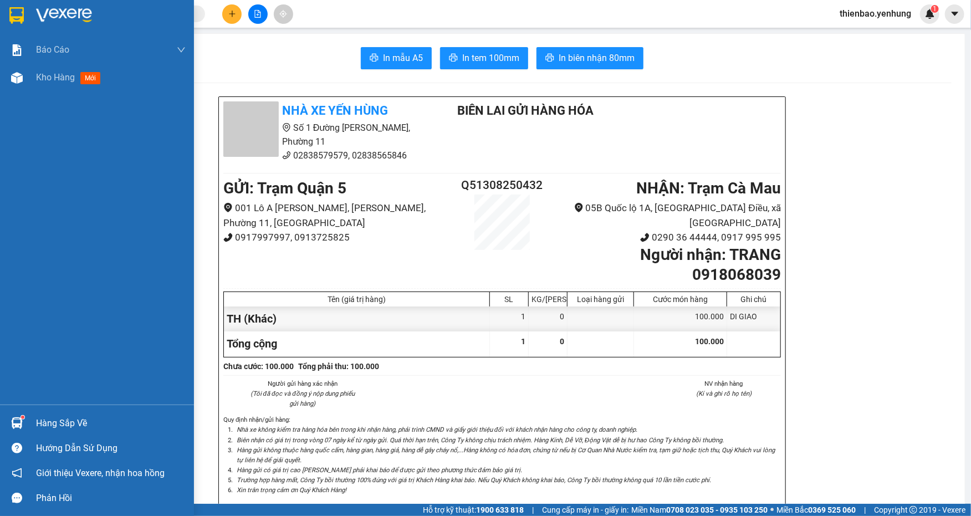
drag, startPoint x: 17, startPoint y: 73, endPoint x: 134, endPoint y: 140, distance: 134.3
click at [17, 73] on img at bounding box center [17, 78] width 12 height 12
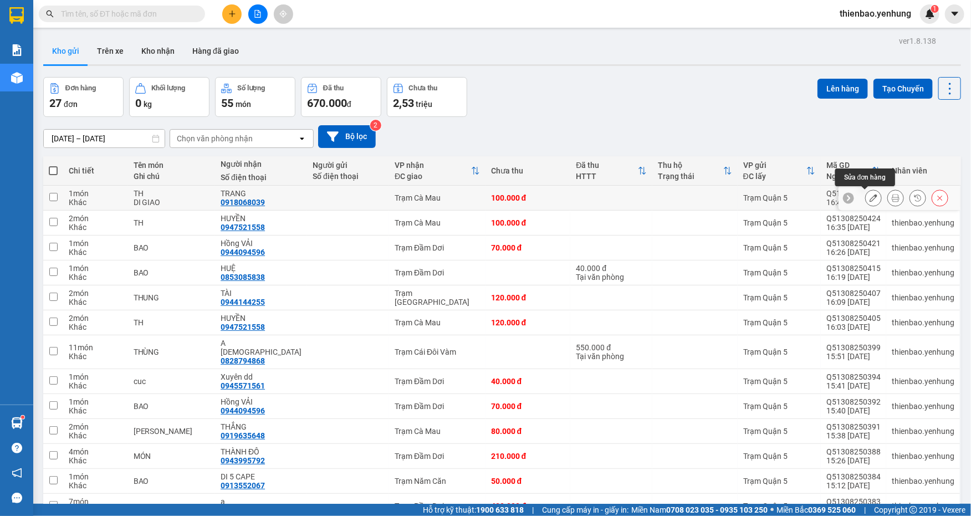
click at [869, 199] on icon at bounding box center [873, 198] width 8 height 8
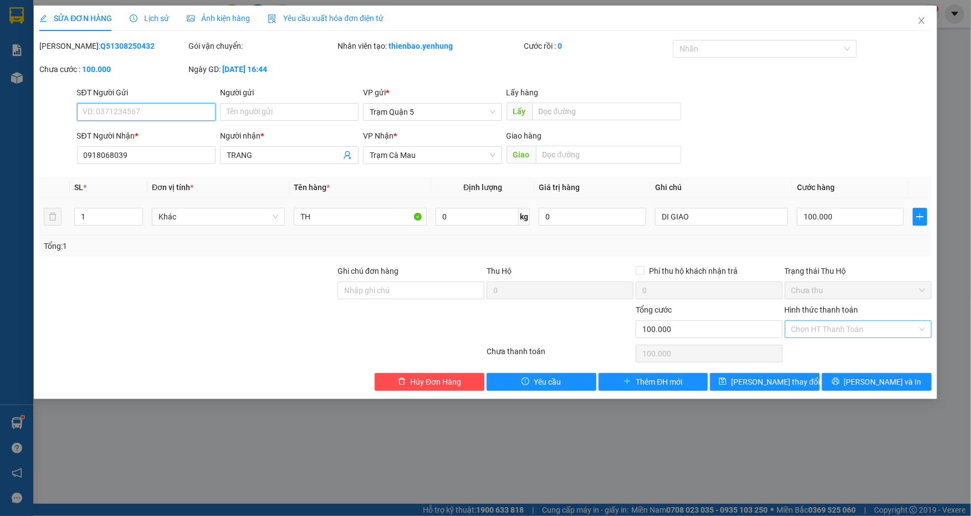
click at [919, 329] on div "Chọn HT Thanh Toán" at bounding box center [858, 329] width 147 height 18
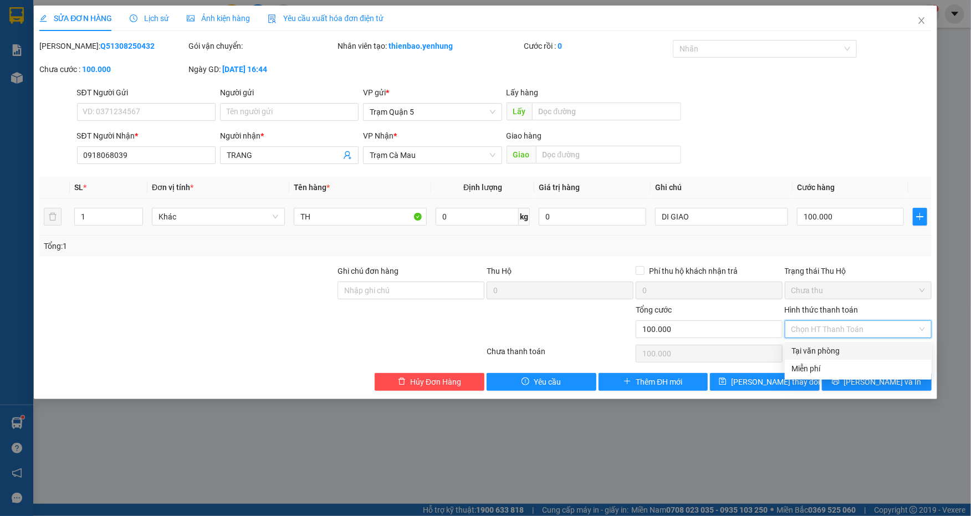
click at [871, 347] on div "Tại văn phòng" at bounding box center [858, 351] width 134 height 12
click at [893, 381] on span "[PERSON_NAME] và In" at bounding box center [883, 382] width 78 height 12
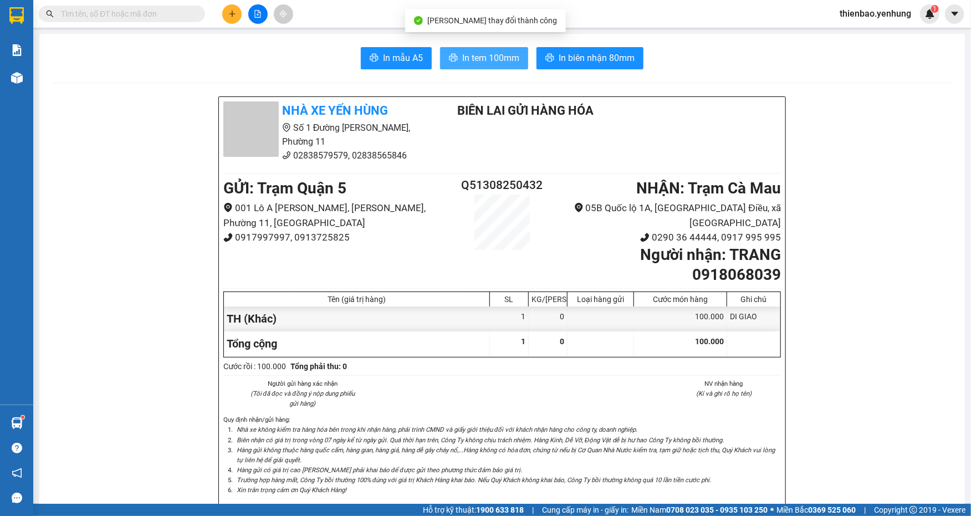
click at [492, 57] on span "In tem 100mm" at bounding box center [490, 58] width 57 height 14
drag, startPoint x: 691, startPoint y: 462, endPoint x: 651, endPoint y: 477, distance: 43.3
click at [662, 476] on ol "Nhà xe không kiểm tra hàng hóa bên trong khi nhận hàng, phải trình CMND và giấy…" at bounding box center [501, 459] width 557 height 70
drag, startPoint x: 191, startPoint y: 333, endPoint x: 348, endPoint y: 212, distance: 198.4
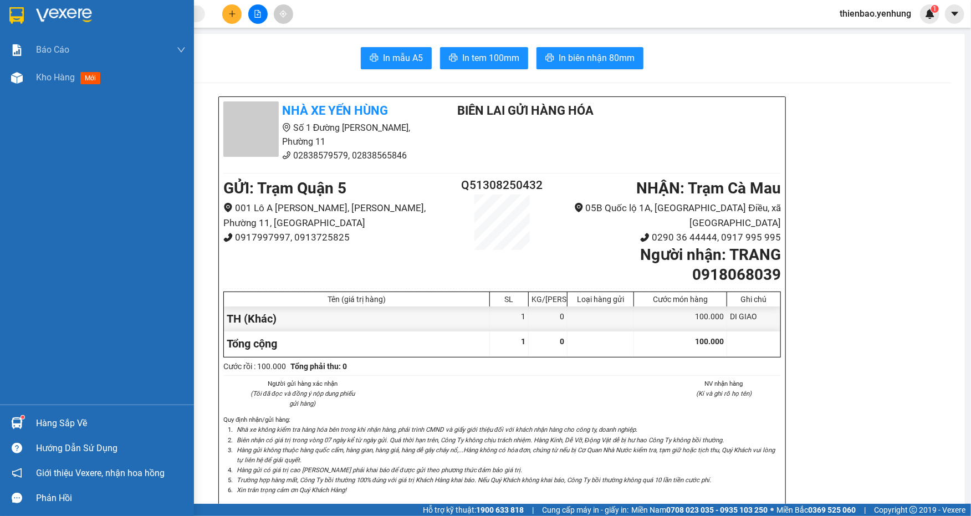
click at [24, 515] on html "Kết quả tìm kiếm ( 0 ) Bộ lọc No Data thienbao.yenhung 1 Báo cáo Báo cáo thống …" at bounding box center [485, 258] width 971 height 516
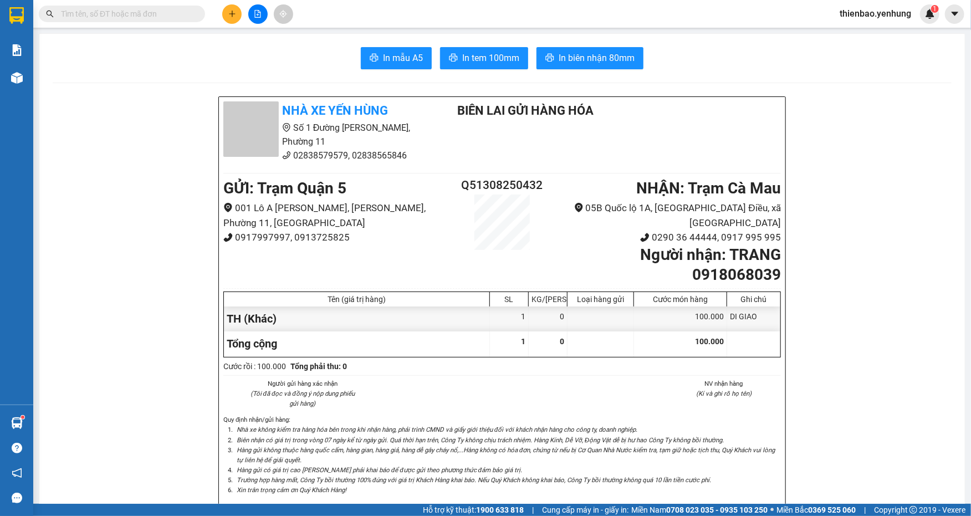
click at [954, 0] on html "Kết quả tìm kiếm ( 0 ) Bộ lọc No Data thienbao.yenhung 1 Báo cáo Báo cáo thống …" at bounding box center [485, 258] width 971 height 516
drag, startPoint x: 793, startPoint y: -1, endPoint x: 786, endPoint y: 4, distance: 8.3
click at [801, 0] on html "Kết quả tìm kiếm ( 0 ) Bộ lọc No Data thienbao.yenhung 1 Báo cáo Báo cáo thống …" at bounding box center [485, 258] width 971 height 516
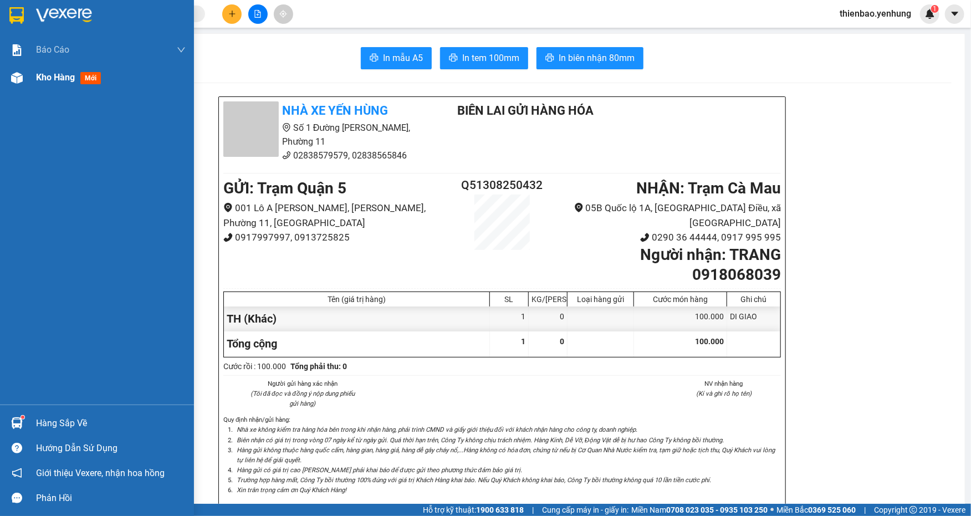
click at [17, 72] on img at bounding box center [17, 78] width 12 height 12
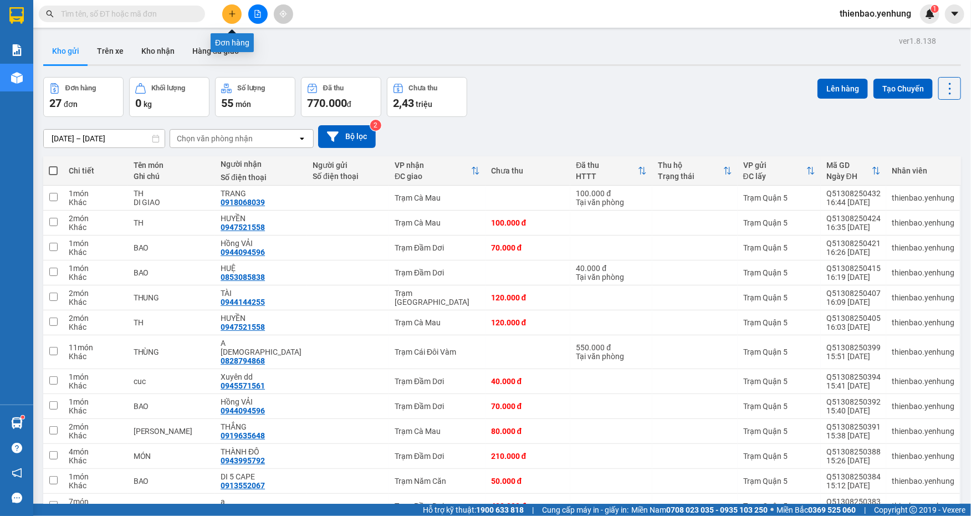
click at [232, 14] on icon "plus" at bounding box center [232, 14] width 8 height 8
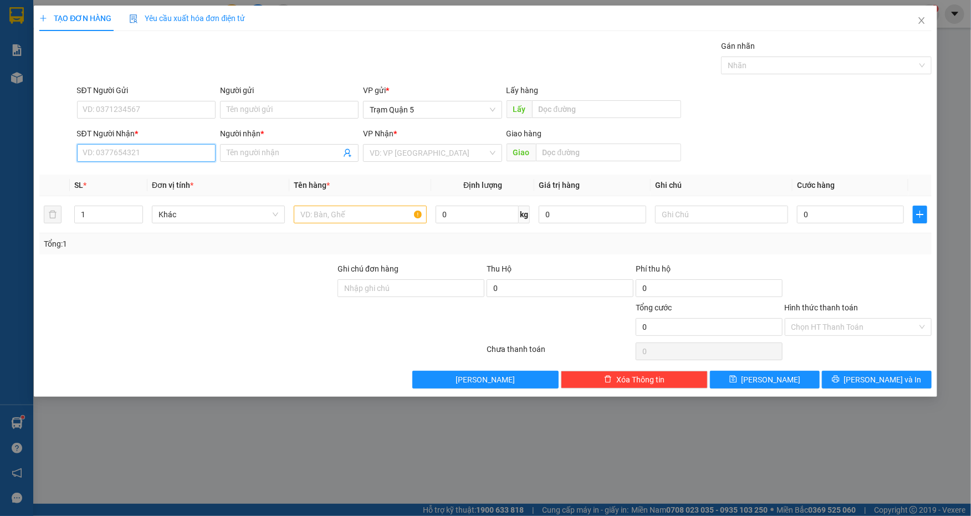
click at [142, 155] on input "SĐT Người Nhận *" at bounding box center [146, 153] width 139 height 18
click at [161, 170] on div "0918473372 - TRƯỜNG HẬN" at bounding box center [146, 175] width 125 height 12
click at [91, 214] on input "2" at bounding box center [109, 214] width 68 height 17
drag, startPoint x: 855, startPoint y: 107, endPoint x: 954, endPoint y: 318, distance: 233.3
click at [855, 117] on div "SĐT Người Gửi VD: 0371234567 Người gửi Tên người gửi VP gửi * Trạm Quận 5 Lấy h…" at bounding box center [504, 103] width 859 height 39
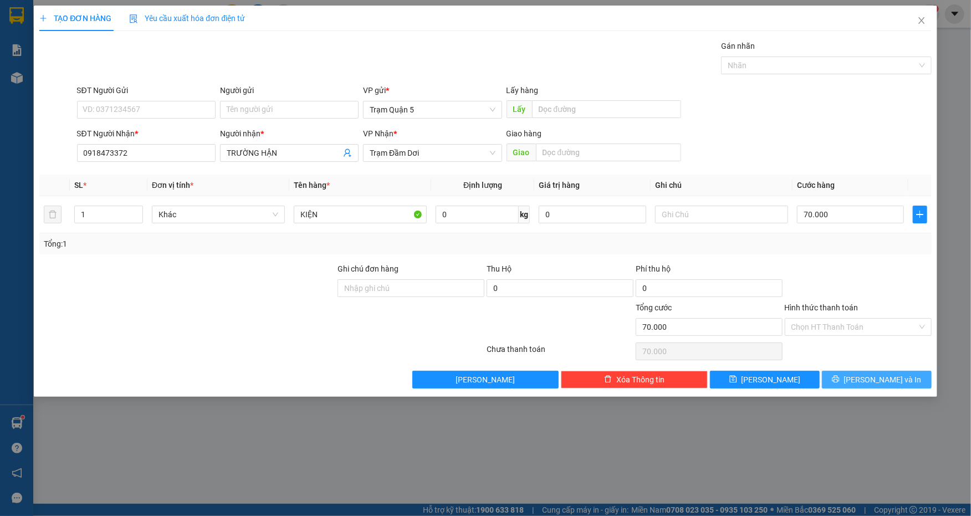
click at [888, 380] on span "[PERSON_NAME] và In" at bounding box center [883, 380] width 78 height 12
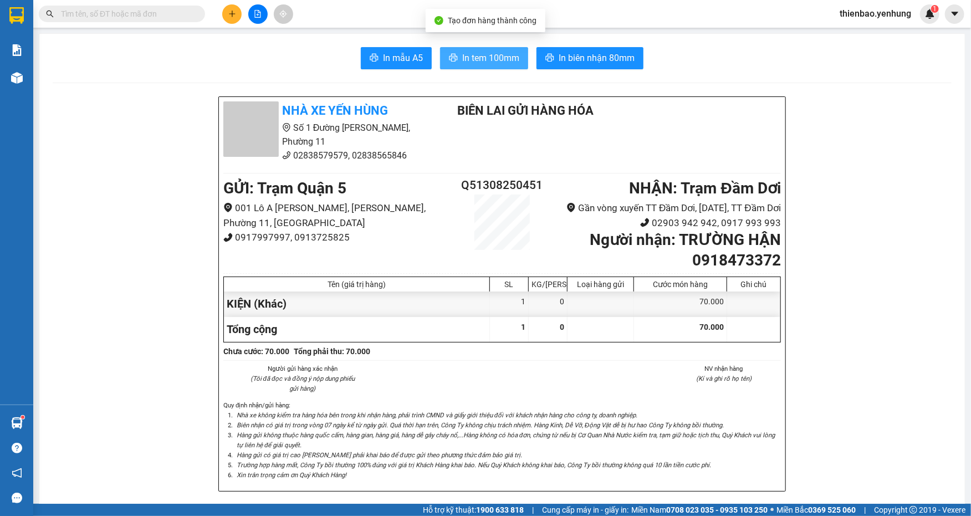
click at [484, 58] on span "In tem 100mm" at bounding box center [490, 58] width 57 height 14
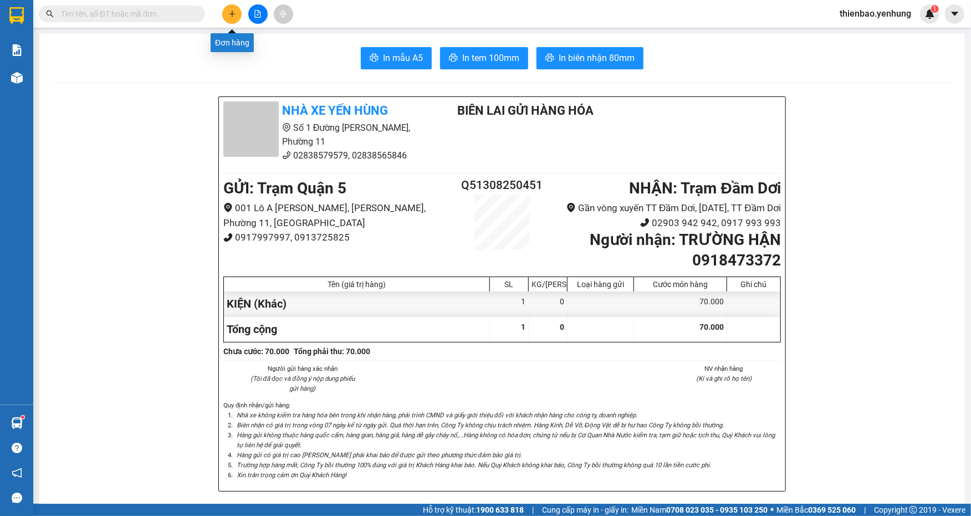
click at [223, 14] on button at bounding box center [231, 13] width 19 height 19
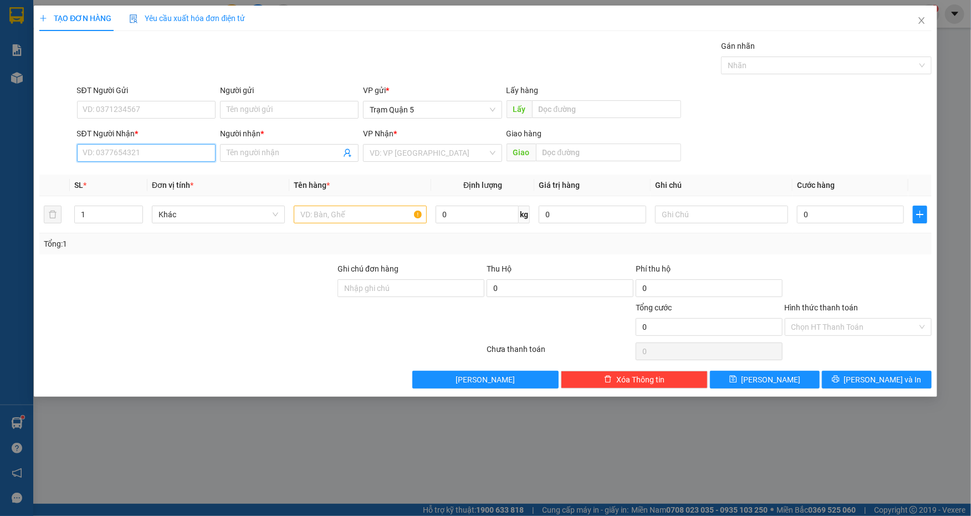
drag, startPoint x: 179, startPoint y: 149, endPoint x: 183, endPoint y: 156, distance: 8.2
click at [182, 155] on input "SĐT Người Nhận *" at bounding box center [146, 153] width 139 height 18
click at [165, 177] on div "0837552779 - Nghĩa" at bounding box center [146, 175] width 125 height 12
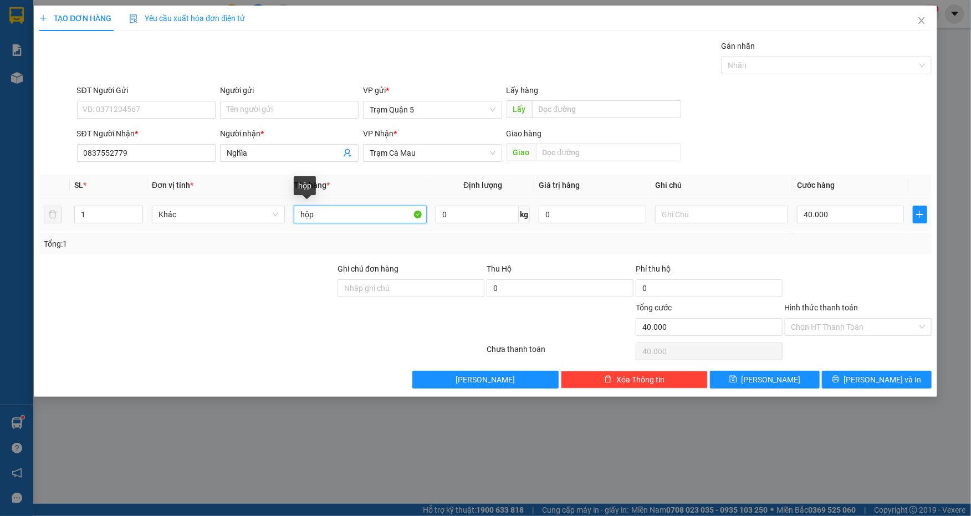
click at [314, 211] on input "hộp" at bounding box center [360, 215] width 133 height 18
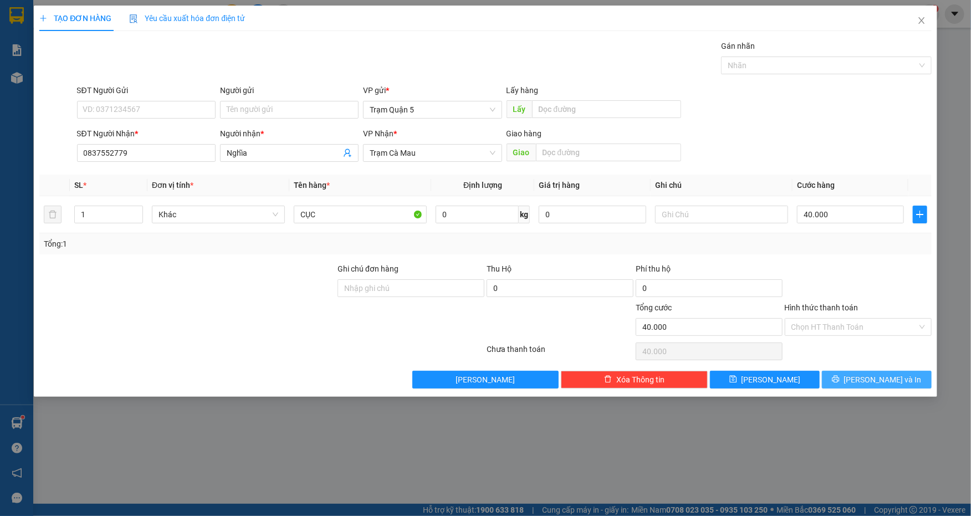
click at [901, 372] on button "[PERSON_NAME] và In" at bounding box center [877, 380] width 110 height 18
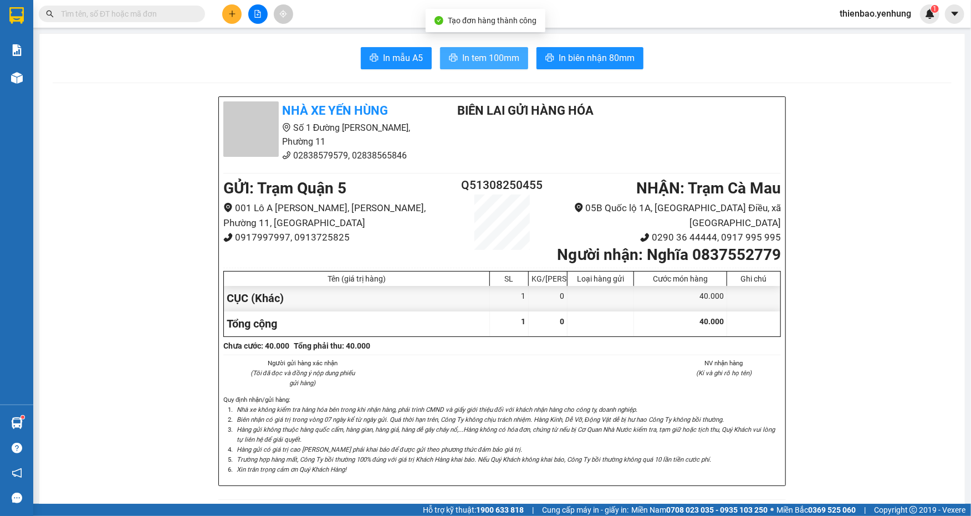
click at [470, 55] on span "In tem 100mm" at bounding box center [490, 58] width 57 height 14
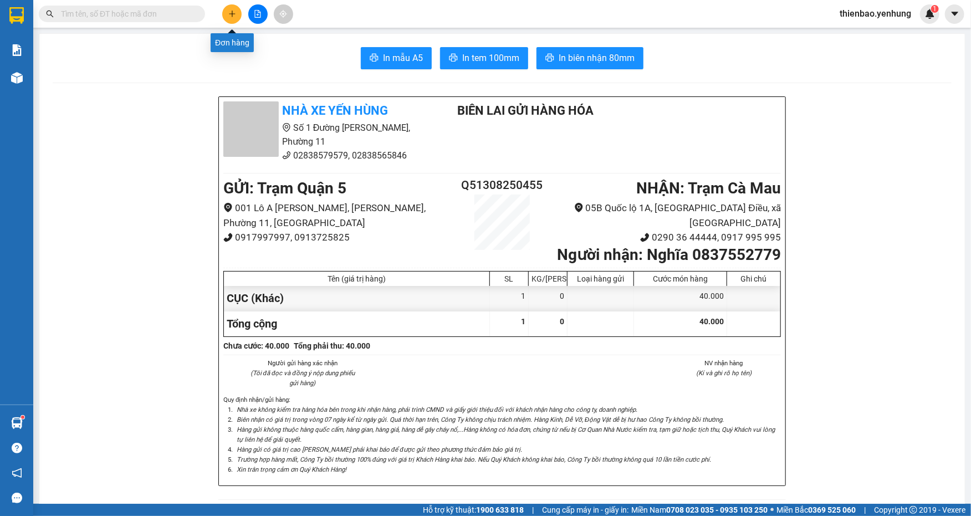
click at [234, 18] on button at bounding box center [231, 13] width 19 height 19
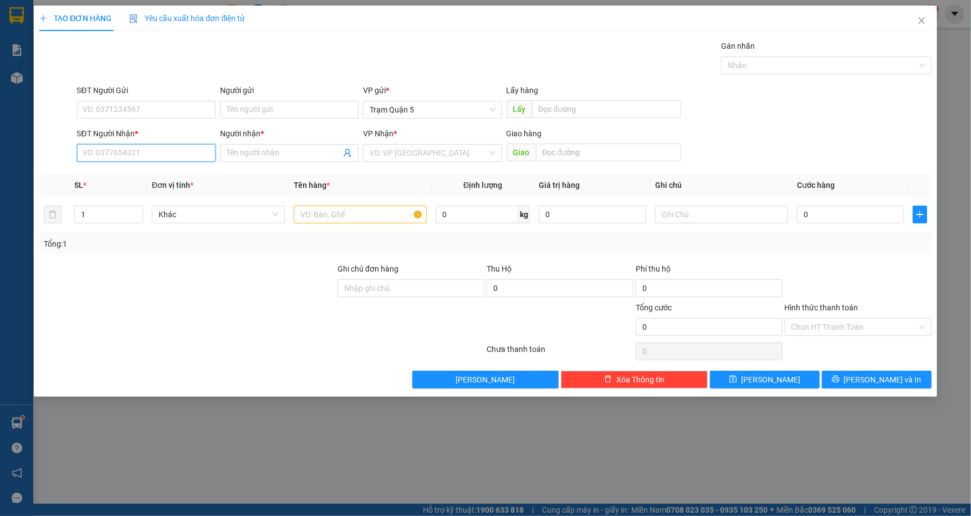
click at [156, 155] on input "SĐT Người Nhận *" at bounding box center [146, 153] width 139 height 18
click at [176, 171] on div "0916279143 - duong" at bounding box center [146, 175] width 125 height 12
click at [892, 124] on form "SĐT Người Gửi VD: 0371234567 Người gửi Tên người gửi VP gửi * Trạm Quận 5 Lấy h…" at bounding box center [485, 125] width 892 height 82
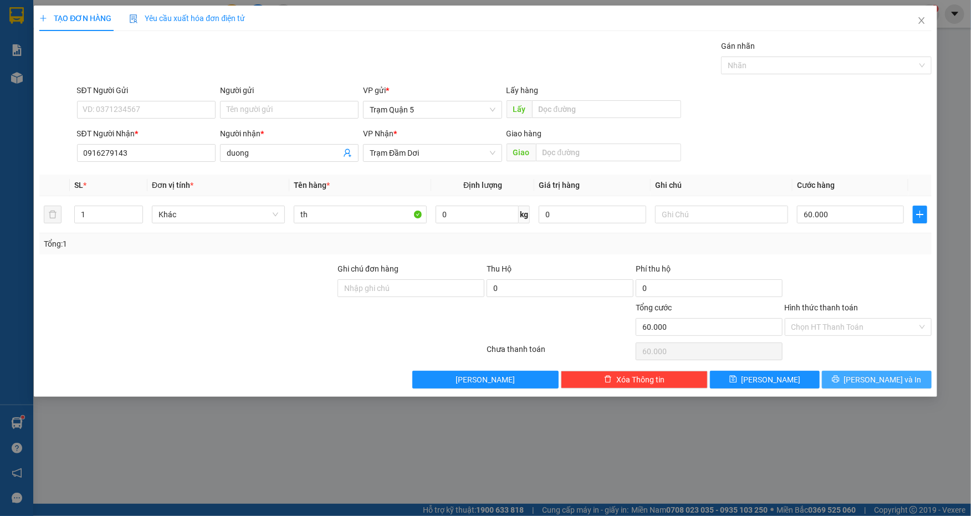
click at [871, 377] on span "[PERSON_NAME] và In" at bounding box center [883, 380] width 78 height 12
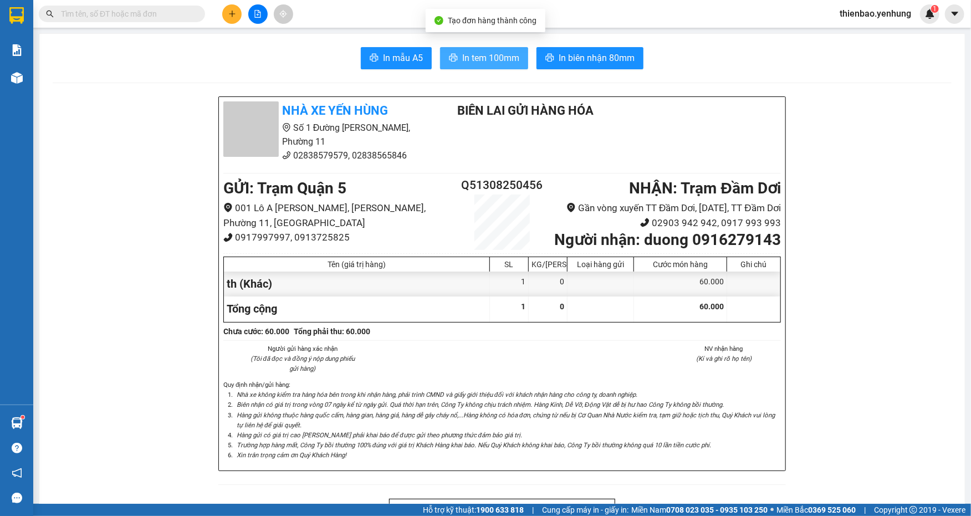
drag, startPoint x: 490, startPoint y: 59, endPoint x: 490, endPoint y: 67, distance: 7.8
click at [490, 61] on span "In tem 100mm" at bounding box center [490, 58] width 57 height 14
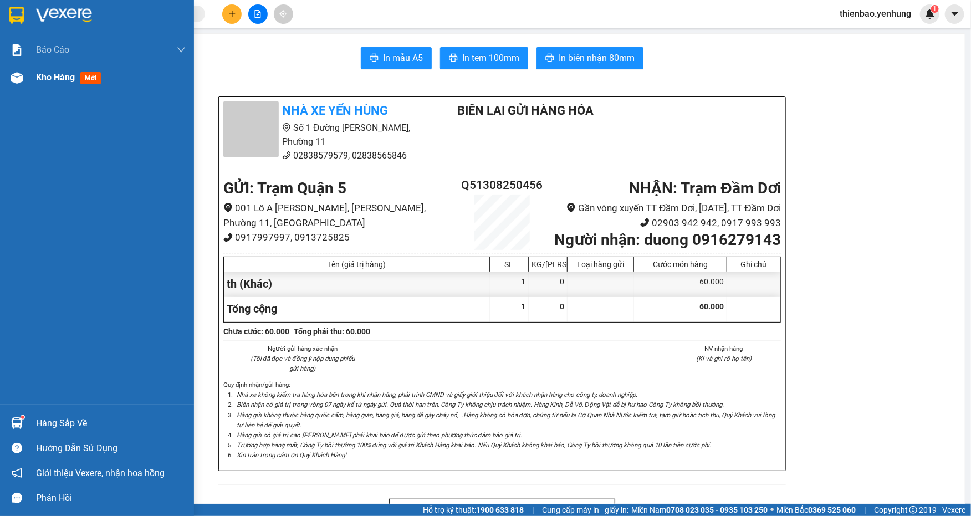
click at [13, 77] on img at bounding box center [17, 78] width 12 height 12
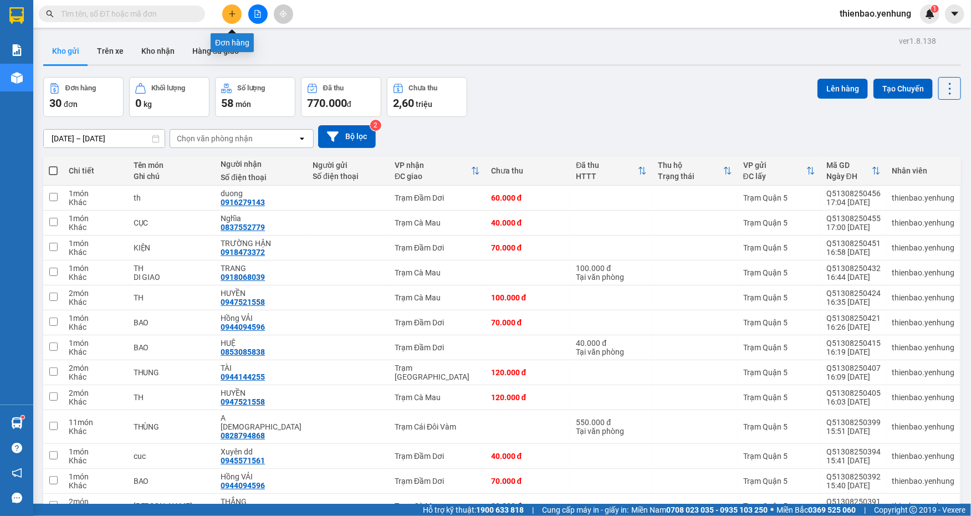
click at [229, 17] on icon "plus" at bounding box center [232, 14] width 8 height 8
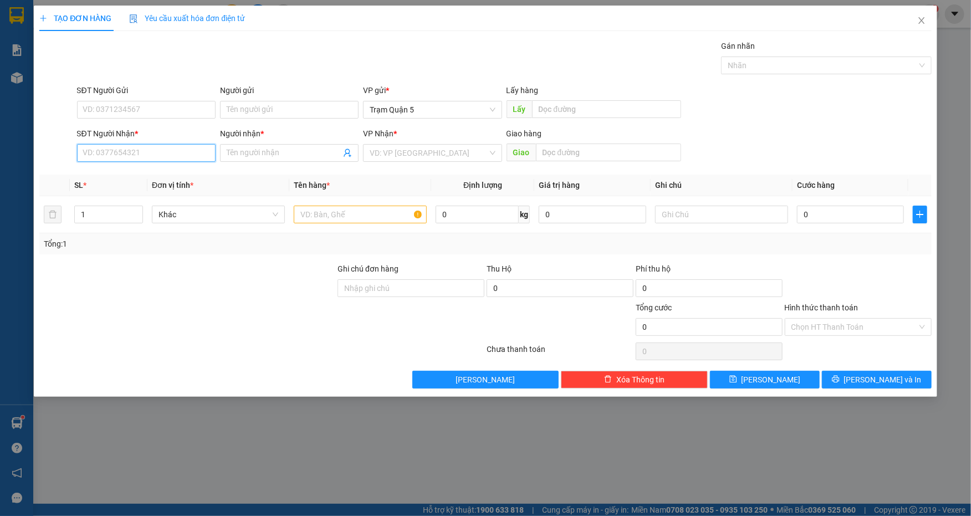
drag, startPoint x: 187, startPoint y: 153, endPoint x: 185, endPoint y: 144, distance: 9.3
click at [187, 152] on input "SĐT Người Nhận *" at bounding box center [146, 153] width 139 height 18
click at [170, 174] on div "0815269952 - CUONG" at bounding box center [146, 175] width 125 height 12
click at [853, 216] on input "40.000" at bounding box center [850, 215] width 107 height 18
drag, startPoint x: 861, startPoint y: 104, endPoint x: 846, endPoint y: 171, distance: 68.7
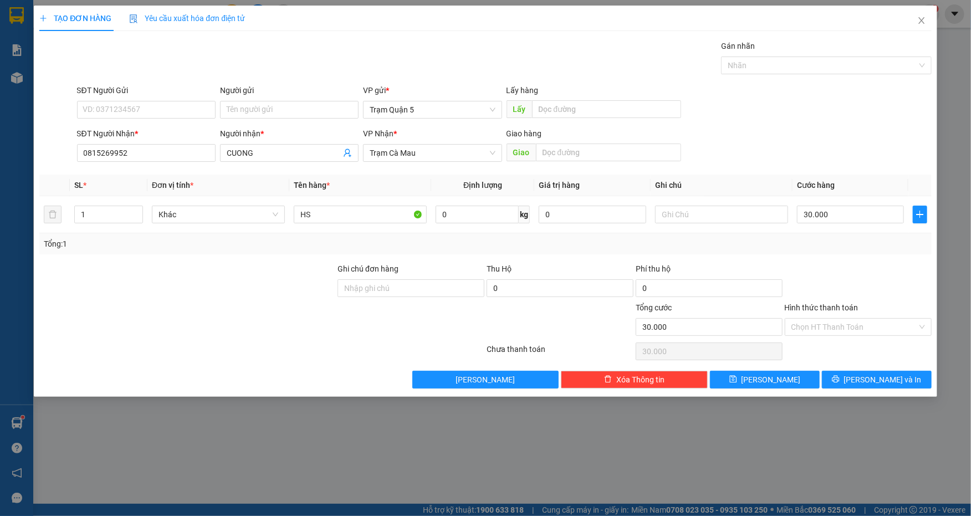
click at [860, 104] on div "SĐT Người Gửi VD: 0371234567 Người gửi Tên người gửi VP gửi * Trạm Quận 5 Lấy h…" at bounding box center [504, 103] width 859 height 39
click at [872, 381] on span "[PERSON_NAME] và In" at bounding box center [883, 380] width 78 height 12
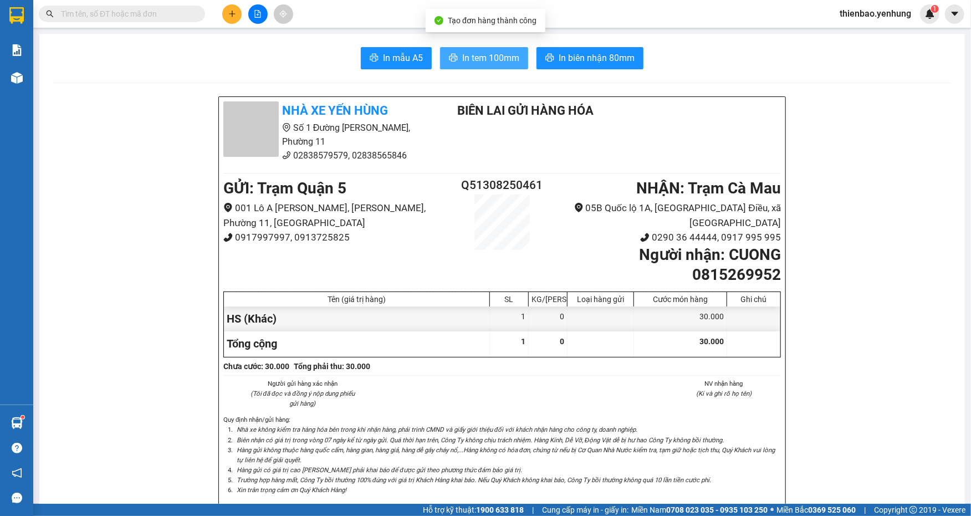
click at [494, 58] on span "In tem 100mm" at bounding box center [490, 58] width 57 height 14
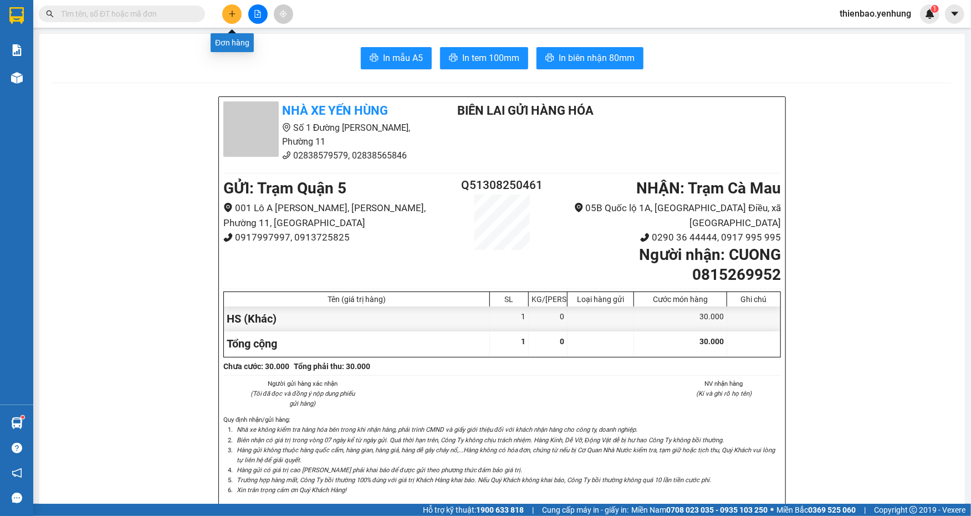
click at [226, 15] on button at bounding box center [231, 13] width 19 height 19
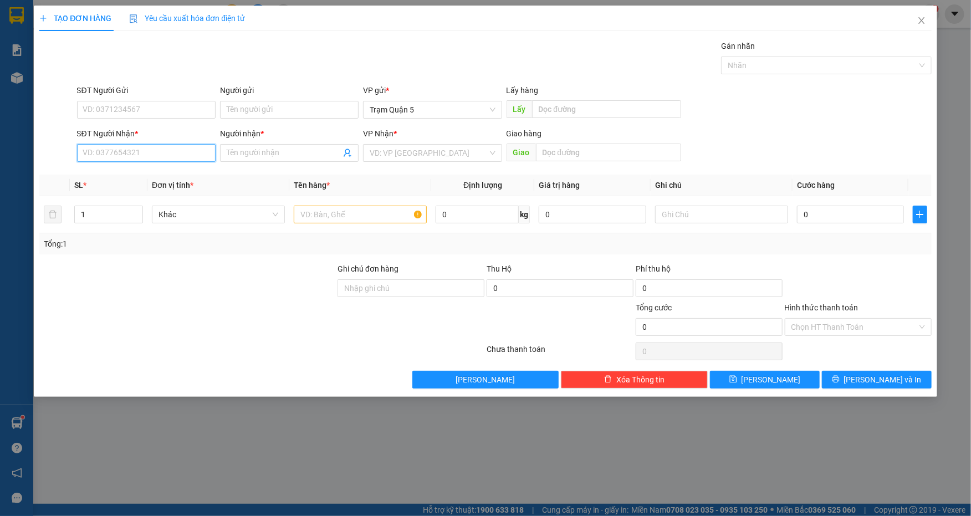
click at [178, 156] on input "SĐT Người Nhận *" at bounding box center [146, 153] width 139 height 18
click at [305, 147] on input "Người nhận *" at bounding box center [284, 153] width 114 height 12
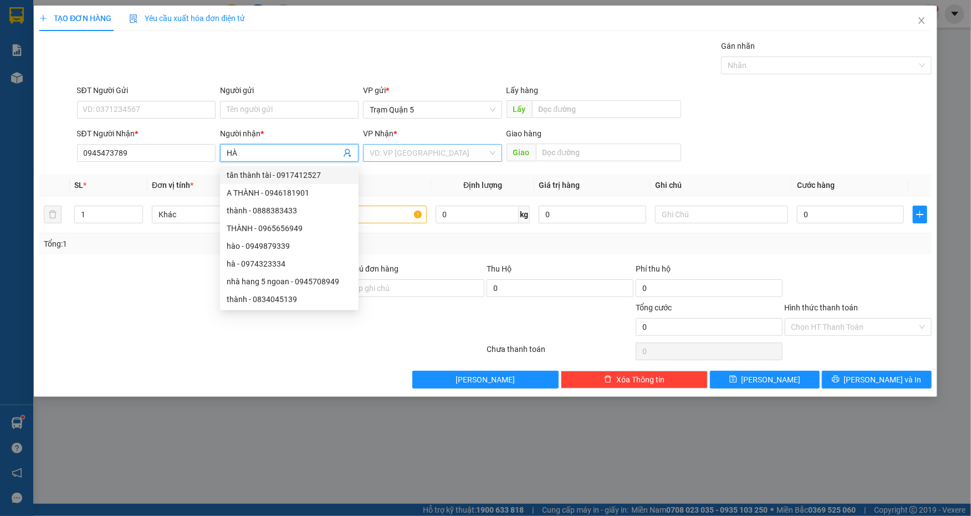
click at [494, 150] on div "VD: VP [GEOGRAPHIC_DATA]" at bounding box center [432, 153] width 139 height 18
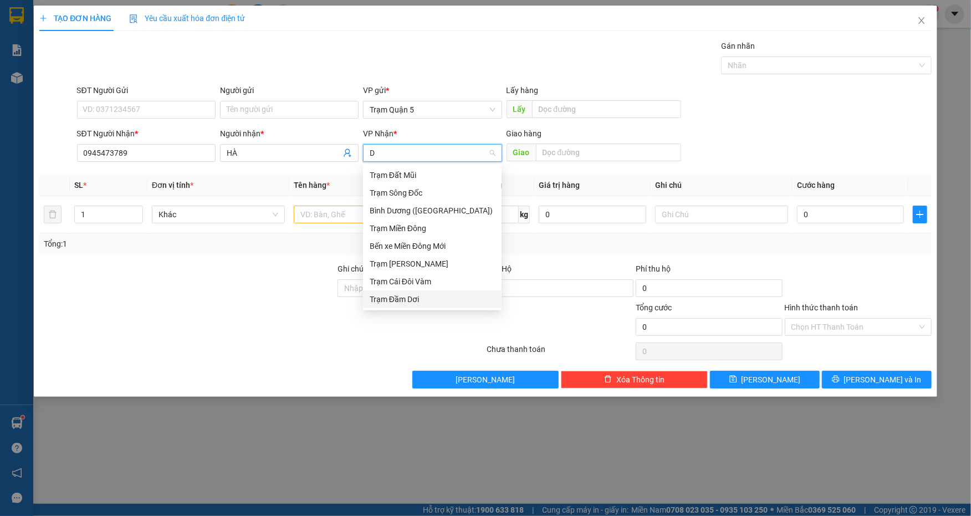
click at [418, 301] on div "Trạm Đầm Dơi" at bounding box center [432, 299] width 125 height 12
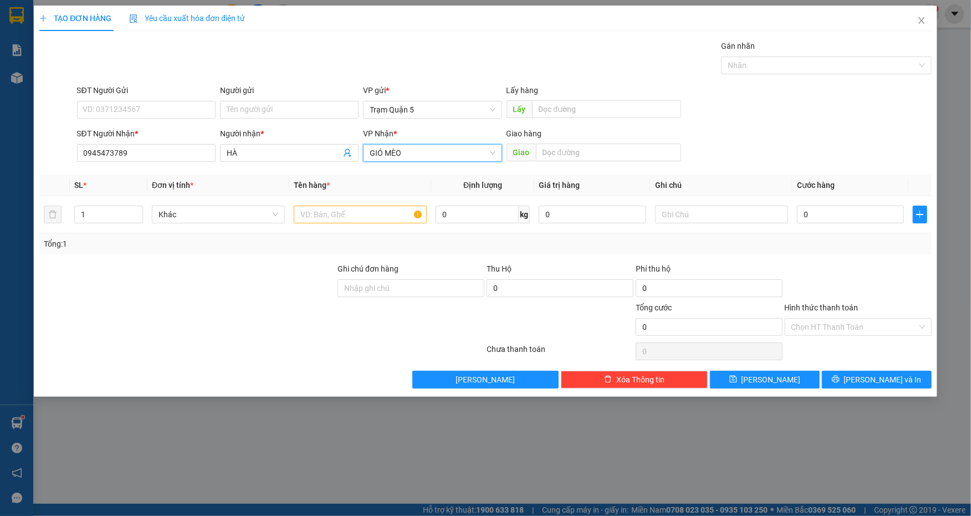
click at [381, 153] on input "GIỎ MÈO" at bounding box center [428, 153] width 117 height 17
click at [336, 217] on input "text" at bounding box center [360, 215] width 133 height 18
click at [352, 213] on input "text" at bounding box center [360, 215] width 133 height 18
click at [862, 218] on input "0" at bounding box center [850, 215] width 107 height 18
click at [840, 117] on div "SĐT Người Gửi VD: 0371234567 Người gửi Tên người gửi VP gửi * Trạm Quận 5 Lấy h…" at bounding box center [504, 103] width 859 height 39
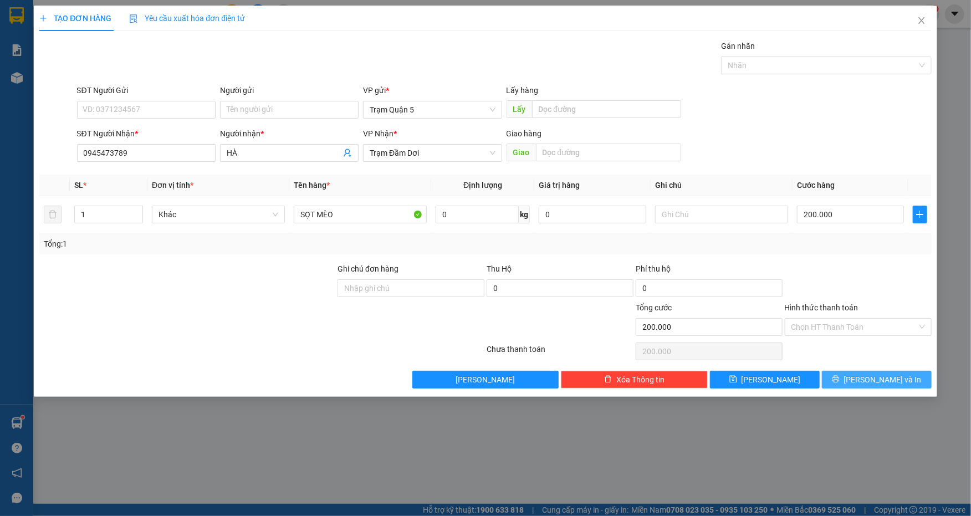
click at [886, 380] on span "[PERSON_NAME] và In" at bounding box center [883, 380] width 78 height 12
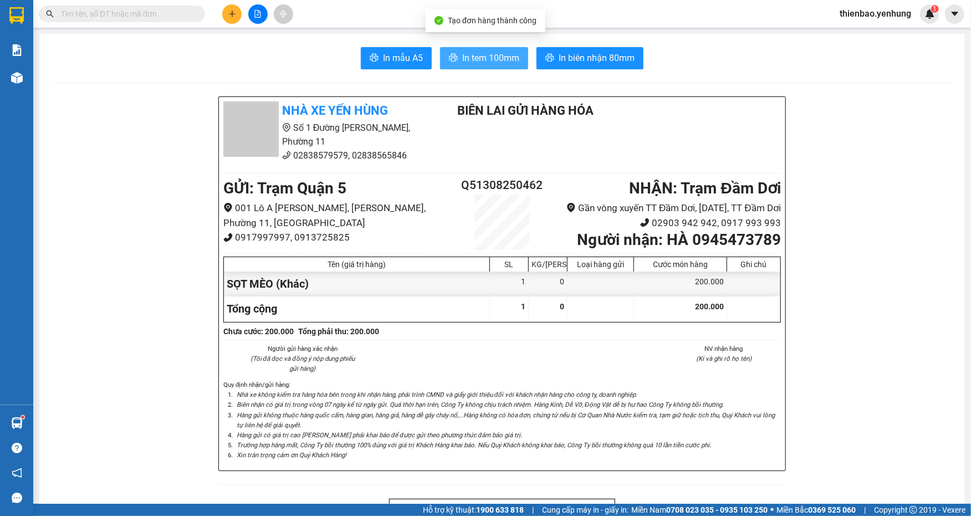
click at [480, 57] on span "In tem 100mm" at bounding box center [490, 58] width 57 height 14
